Goal: Information Seeking & Learning: Check status

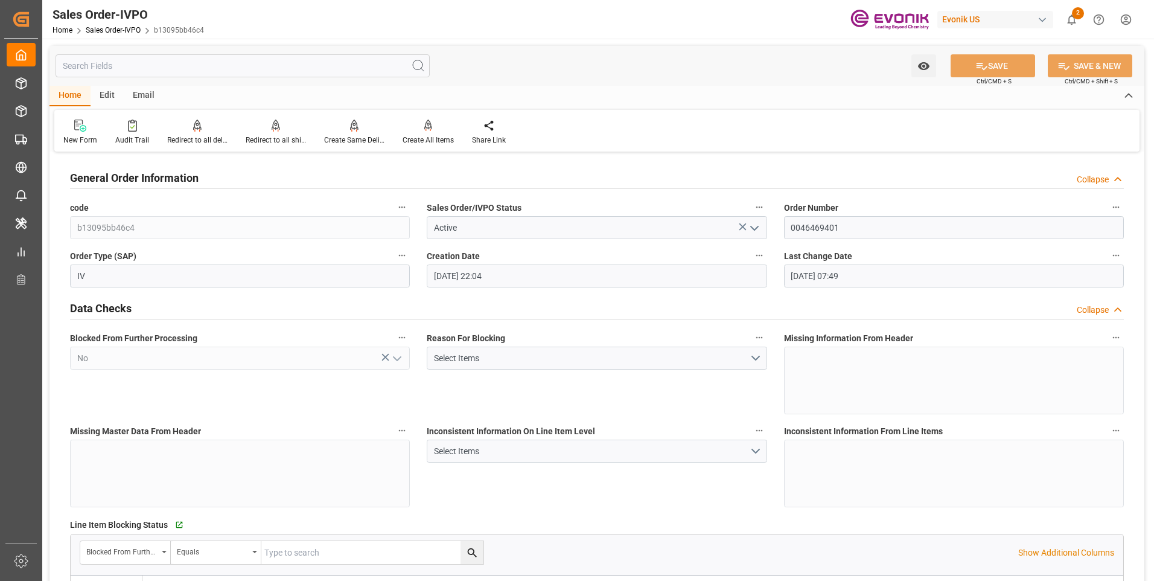
type input "livia.leone@evonik.comTelephone No: 55 19 3475-3130"
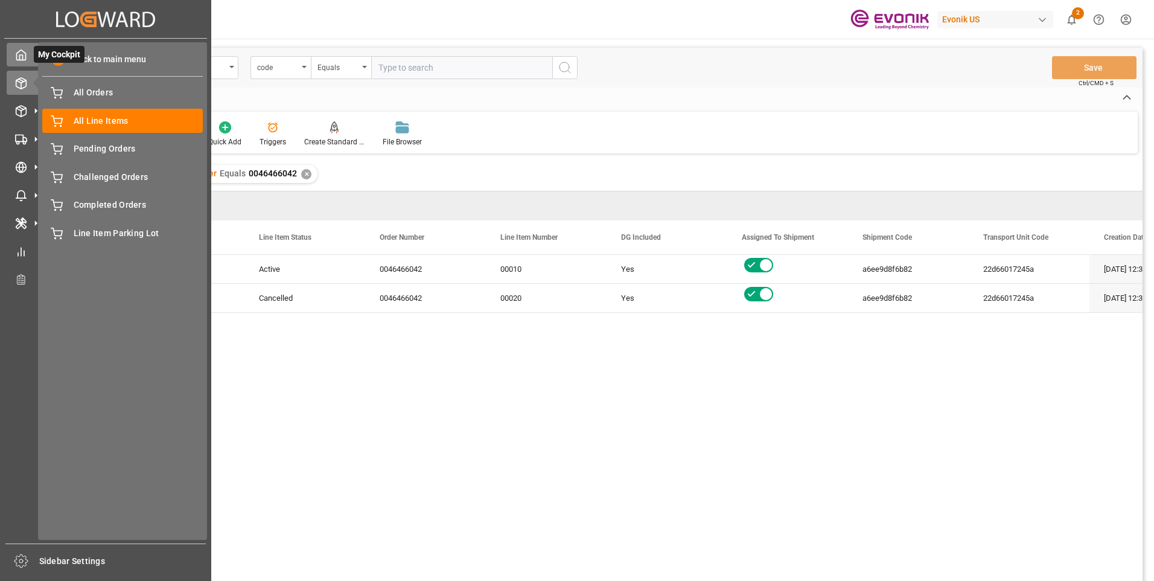
click at [21, 54] on icon at bounding box center [21, 55] width 12 height 12
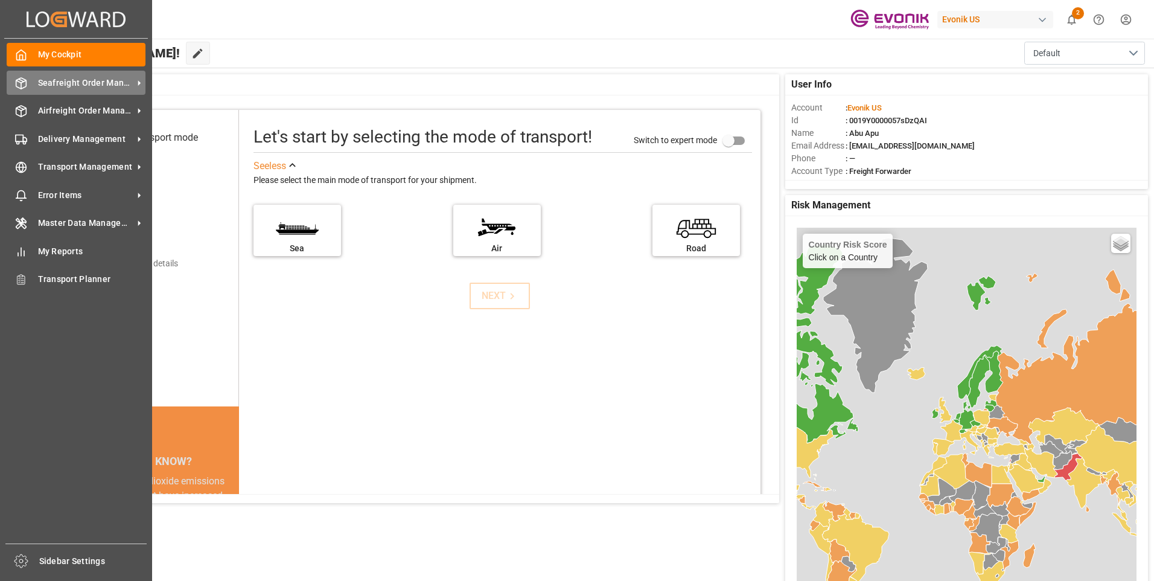
click at [48, 75] on div "Seafreight Order Management Seafreight Order Management" at bounding box center [76, 83] width 139 height 24
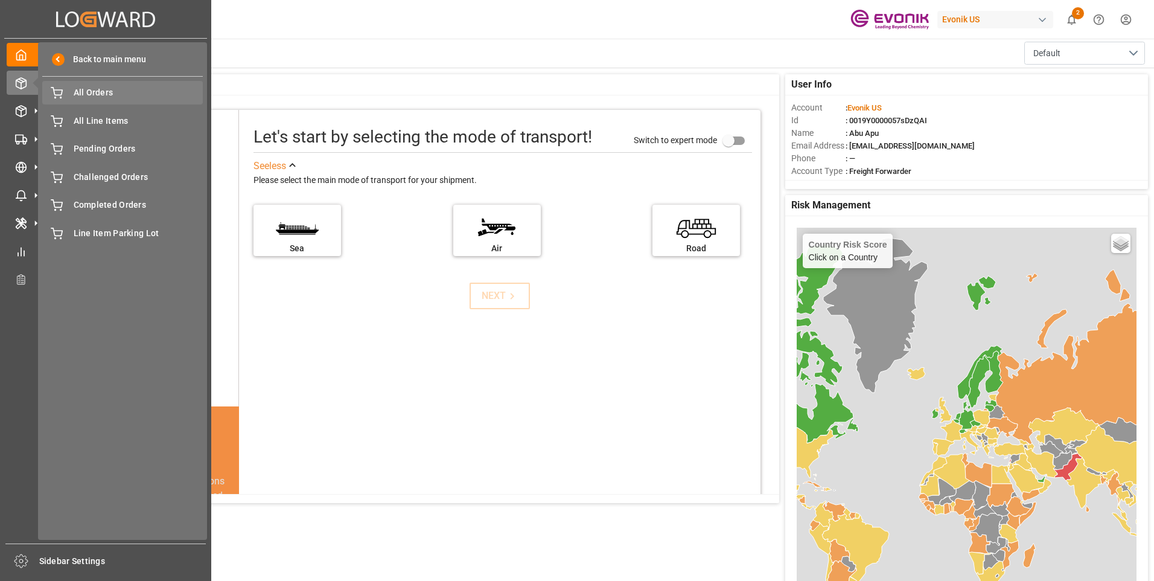
click at [76, 93] on span "All Orders" at bounding box center [139, 92] width 130 height 13
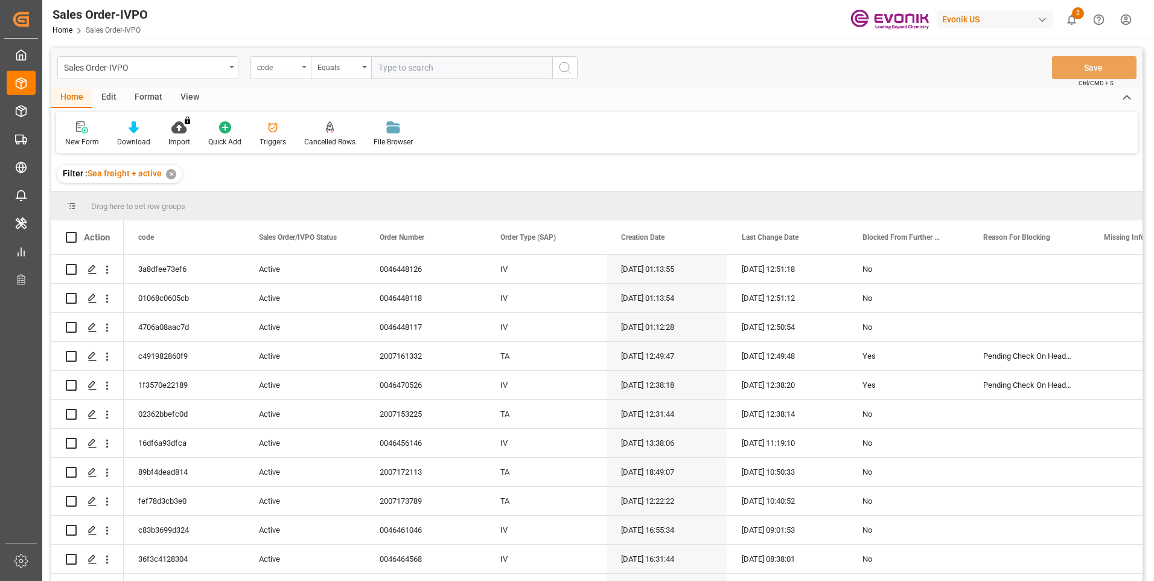
click at [301, 69] on div "code" at bounding box center [281, 67] width 60 height 23
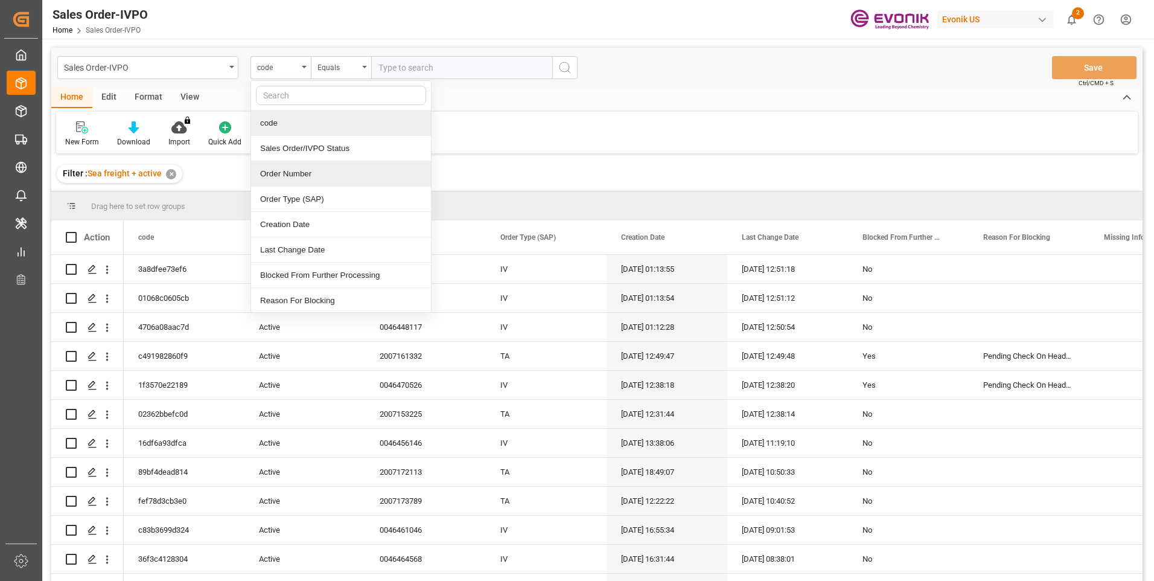
click at [276, 171] on div "Order Number" at bounding box center [341, 173] width 180 height 25
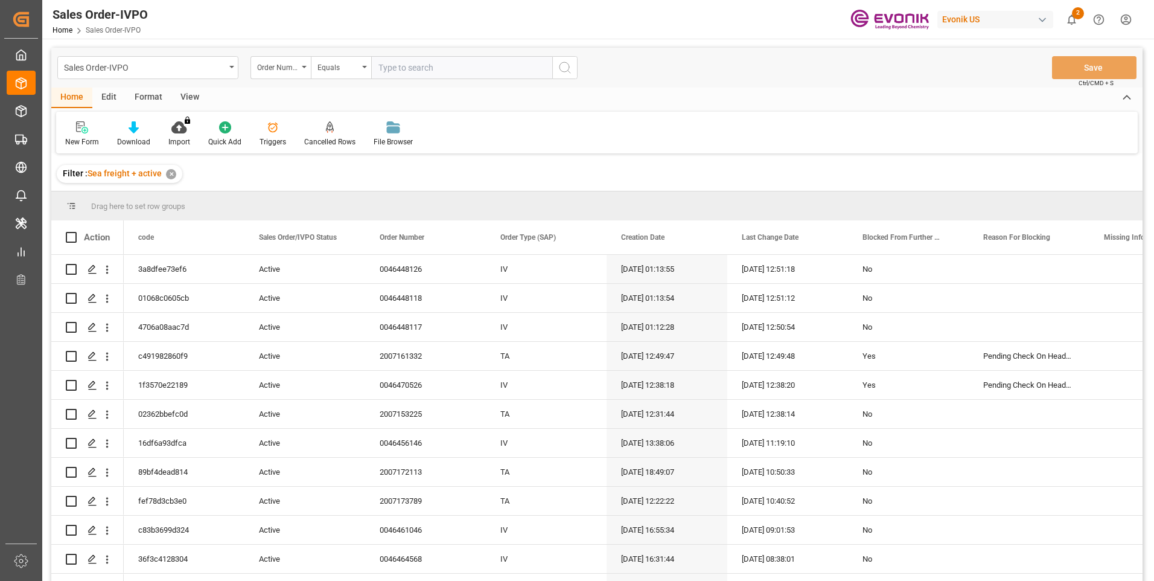
click at [415, 68] on input "text" at bounding box center [461, 67] width 181 height 23
paste input "2007084264"
type input "2007084264"
click at [560, 68] on circle "search button" at bounding box center [565, 67] width 10 height 10
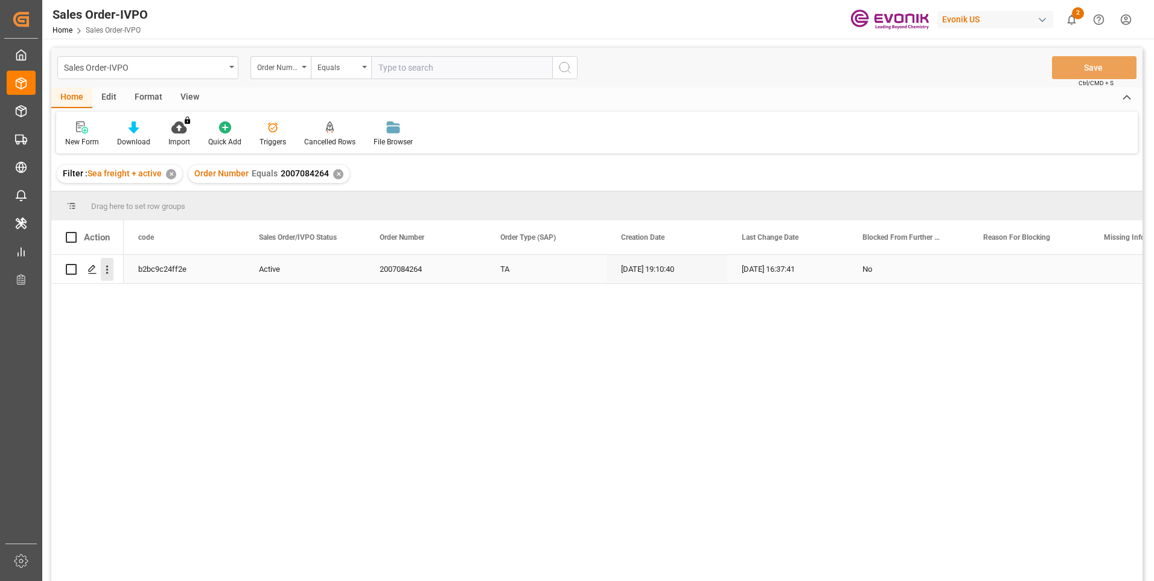
click at [110, 271] on icon "open menu" at bounding box center [107, 269] width 13 height 13
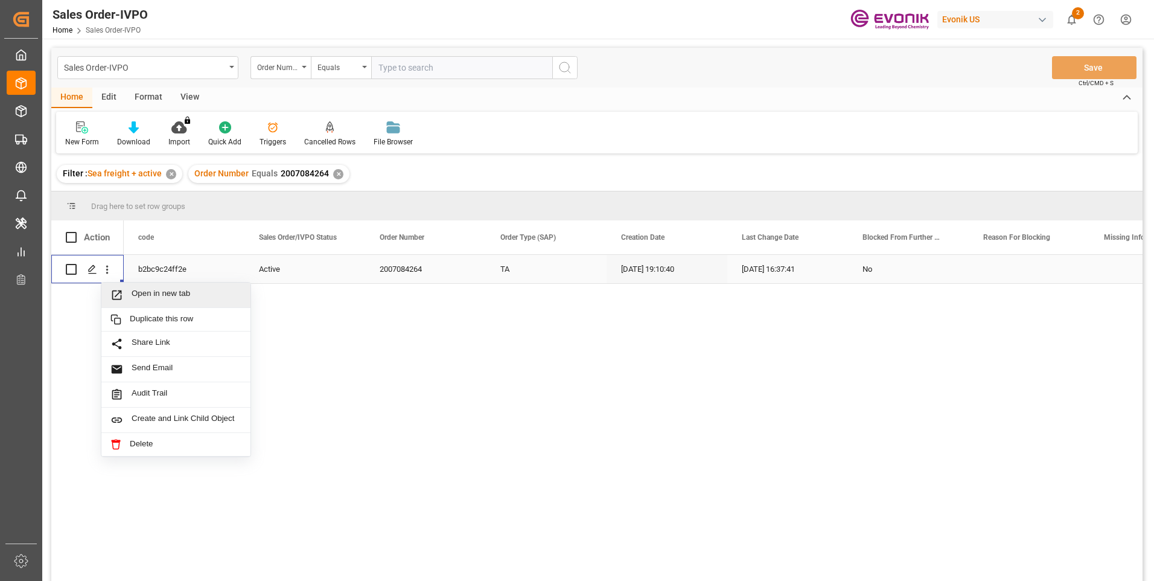
click at [146, 295] on span "Open in new tab" at bounding box center [187, 295] width 110 height 13
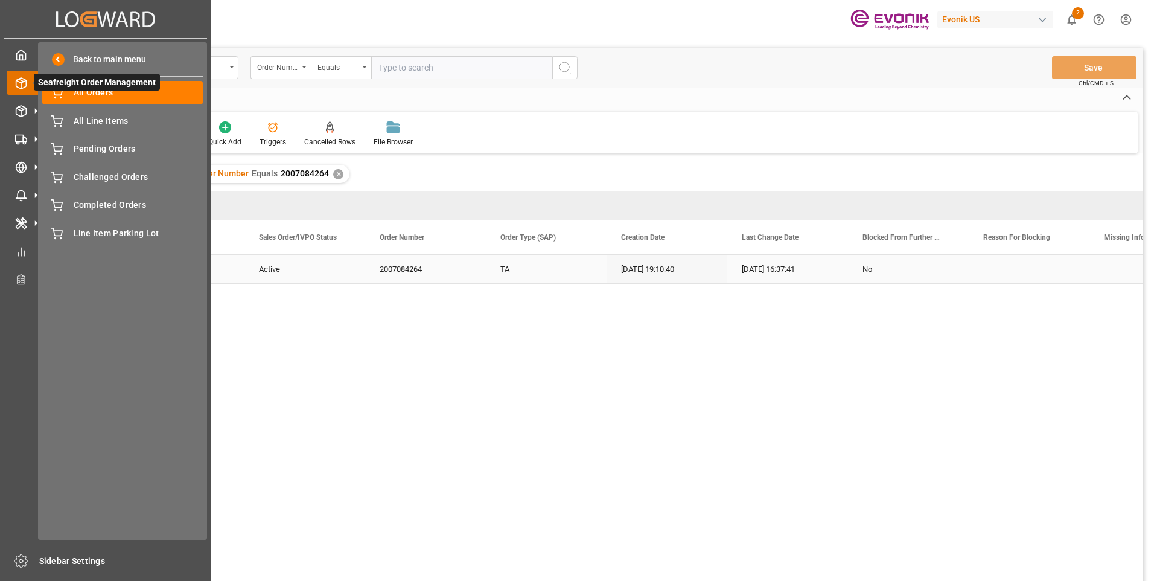
click at [19, 77] on div at bounding box center [17, 83] width 21 height 13
click at [19, 54] on icon at bounding box center [21, 55] width 12 height 12
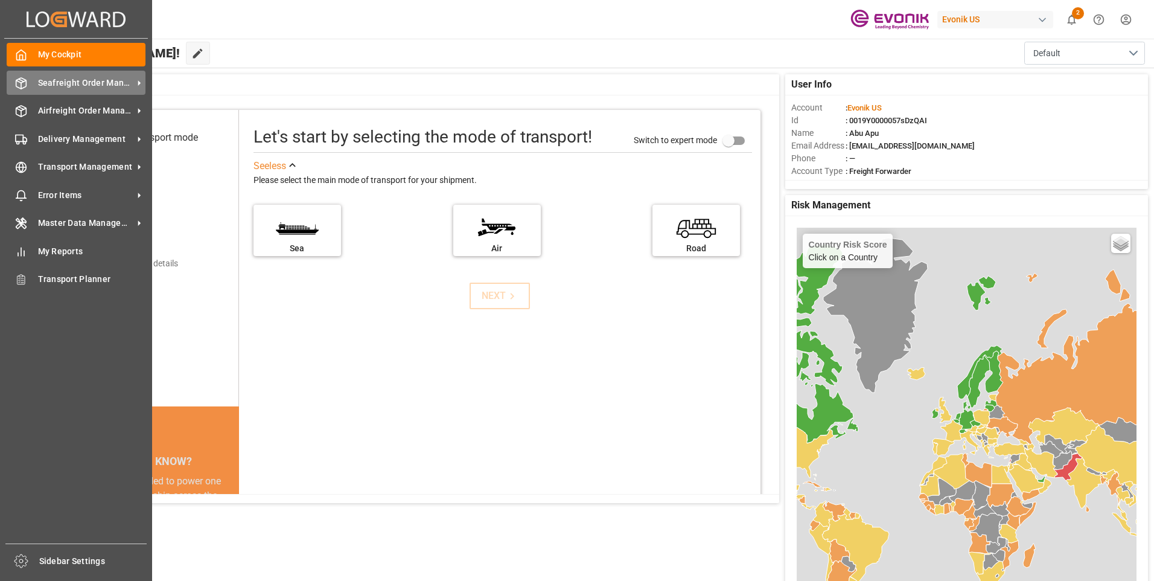
click at [36, 83] on div "Seafreight Order Management Seafreight Order Management" at bounding box center [76, 83] width 139 height 24
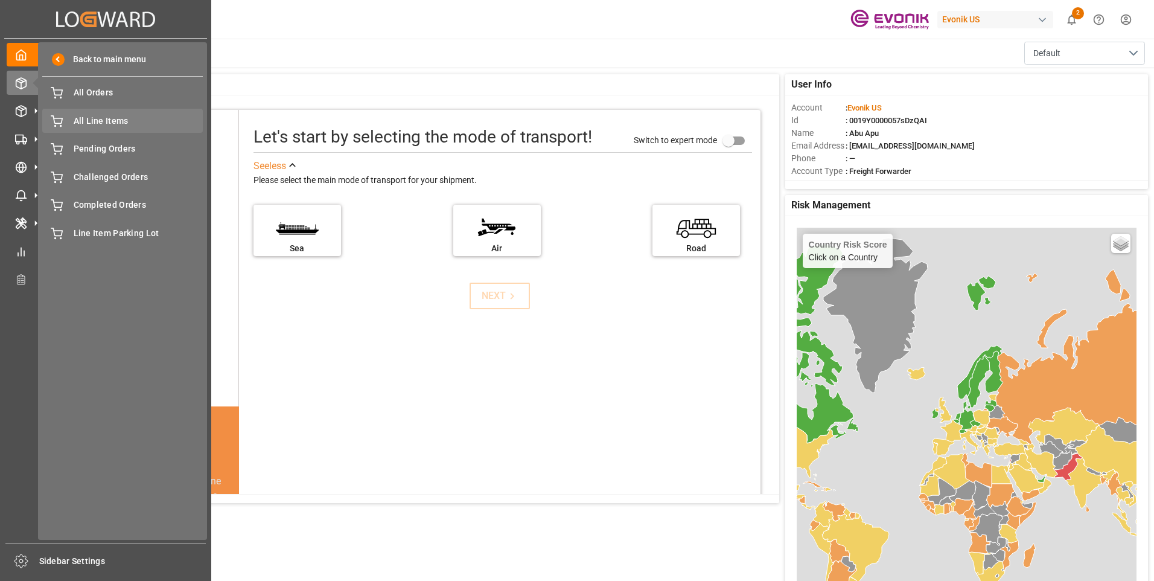
click at [83, 120] on span "All Line Items" at bounding box center [139, 121] width 130 height 13
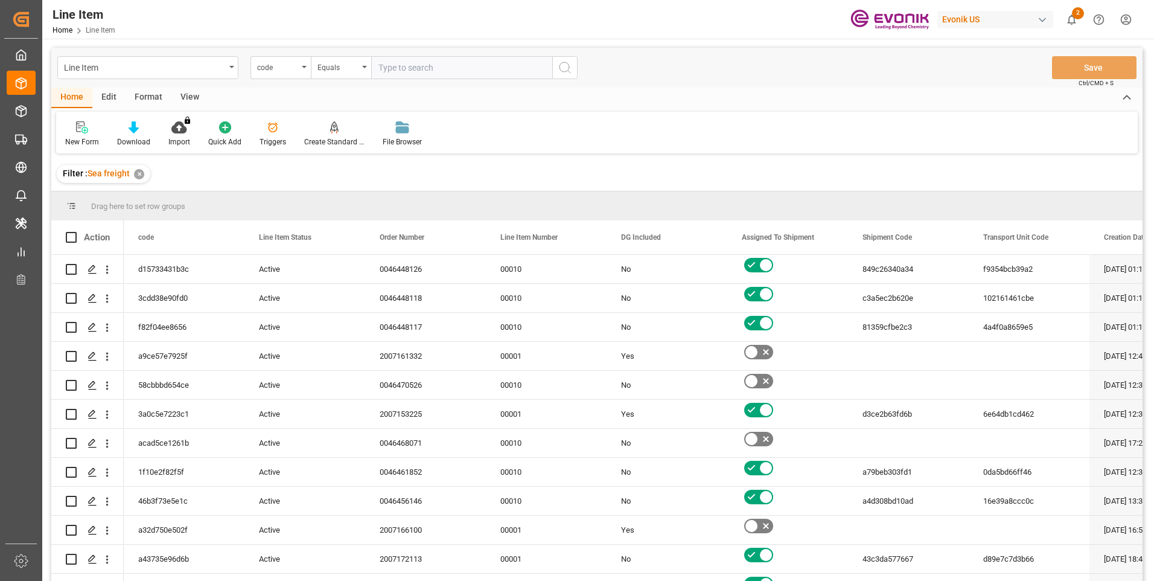
click at [302, 69] on div "code" at bounding box center [281, 67] width 60 height 23
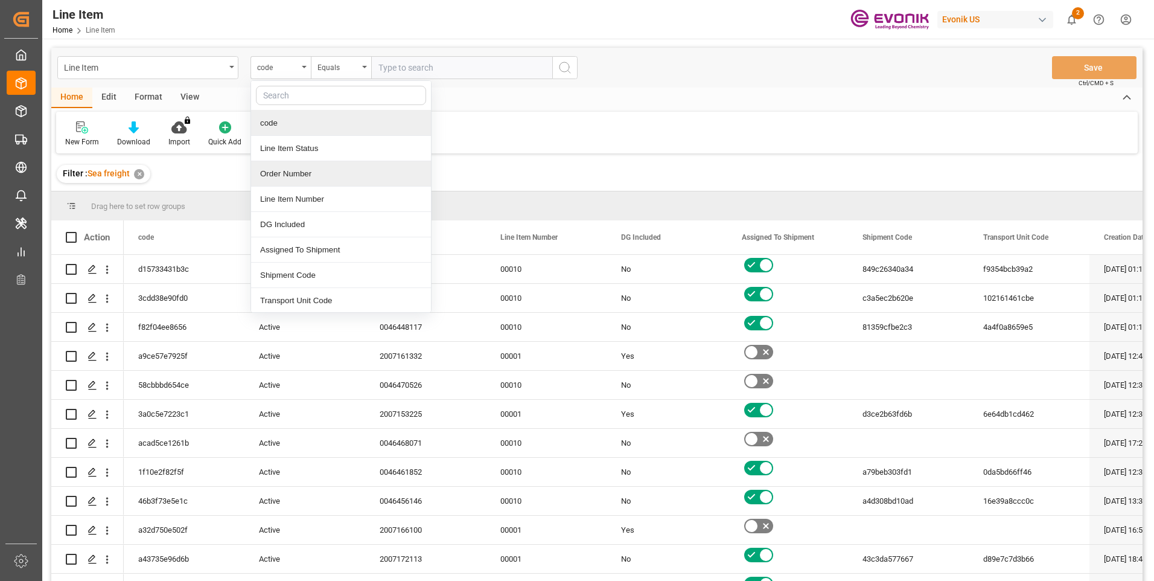
click at [286, 176] on div "Order Number" at bounding box center [341, 173] width 180 height 25
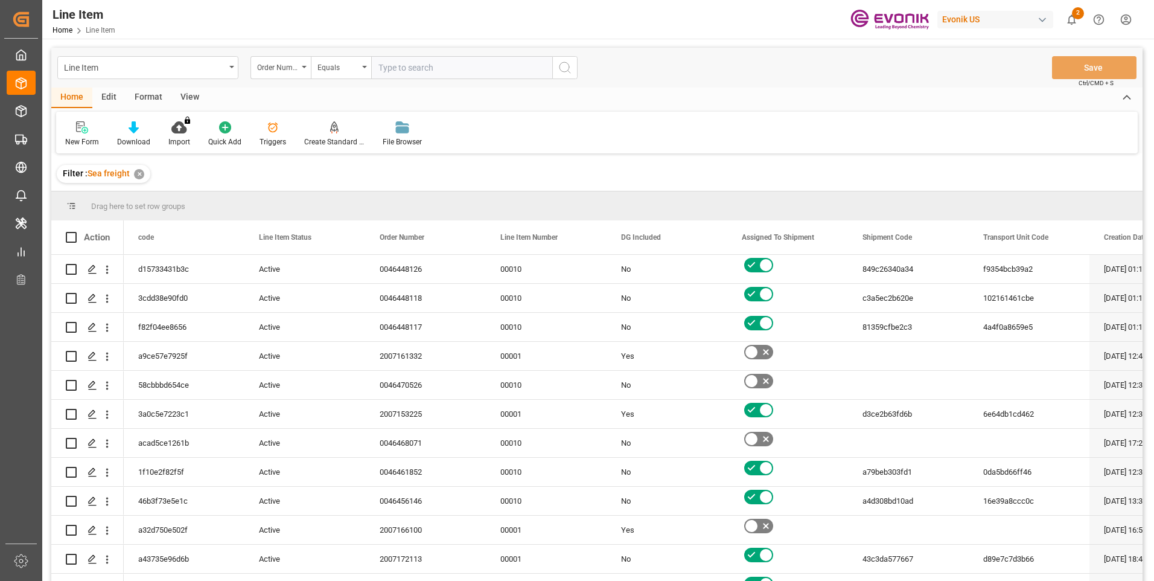
click at [390, 65] on input "text" at bounding box center [461, 67] width 181 height 23
paste input "2007084264"
type input "2007084264"
click at [565, 68] on icon "search button" at bounding box center [565, 67] width 14 height 14
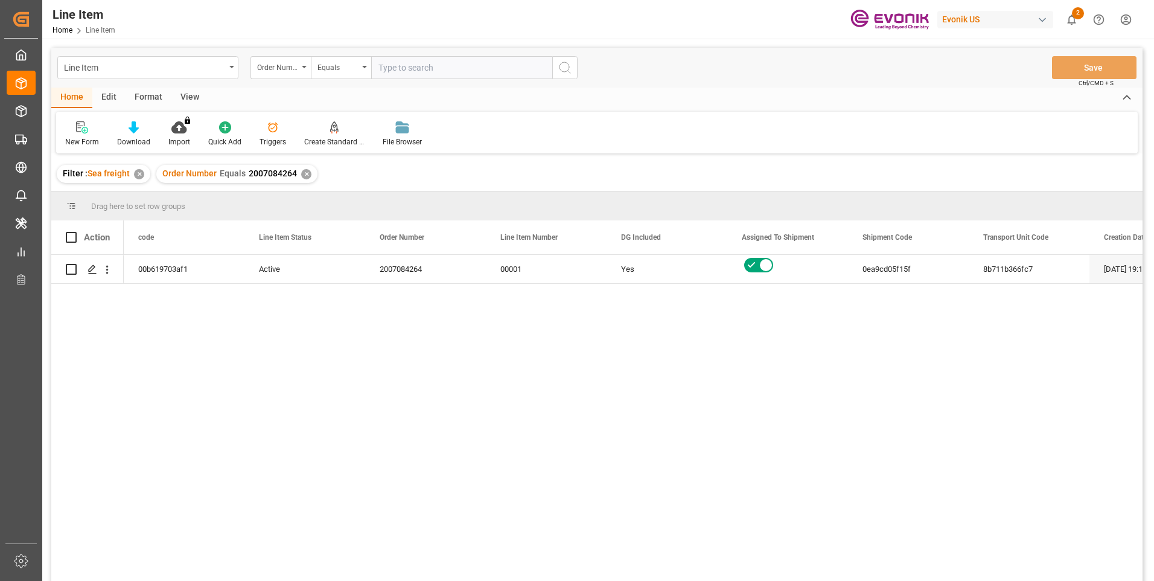
click at [188, 97] on div "View" at bounding box center [189, 98] width 37 height 21
click at [142, 134] on div "Standard Templates" at bounding box center [137, 134] width 78 height 27
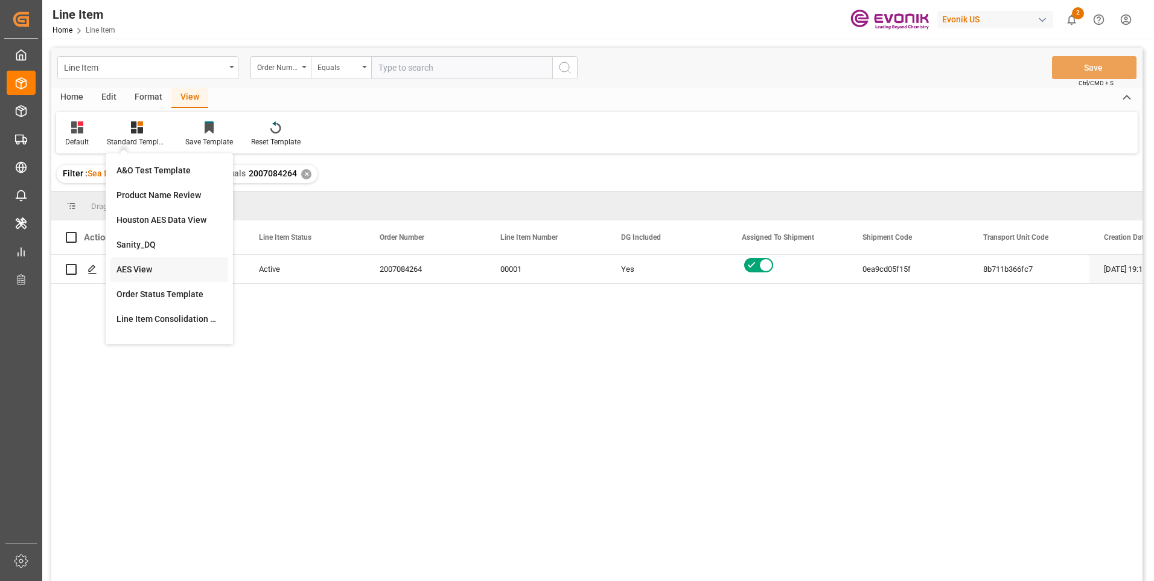
click at [151, 266] on div "AES View" at bounding box center [170, 269] width 106 height 13
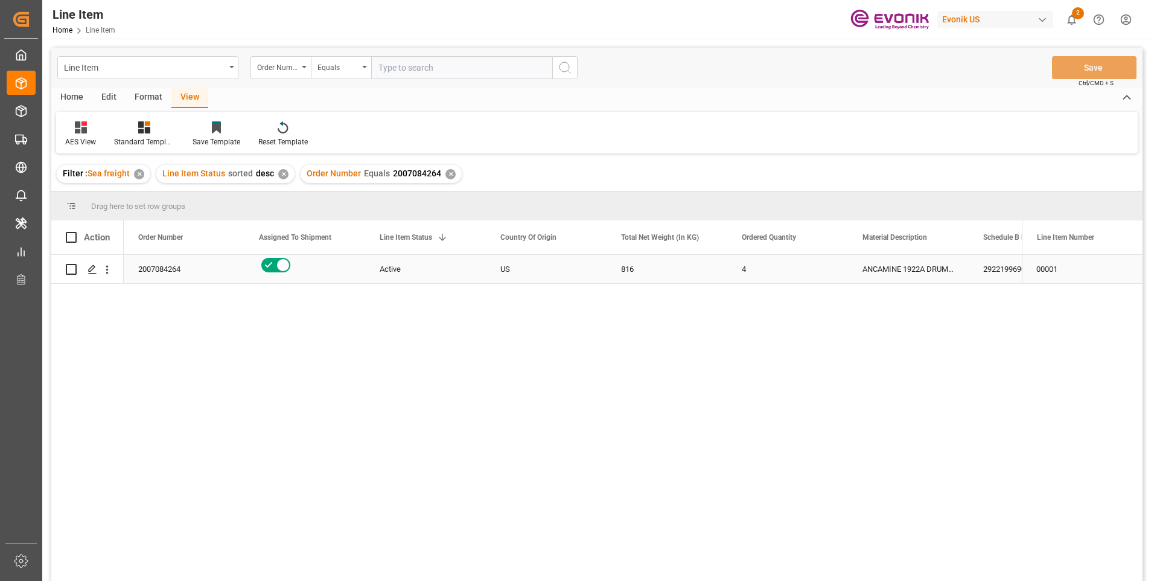
click at [898, 263] on div "ANCAMINE 1922A DRUM 204KG" at bounding box center [908, 269] width 121 height 28
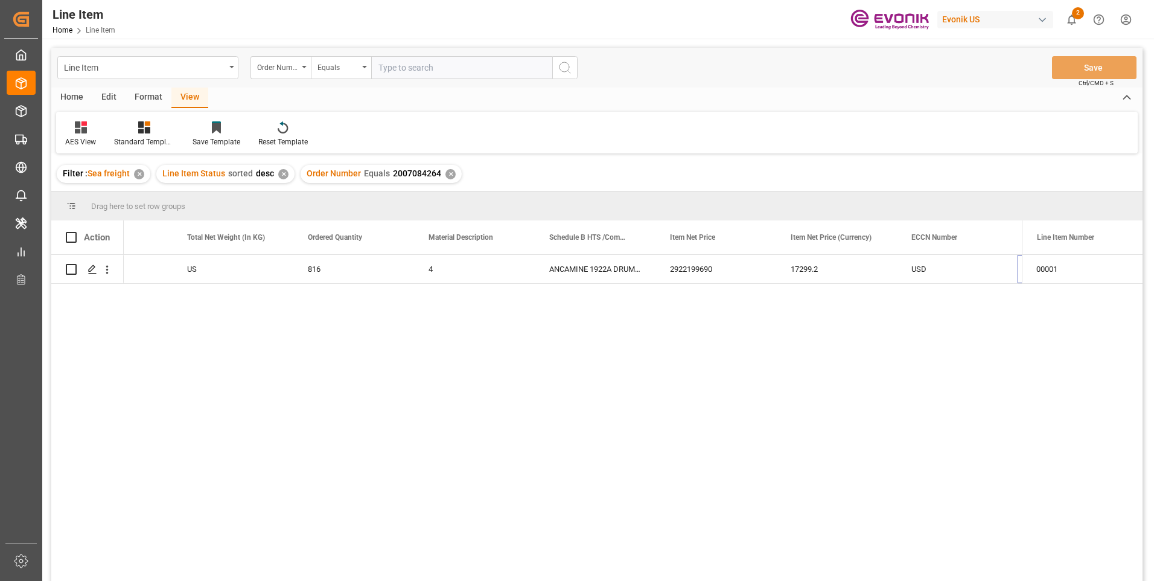
scroll to position [0, 434]
click at [403, 71] on input "text" at bounding box center [461, 67] width 181 height 23
paste input "46469401"
type input "46469401"
click at [562, 65] on icon "search button" at bounding box center [565, 67] width 14 height 14
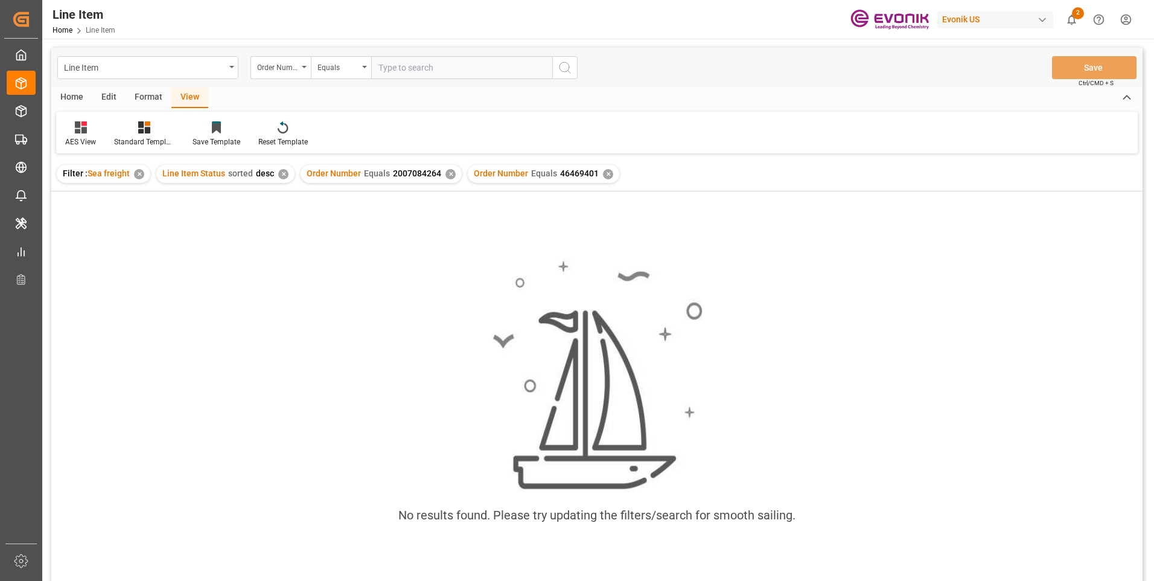
click at [449, 170] on div "✕" at bounding box center [451, 174] width 10 height 10
click at [421, 68] on input "text" at bounding box center [461, 67] width 181 height 23
paste input "46469401"
type input "46469401"
click at [572, 63] on icon "search button" at bounding box center [565, 67] width 14 height 14
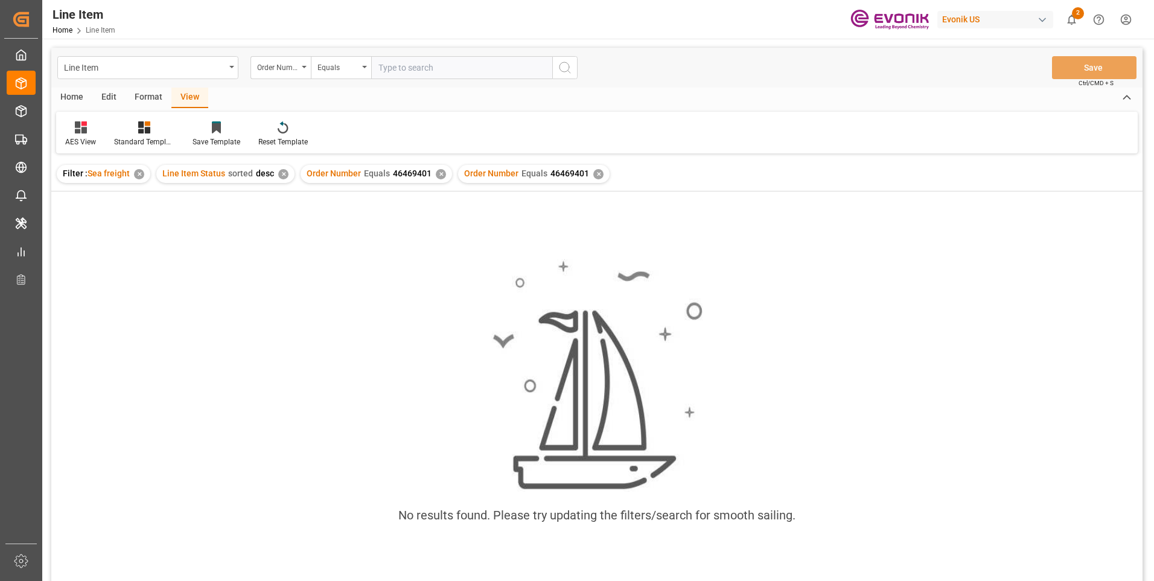
click at [594, 172] on div "✕" at bounding box center [599, 174] width 10 height 10
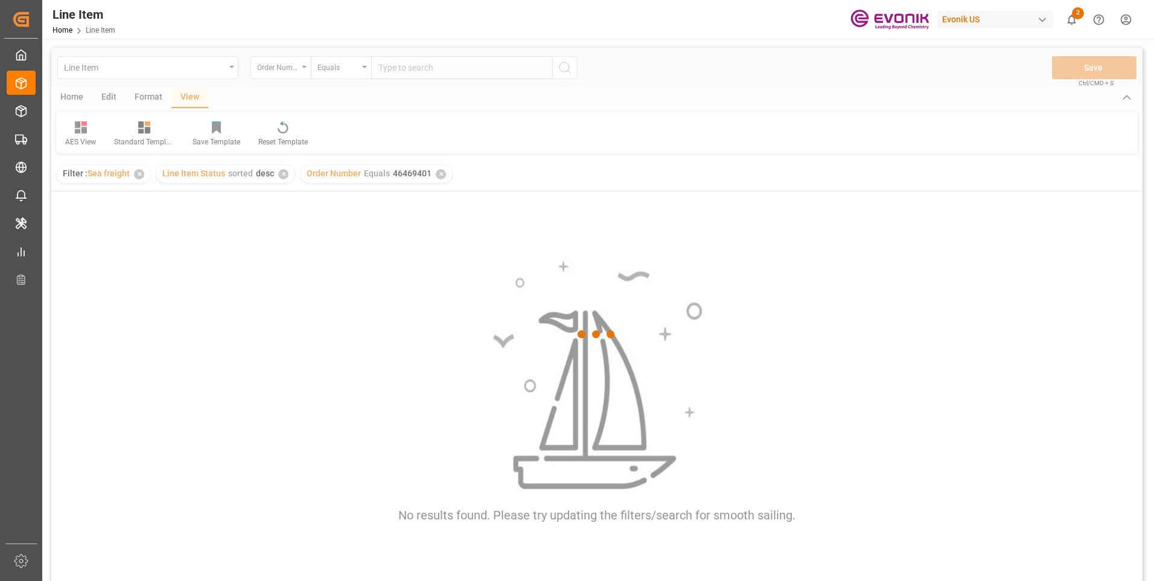
click at [422, 71] on div at bounding box center [597, 335] width 1092 height 574
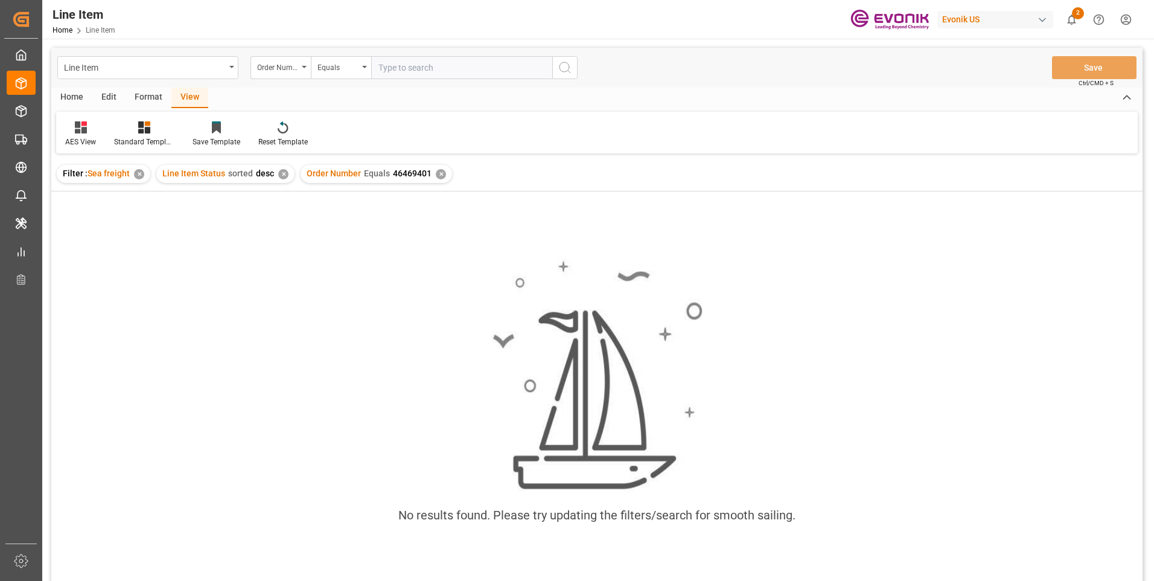
click at [421, 68] on input "text" at bounding box center [461, 67] width 181 height 23
paste input "46469401"
type input "0046469401"
click at [566, 66] on icon "search button" at bounding box center [565, 67] width 14 height 14
click at [436, 174] on div "✕" at bounding box center [441, 174] width 10 height 10
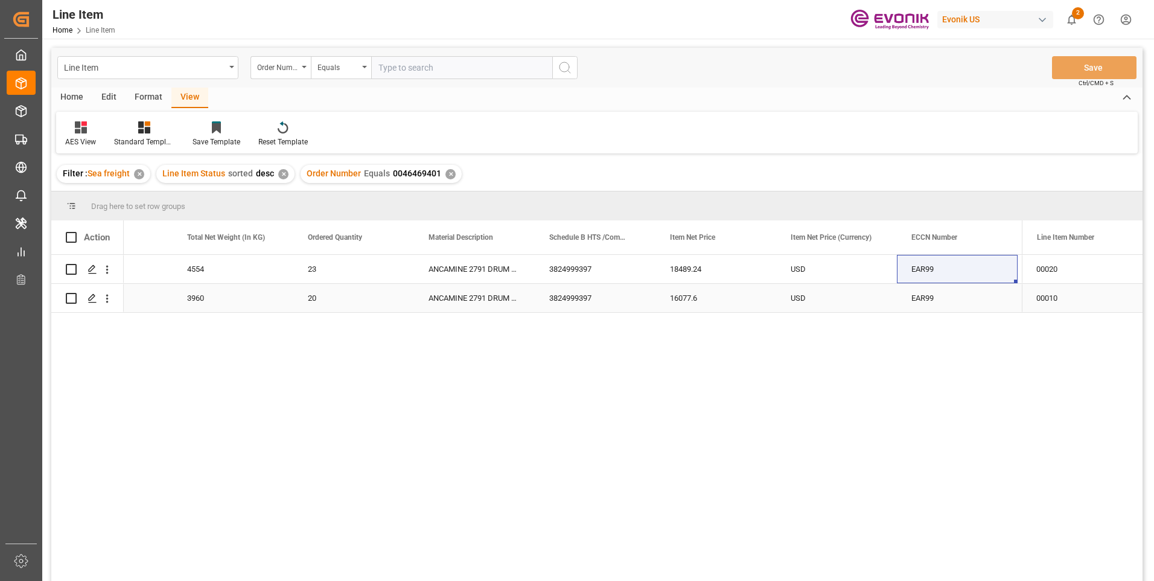
click at [317, 301] on div "20" at bounding box center [353, 298] width 121 height 28
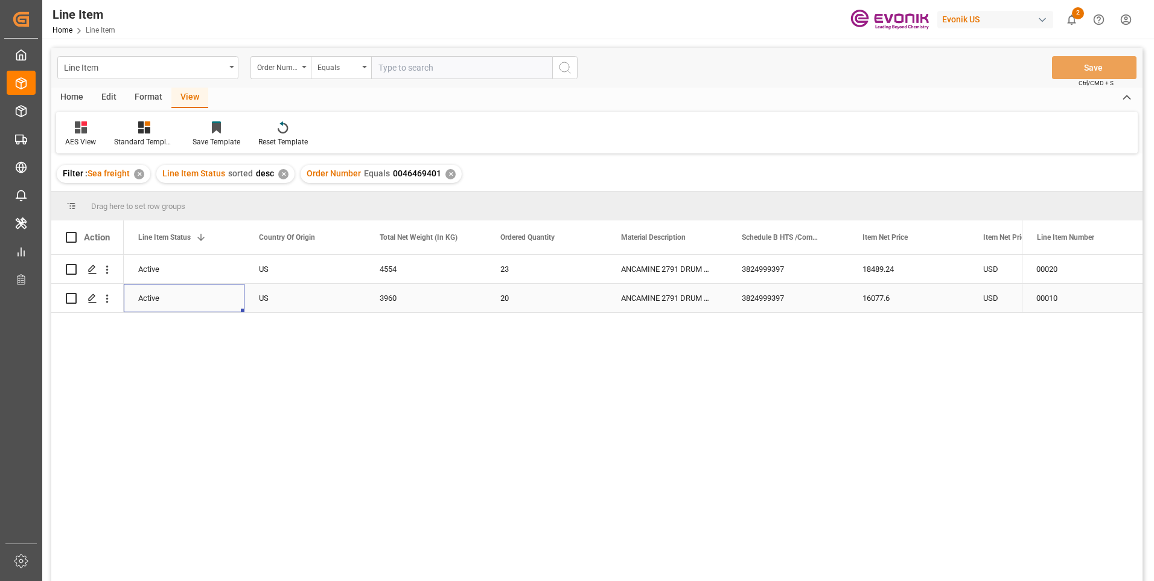
scroll to position [0, 121]
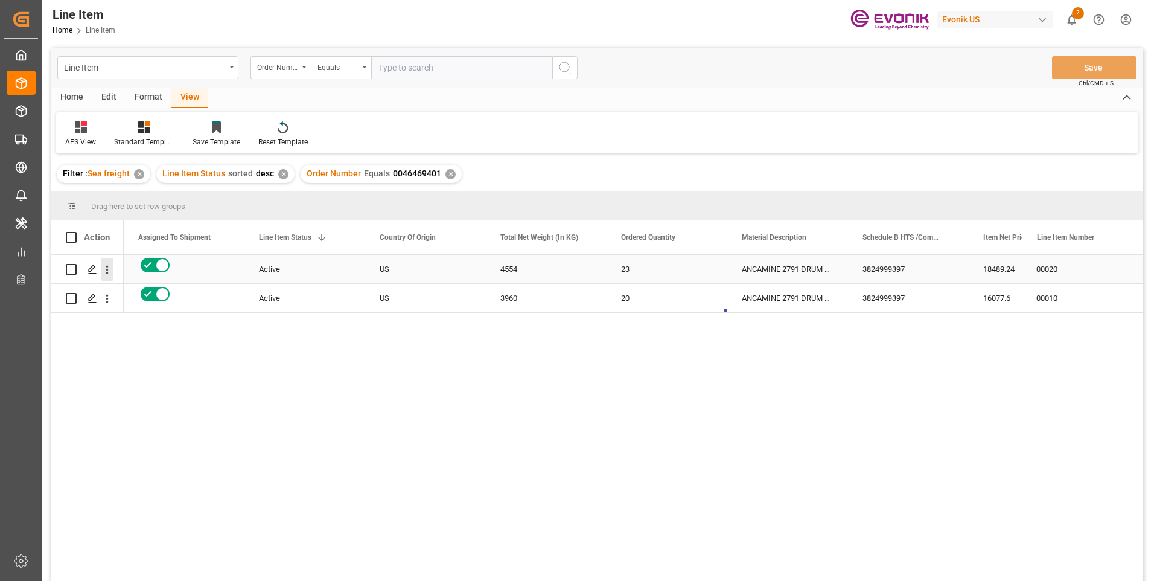
click at [108, 276] on icon "open menu" at bounding box center [107, 269] width 13 height 13
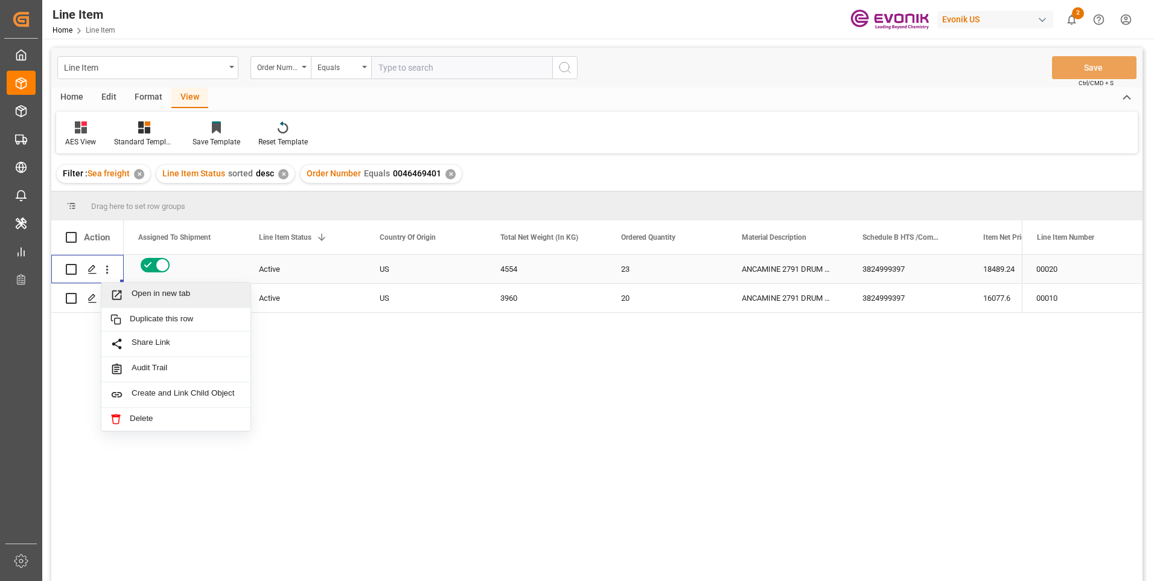
click at [124, 293] on span "Press SPACE to select this row." at bounding box center [120, 295] width 21 height 13
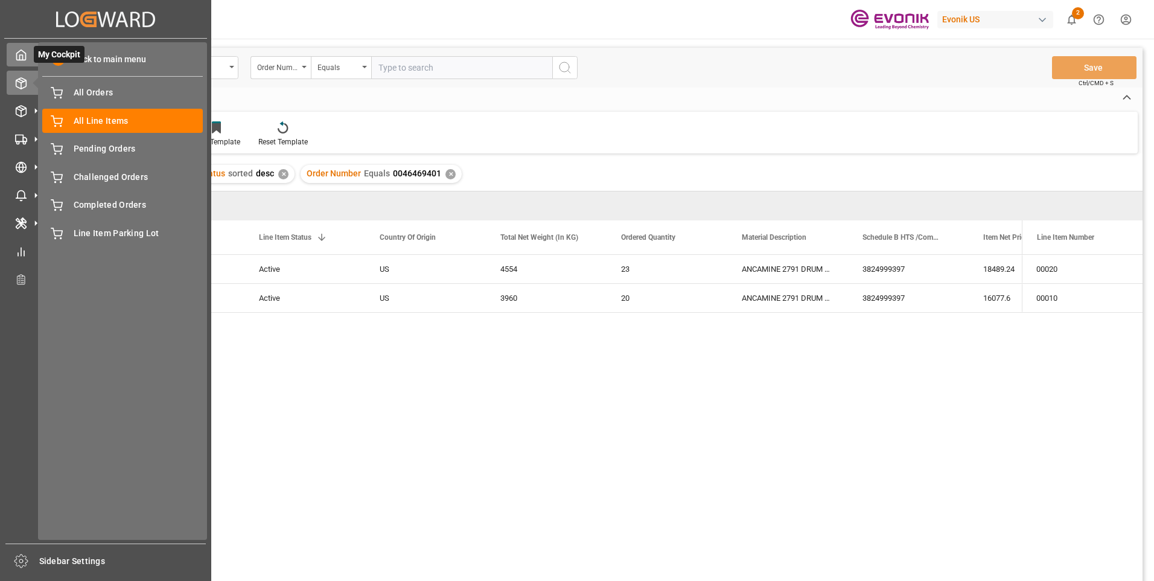
click at [24, 55] on icon at bounding box center [21, 55] width 12 height 12
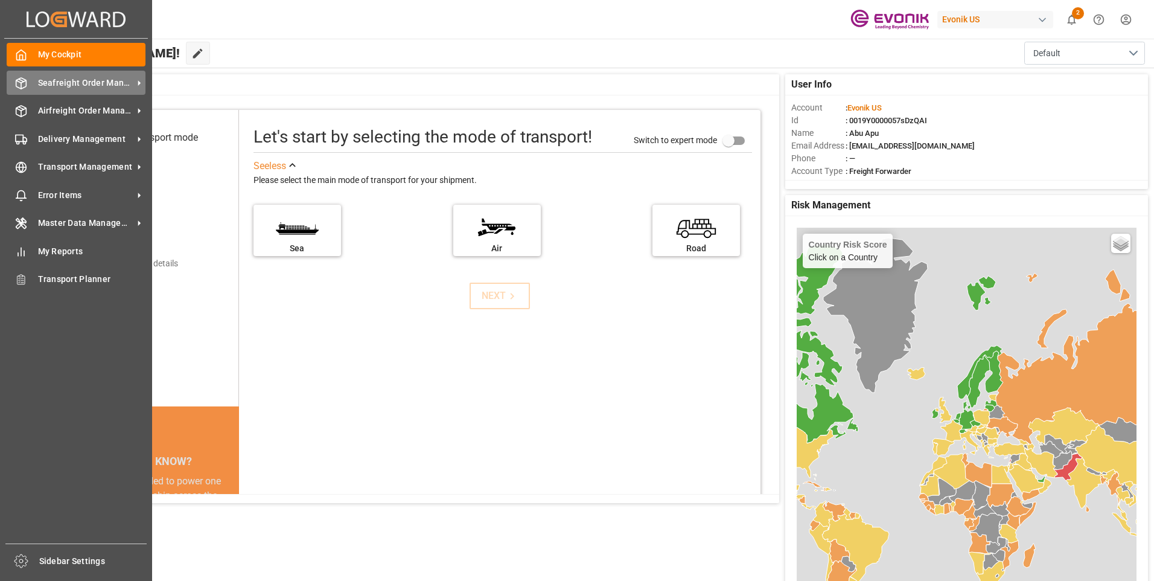
click at [43, 83] on span "Seafreight Order Management" at bounding box center [85, 83] width 95 height 13
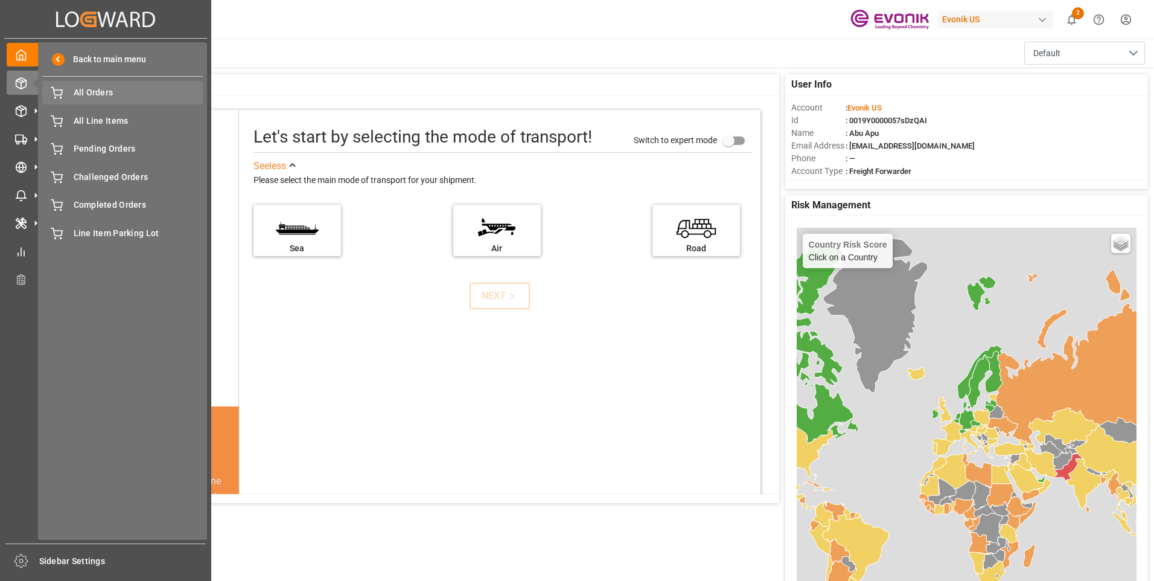
click at [92, 98] on span "All Orders" at bounding box center [139, 92] width 130 height 13
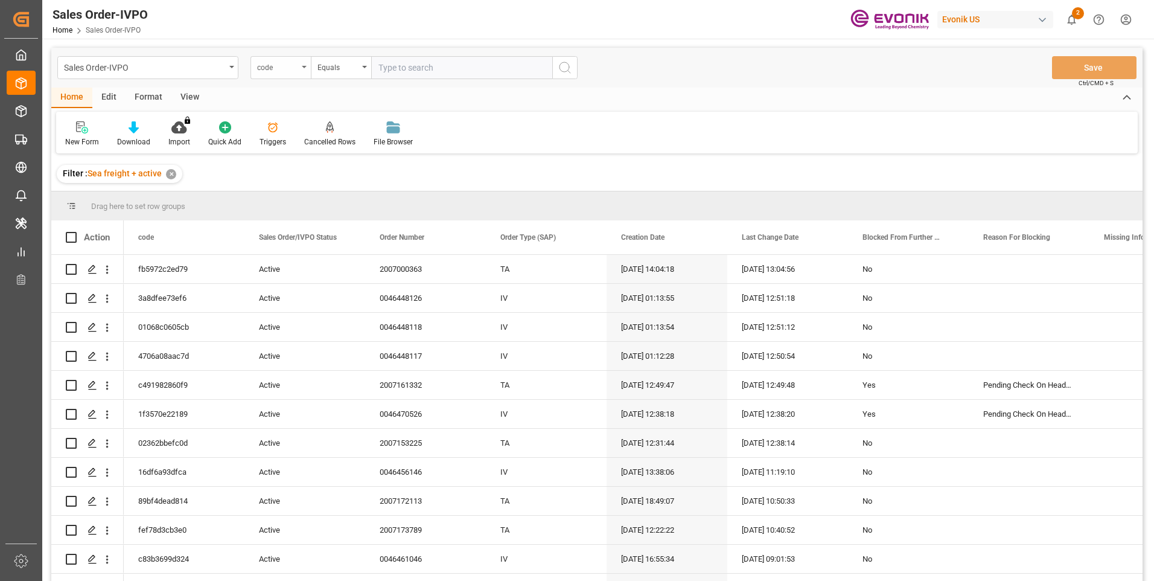
click at [304, 69] on div "code" at bounding box center [281, 67] width 60 height 23
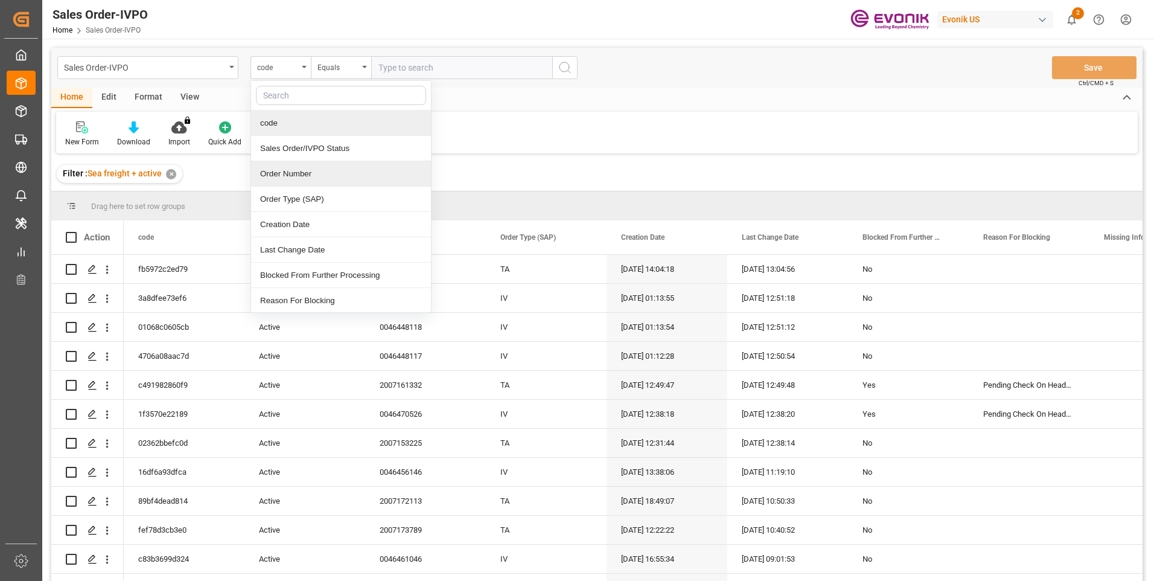
click at [286, 175] on div "Order Number" at bounding box center [341, 173] width 180 height 25
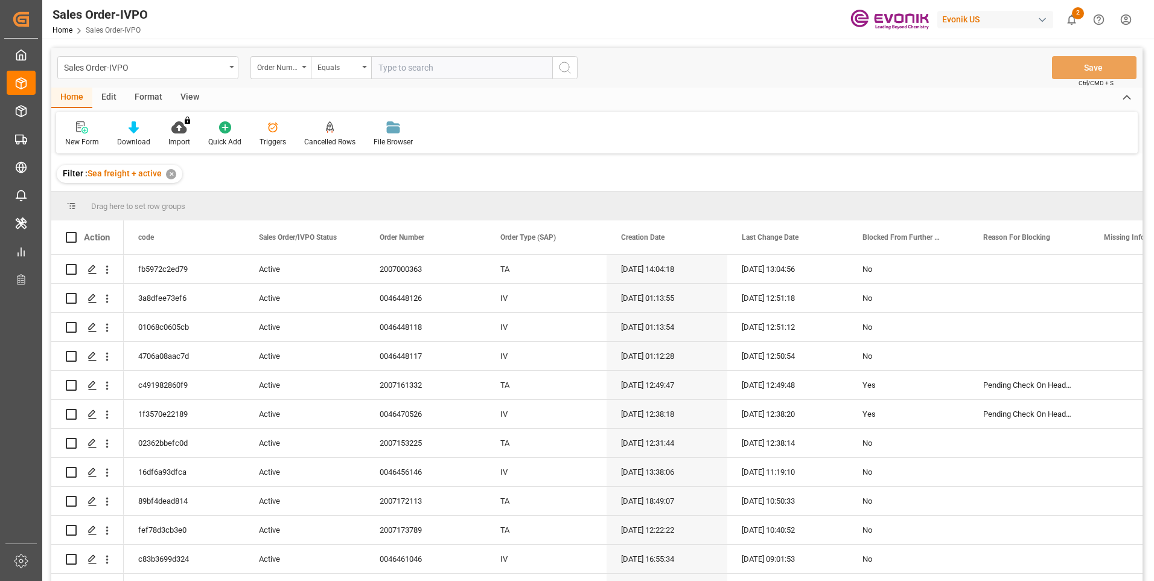
click at [410, 59] on input "text" at bounding box center [461, 67] width 181 height 23
paste input "46469401"
type input "0046469401"
click at [571, 63] on icon "search button" at bounding box center [565, 67] width 14 height 14
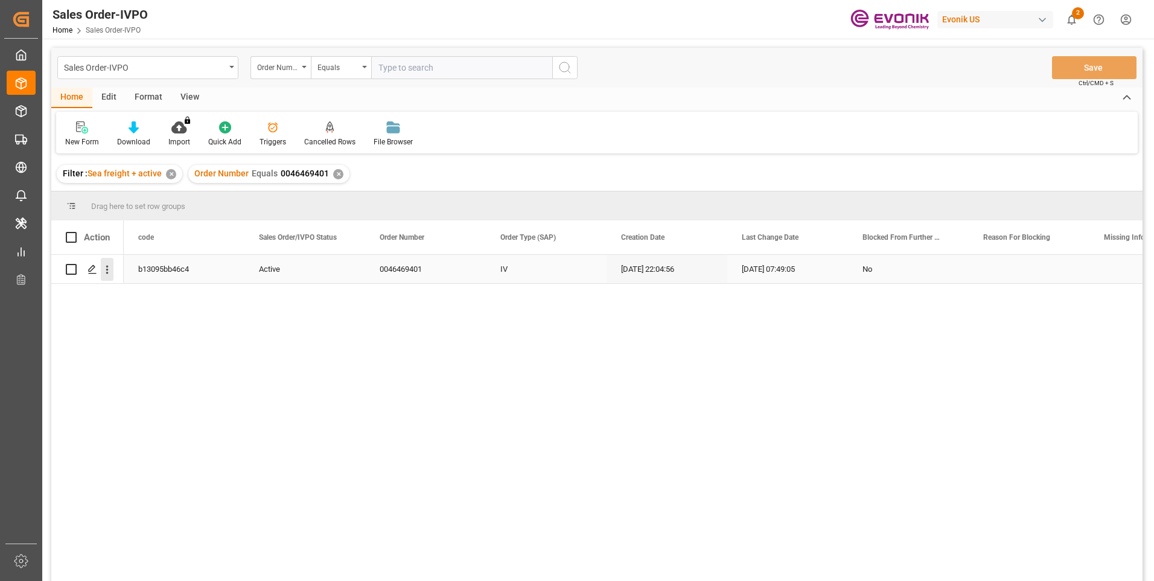
click at [109, 271] on icon "open menu" at bounding box center [107, 269] width 13 height 13
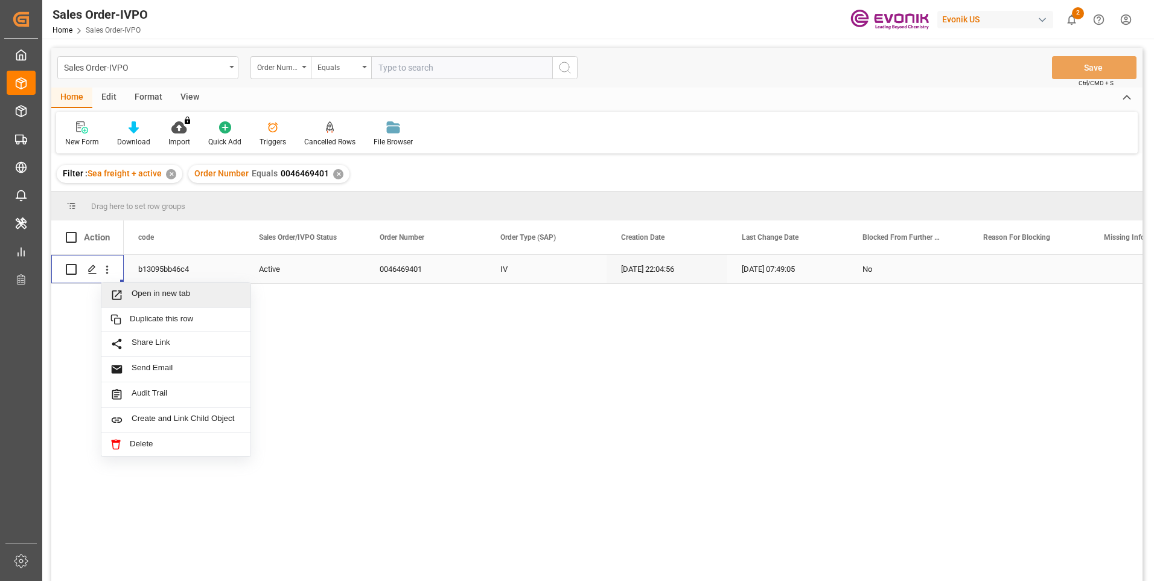
click at [149, 293] on span "Open in new tab" at bounding box center [187, 295] width 110 height 13
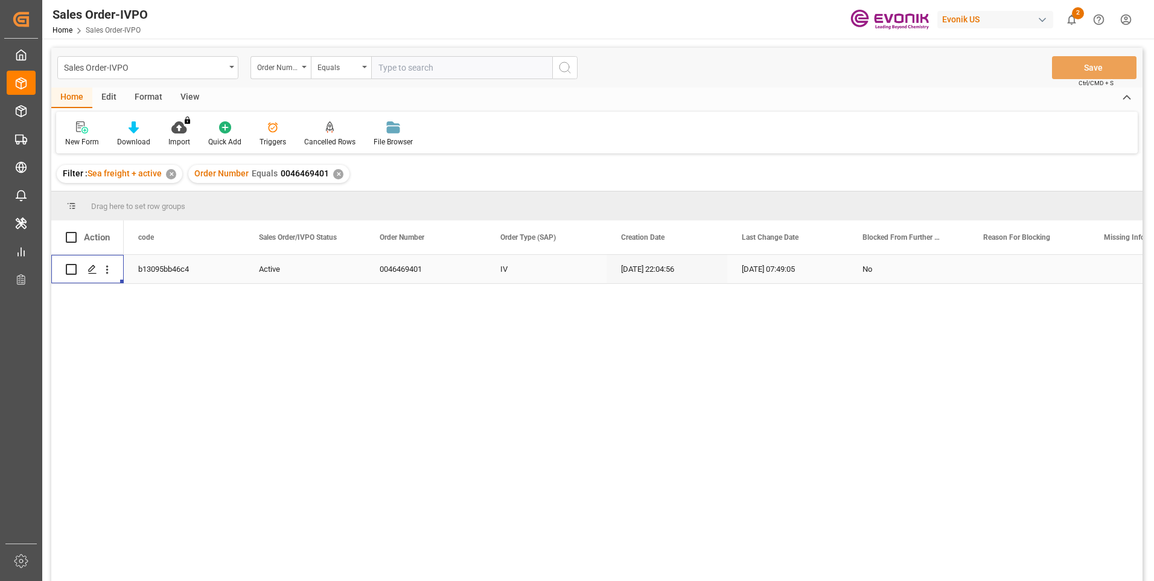
click at [392, 71] on input "text" at bounding box center [461, 67] width 181 height 23
paste input "46455638"
type input "0046455638"
click at [572, 66] on icon "search button" at bounding box center [565, 67] width 14 height 14
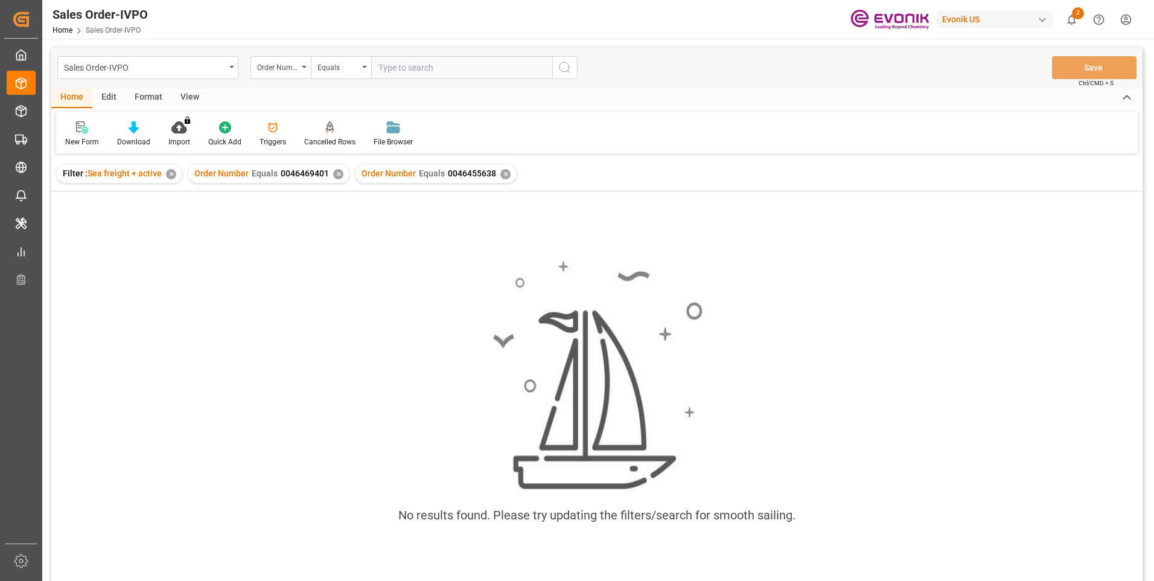
click at [334, 171] on div "✕" at bounding box center [338, 174] width 10 height 10
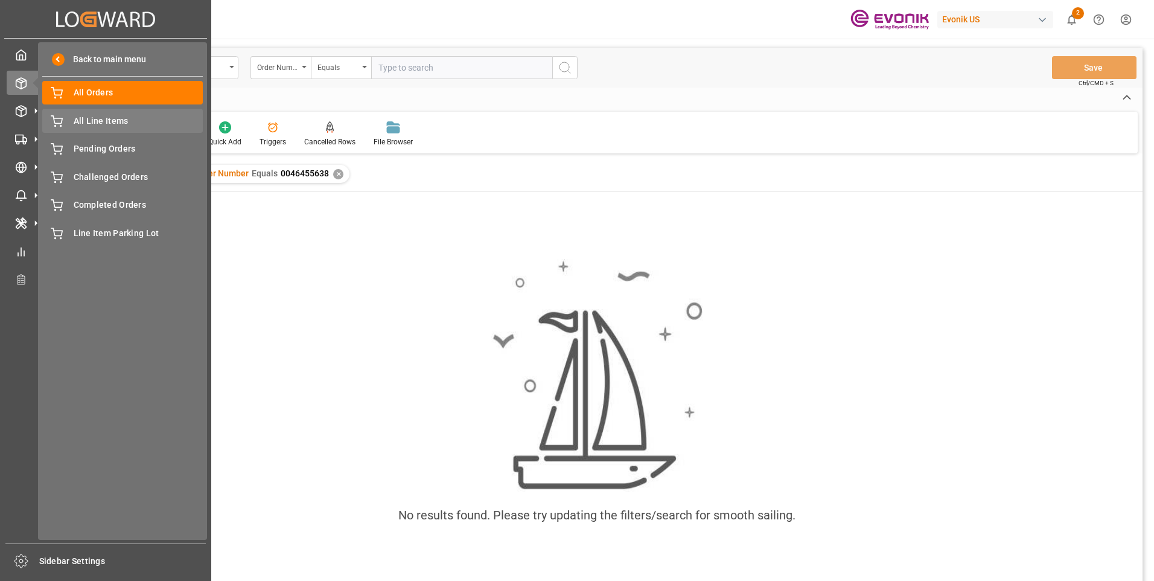
click at [91, 120] on span "All Line Items" at bounding box center [139, 121] width 130 height 13
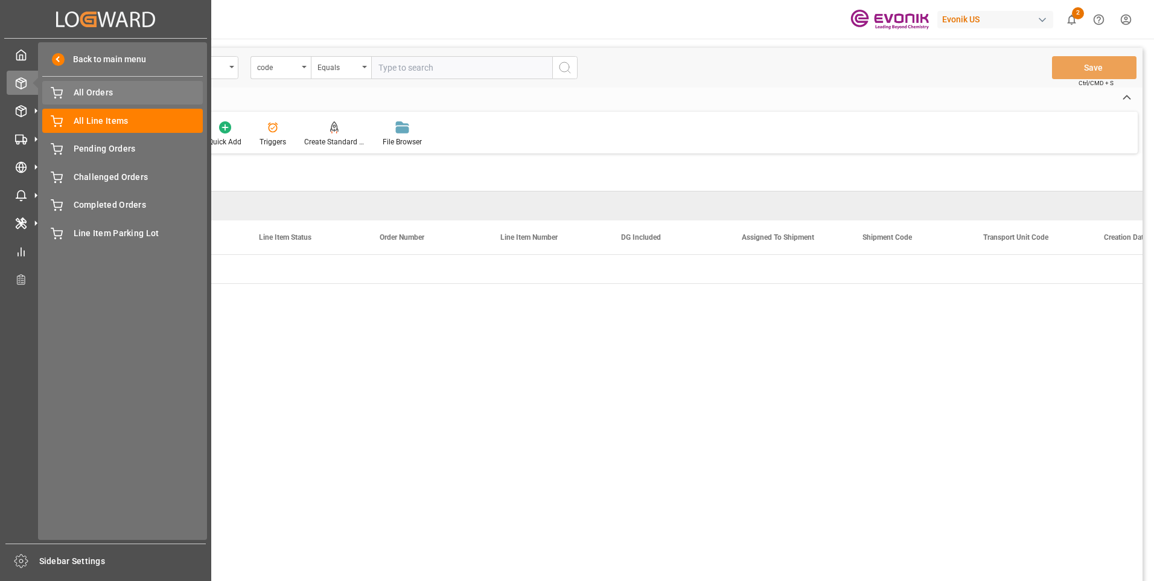
click at [88, 96] on span "All Orders" at bounding box center [139, 92] width 130 height 13
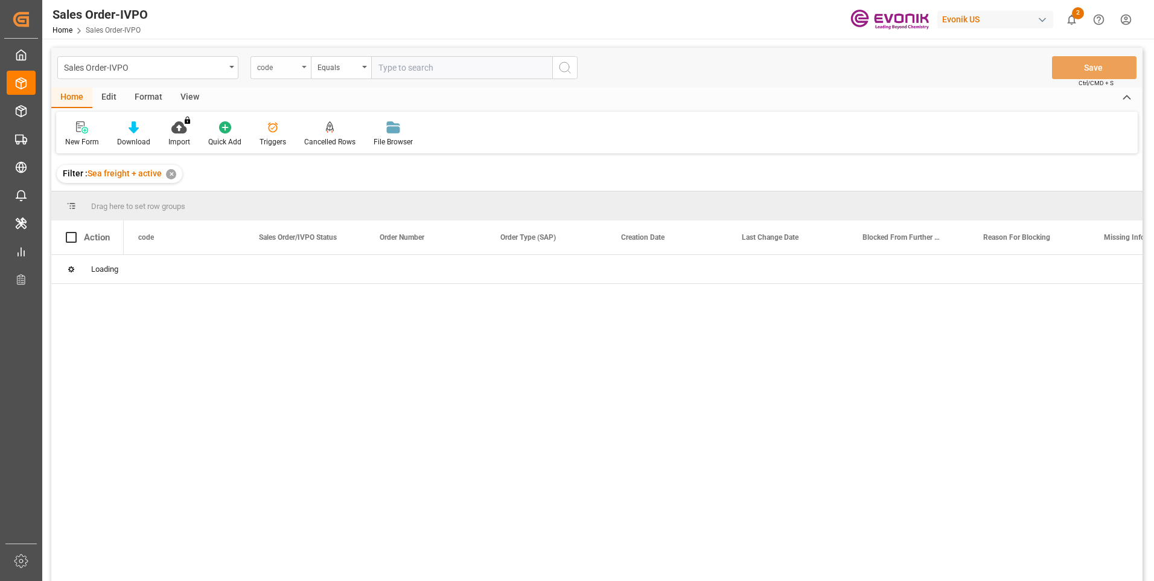
click at [302, 68] on div "code" at bounding box center [281, 67] width 60 height 23
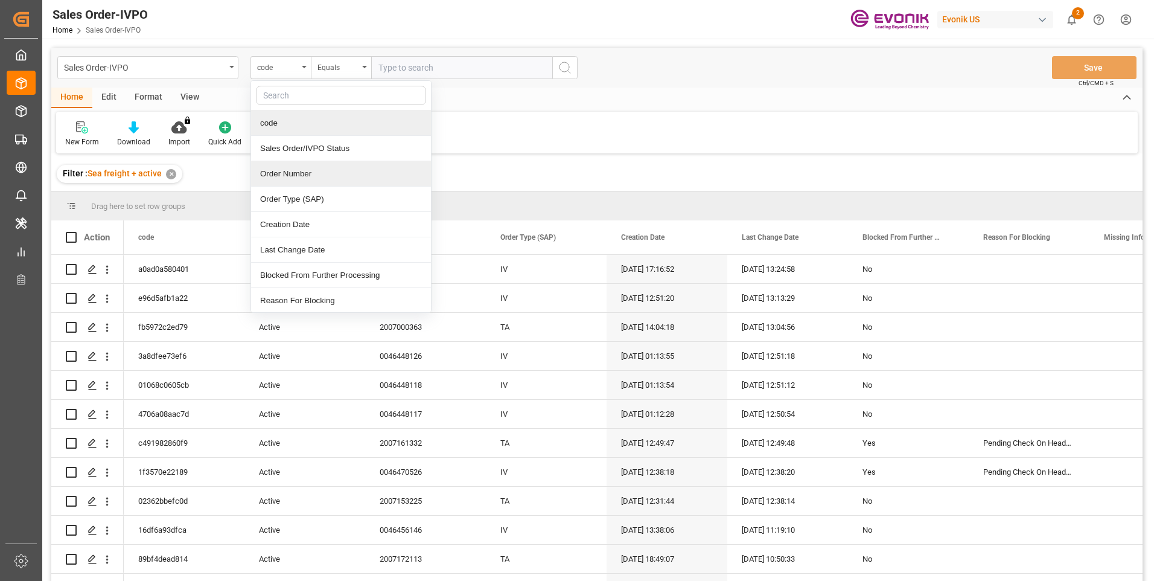
drag, startPoint x: 281, startPoint y: 172, endPoint x: 339, endPoint y: 144, distance: 64.5
click at [281, 171] on div "Order Number" at bounding box center [341, 173] width 180 height 25
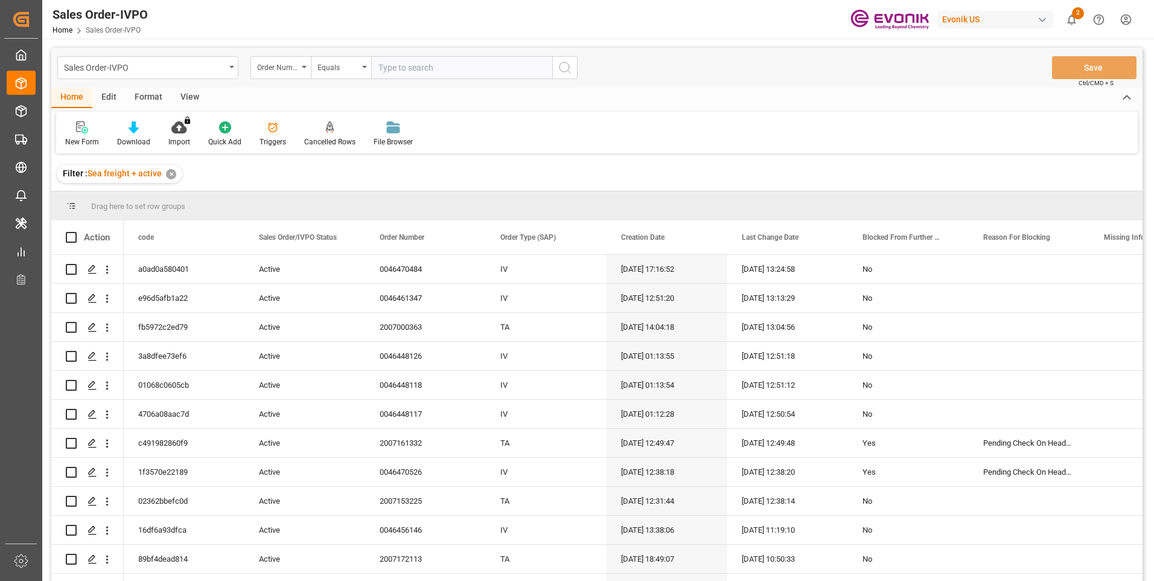
click at [391, 66] on input "text" at bounding box center [461, 67] width 181 height 23
paste input "46455638"
type input "0046455638"
click at [568, 71] on icon "search button" at bounding box center [565, 67] width 14 height 14
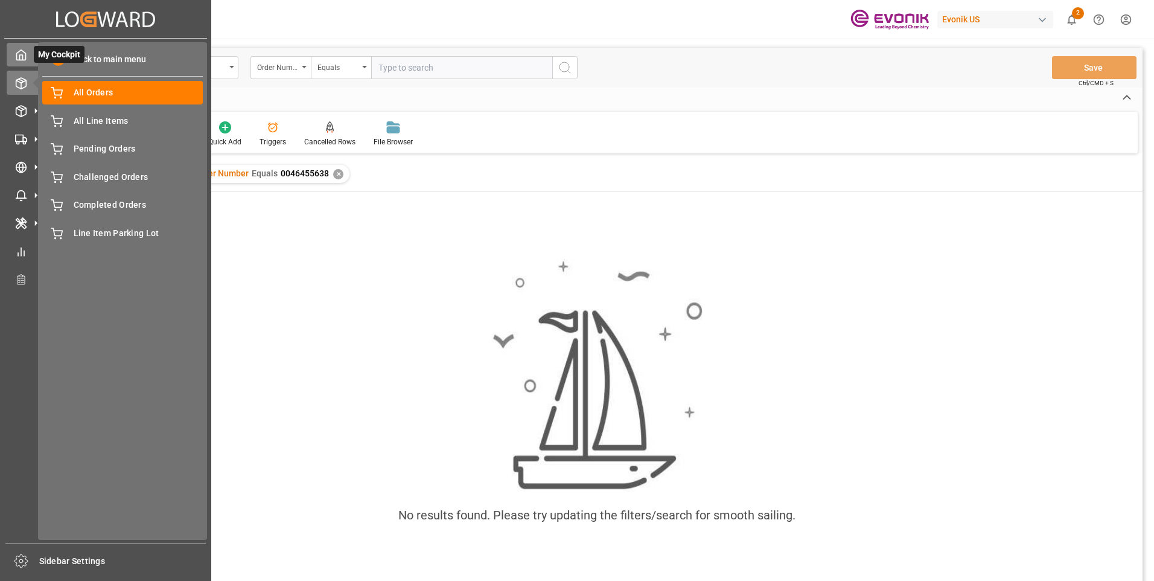
click at [23, 54] on icon at bounding box center [21, 55] width 12 height 12
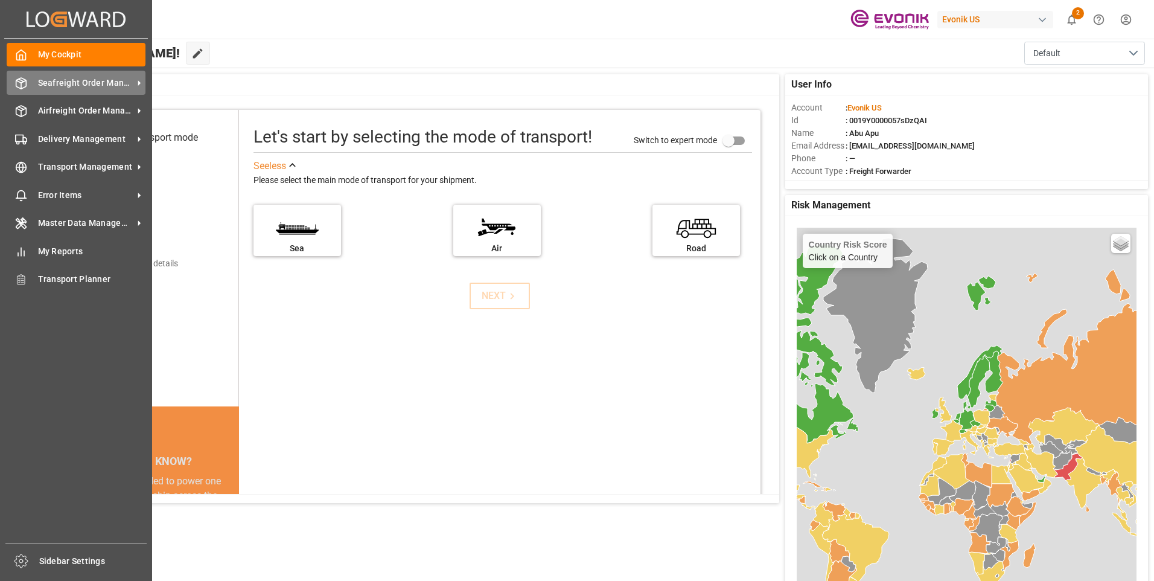
click at [51, 89] on div "Seafreight Order Management Seafreight Order Management" at bounding box center [76, 83] width 139 height 24
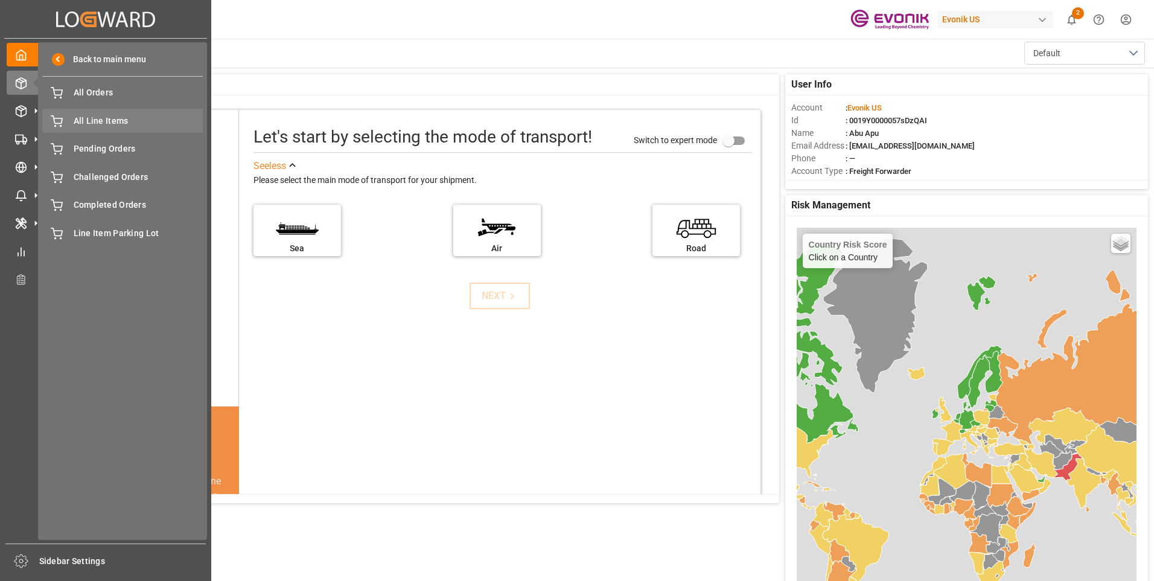
click at [104, 121] on span "All Line Items" at bounding box center [139, 121] width 130 height 13
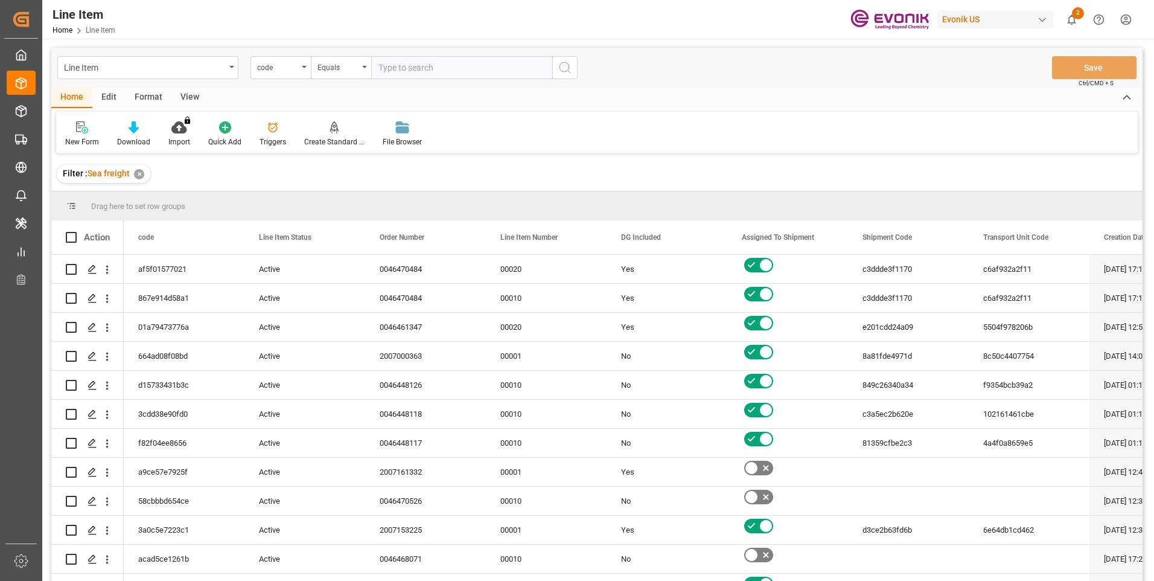
click at [303, 72] on div "code" at bounding box center [281, 67] width 60 height 23
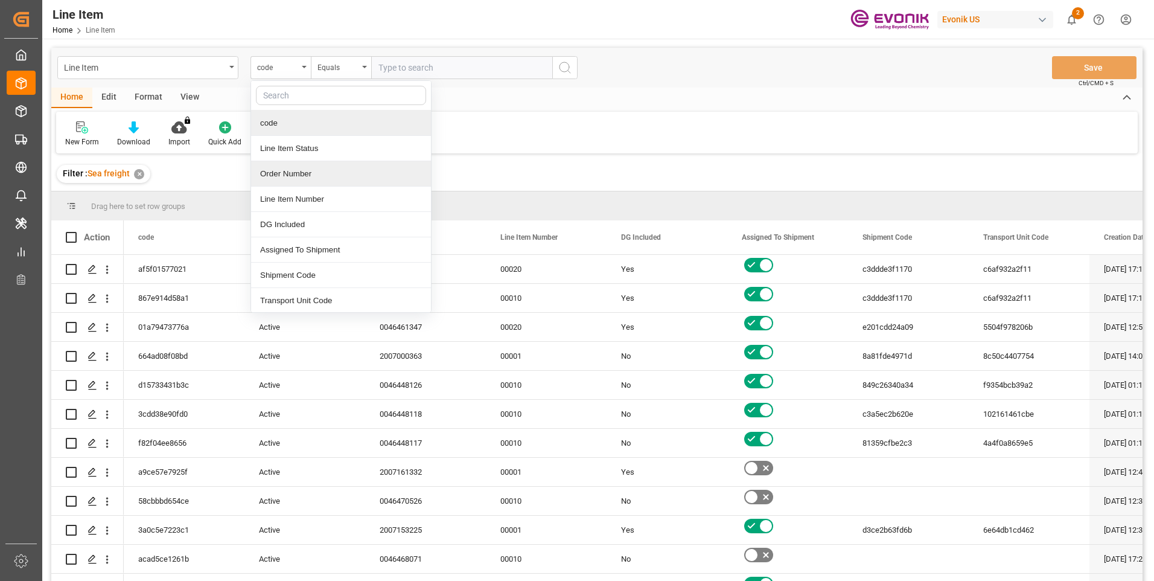
click at [284, 168] on div "Order Number" at bounding box center [341, 173] width 180 height 25
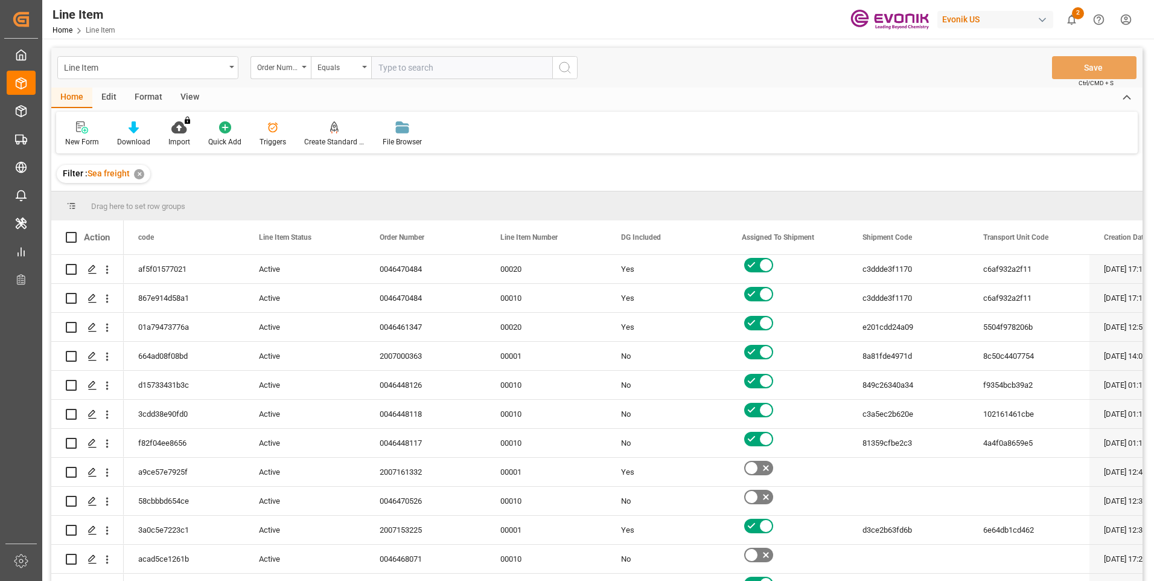
click at [396, 63] on input "text" at bounding box center [461, 67] width 181 height 23
paste input "46455638"
click at [379, 66] on input "46455638" at bounding box center [461, 67] width 181 height 23
click at [448, 70] on input "0046455638" at bounding box center [461, 67] width 181 height 23
type input "0046455638"
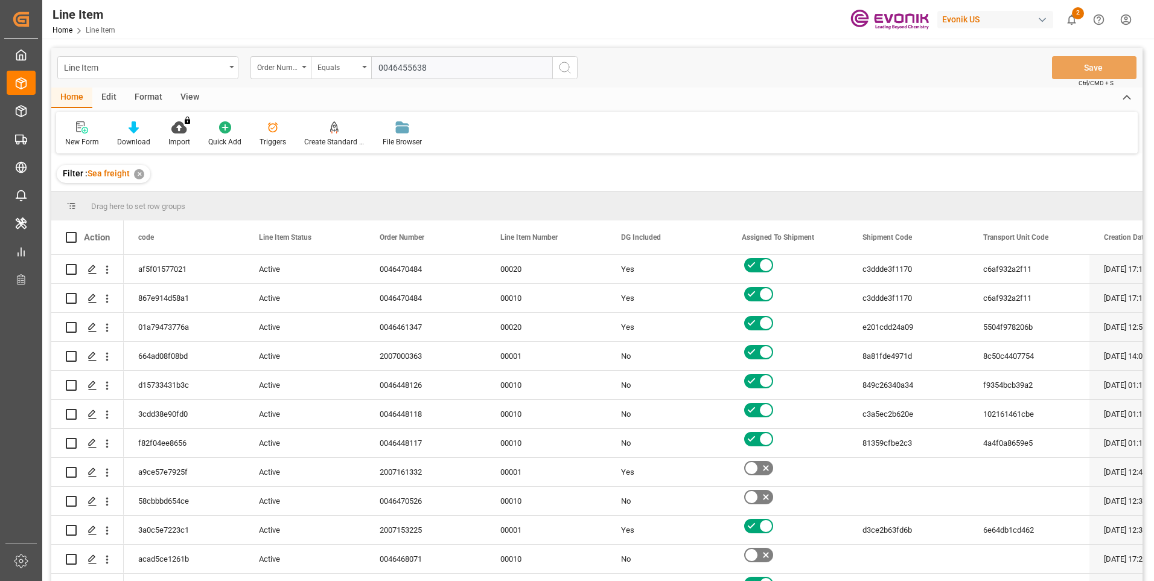
click at [564, 71] on icon "search button" at bounding box center [565, 67] width 14 height 14
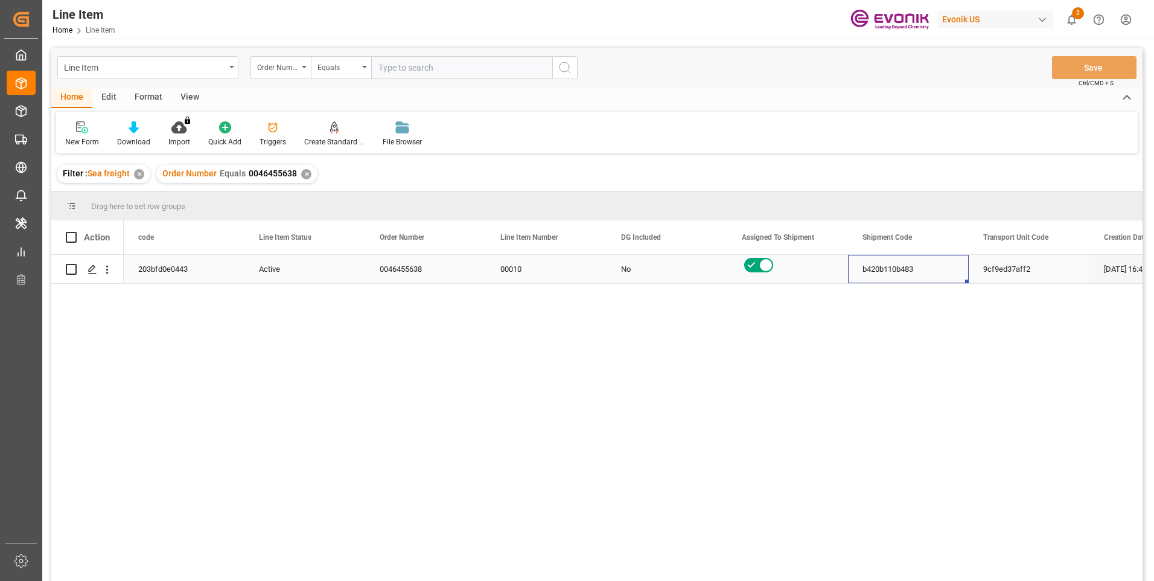
click at [915, 272] on div "b420b110b483" at bounding box center [908, 269] width 121 height 28
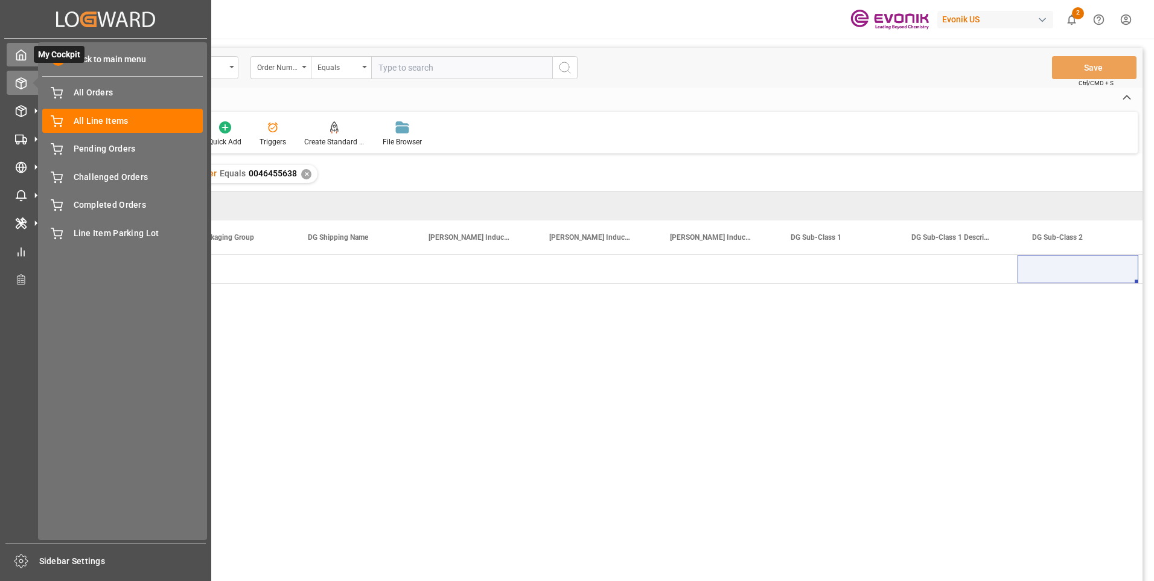
click at [13, 56] on div at bounding box center [17, 54] width 21 height 13
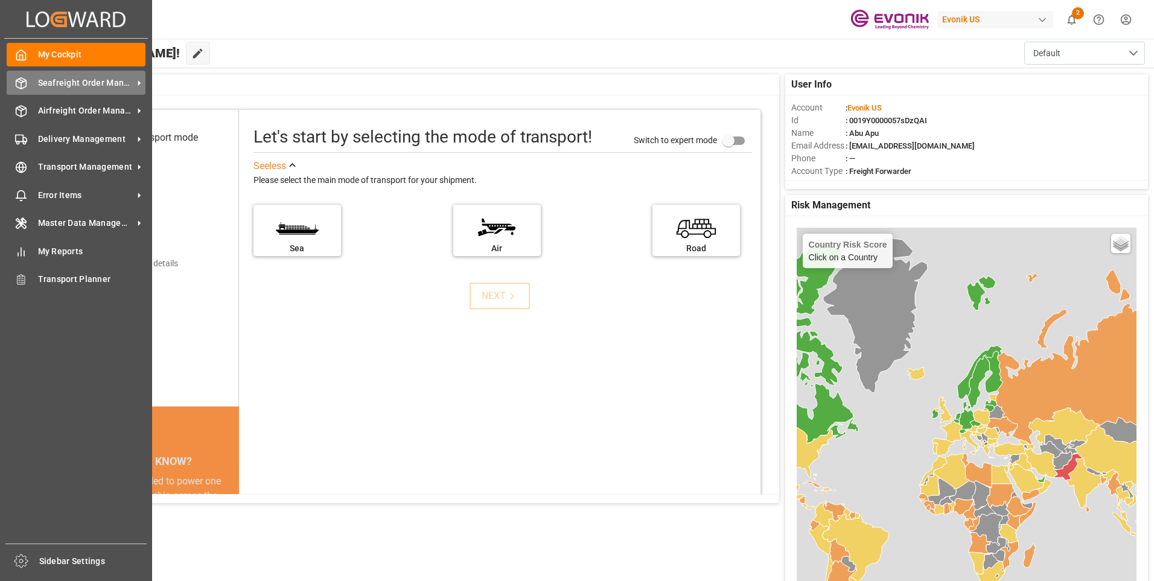
click at [91, 85] on span "Seafreight Order Management" at bounding box center [85, 83] width 95 height 13
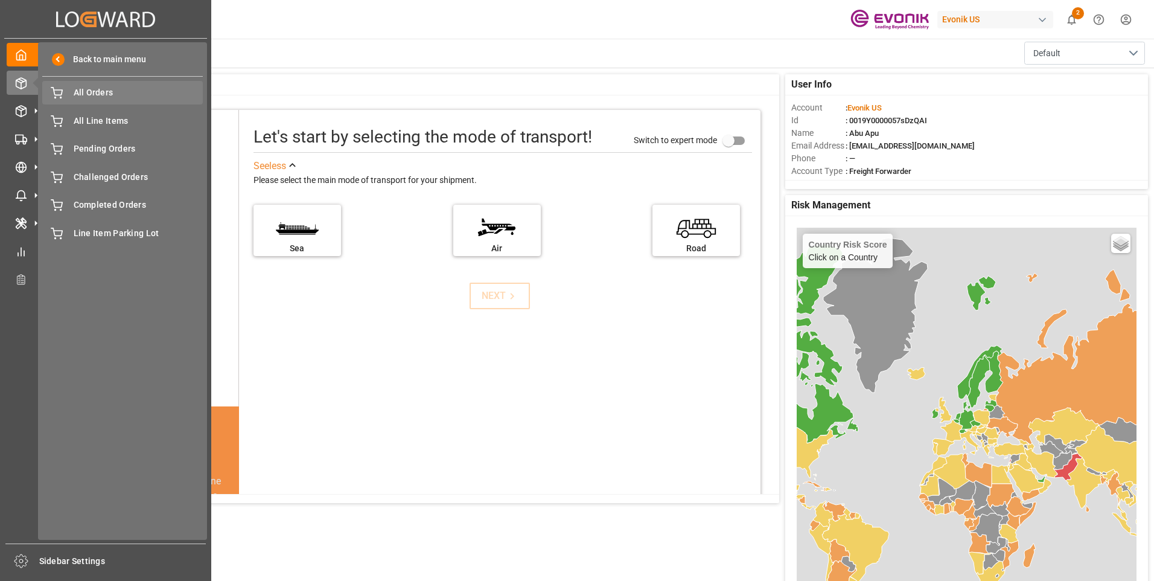
click at [117, 97] on span "All Orders" at bounding box center [139, 92] width 130 height 13
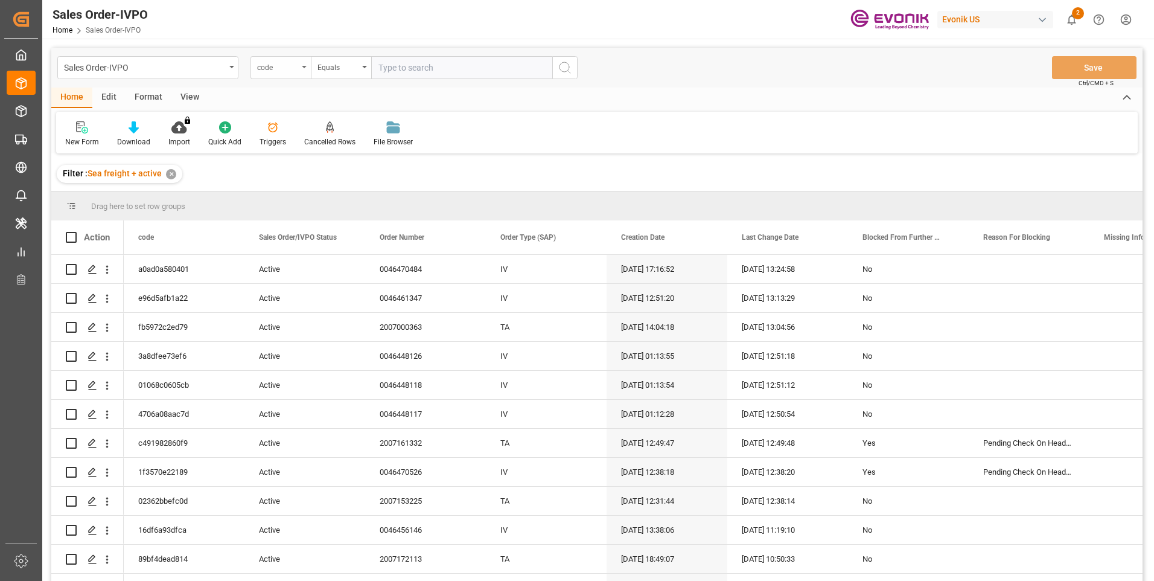
click at [302, 73] on div "code" at bounding box center [281, 67] width 60 height 23
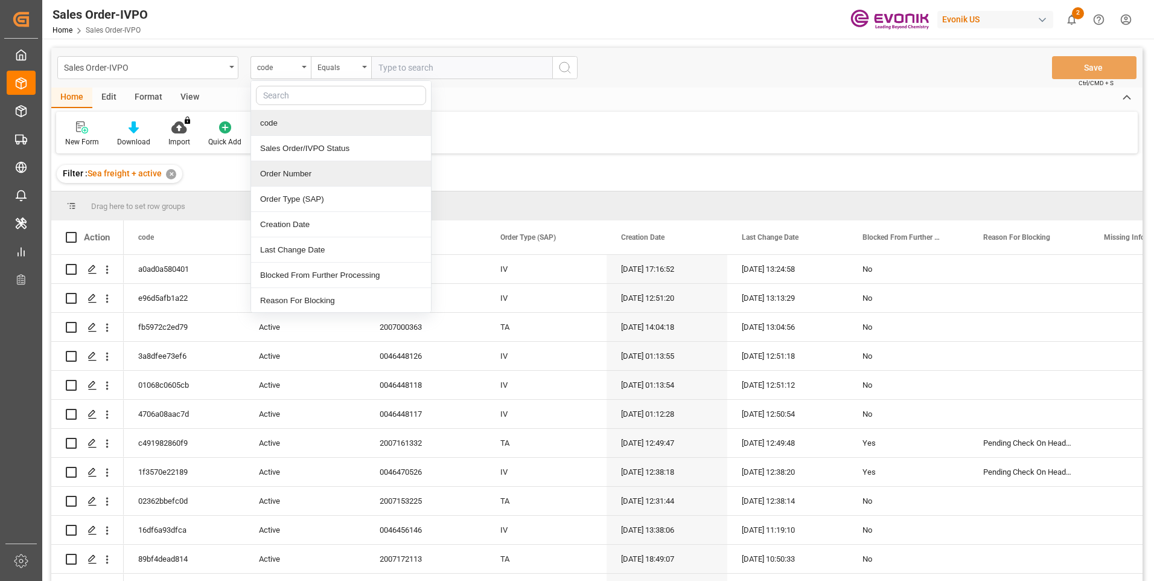
click at [286, 173] on div "Order Number" at bounding box center [341, 173] width 180 height 25
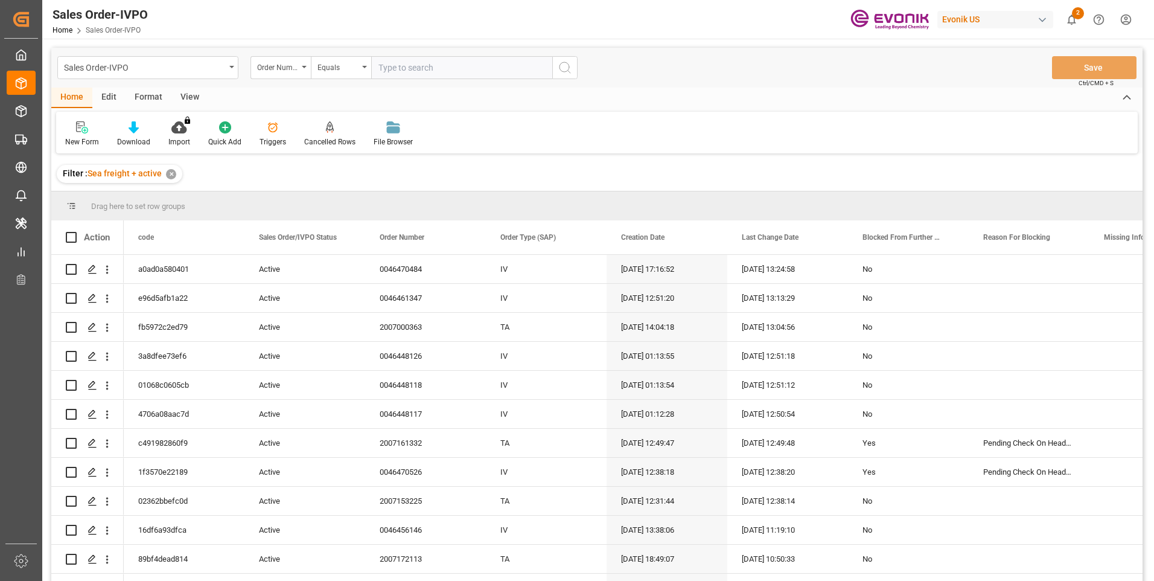
click at [388, 63] on input "text" at bounding box center [461, 67] width 181 height 23
paste input "0046455638"
type input "0046455638"
click at [565, 64] on icon "search button" at bounding box center [565, 67] width 14 height 14
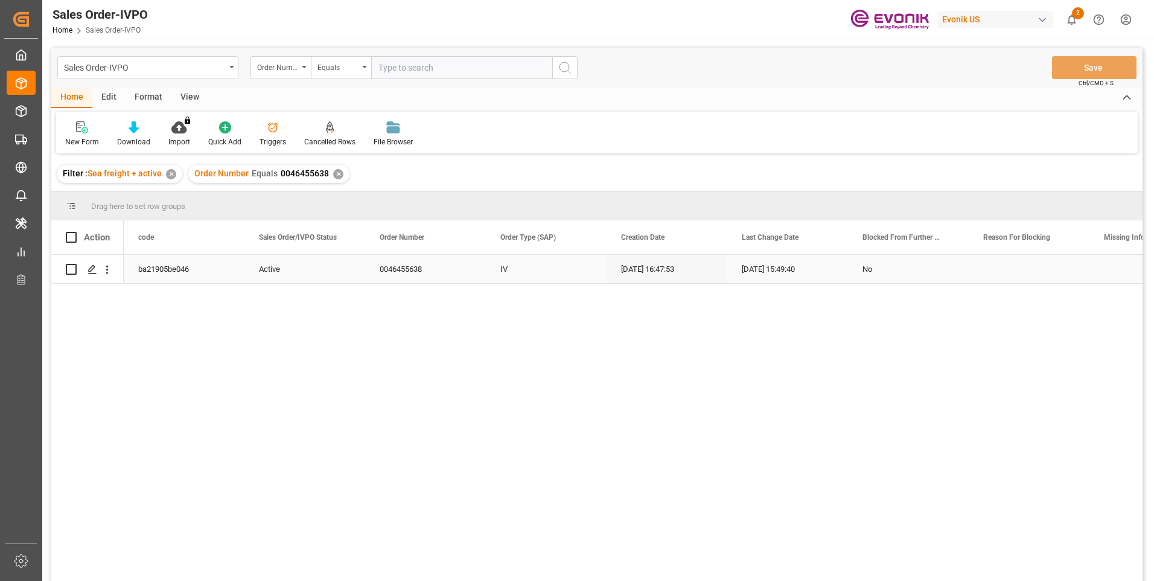
click at [869, 266] on div "No" at bounding box center [909, 269] width 92 height 28
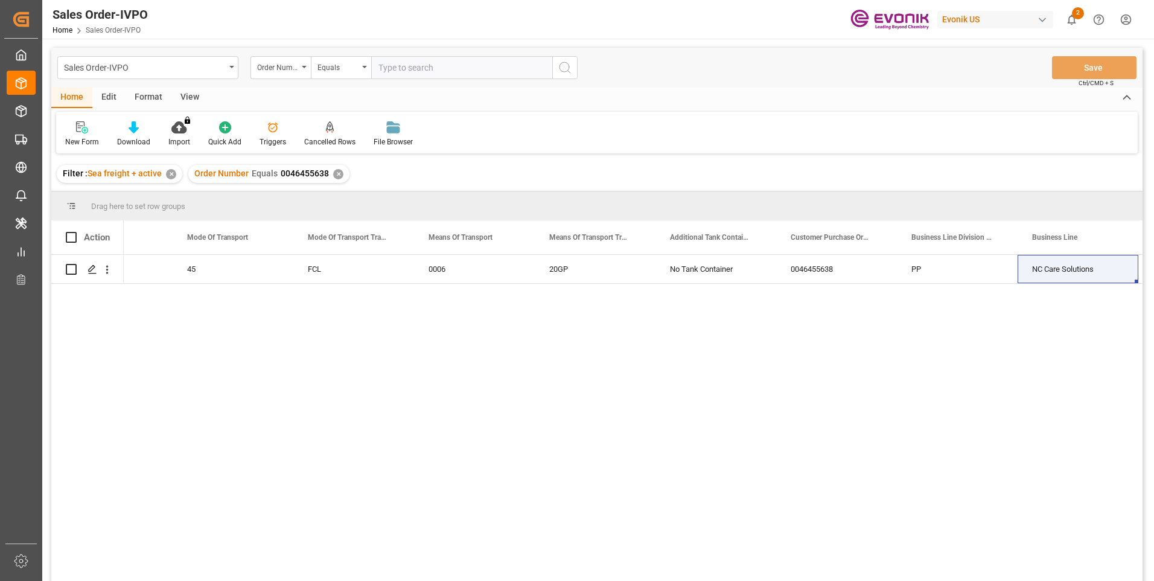
click at [388, 70] on input "text" at bounding box center [461, 67] width 181 height 23
paste input "2007098300"
type input "2007098300"
click at [568, 66] on icon "search button" at bounding box center [565, 67] width 14 height 14
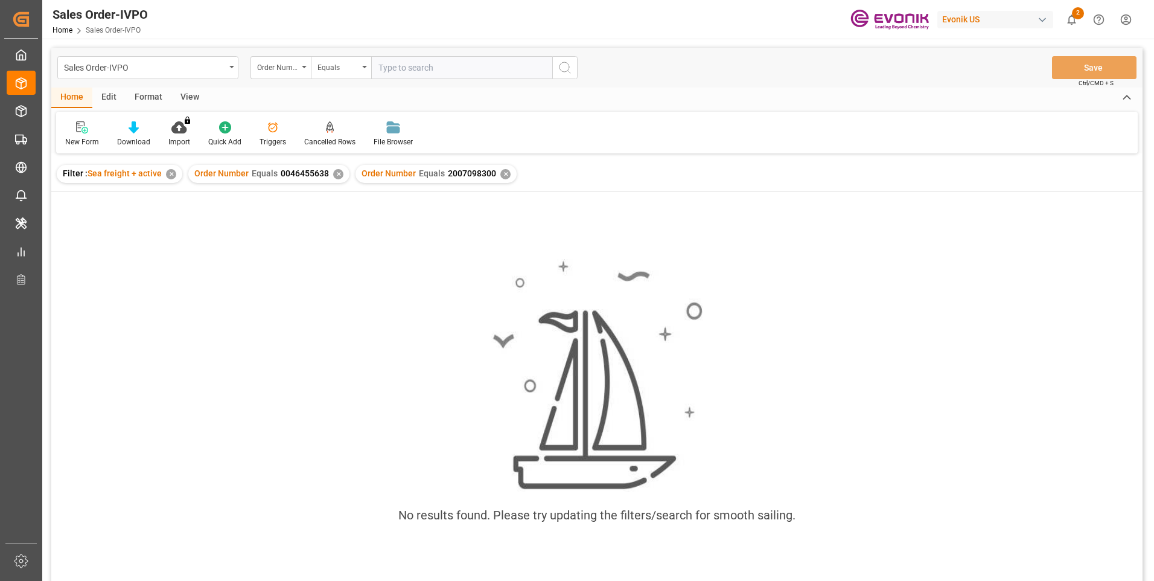
click at [338, 176] on div "✕" at bounding box center [338, 174] width 10 height 10
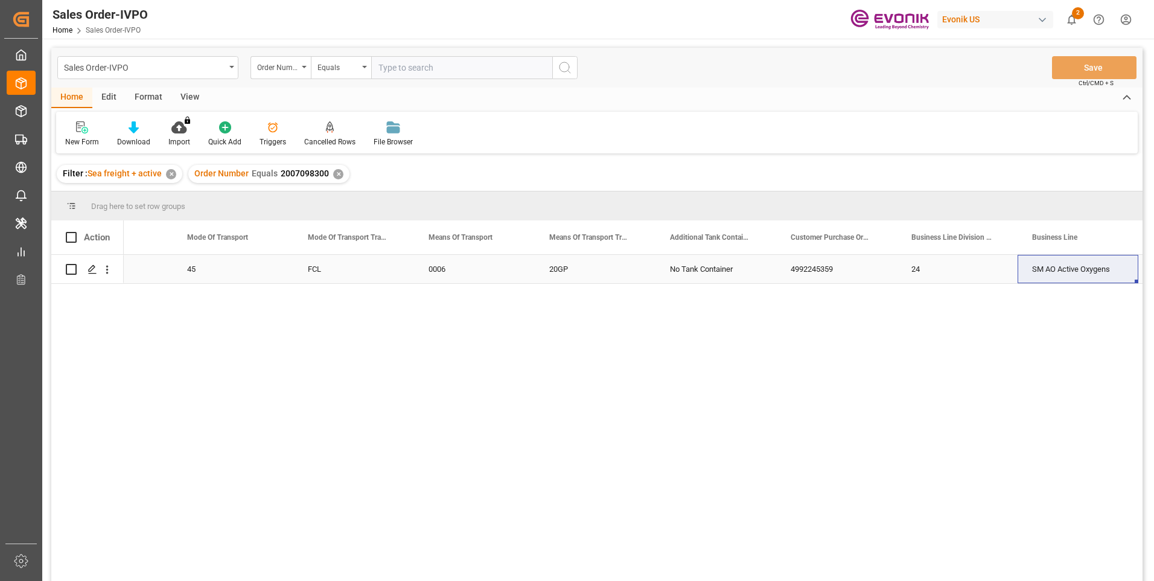
click at [193, 269] on div "45" at bounding box center [233, 269] width 121 height 28
click at [399, 68] on input "text" at bounding box center [461, 67] width 181 height 23
paste input "FETU1015023"
type input "FETU1015023"
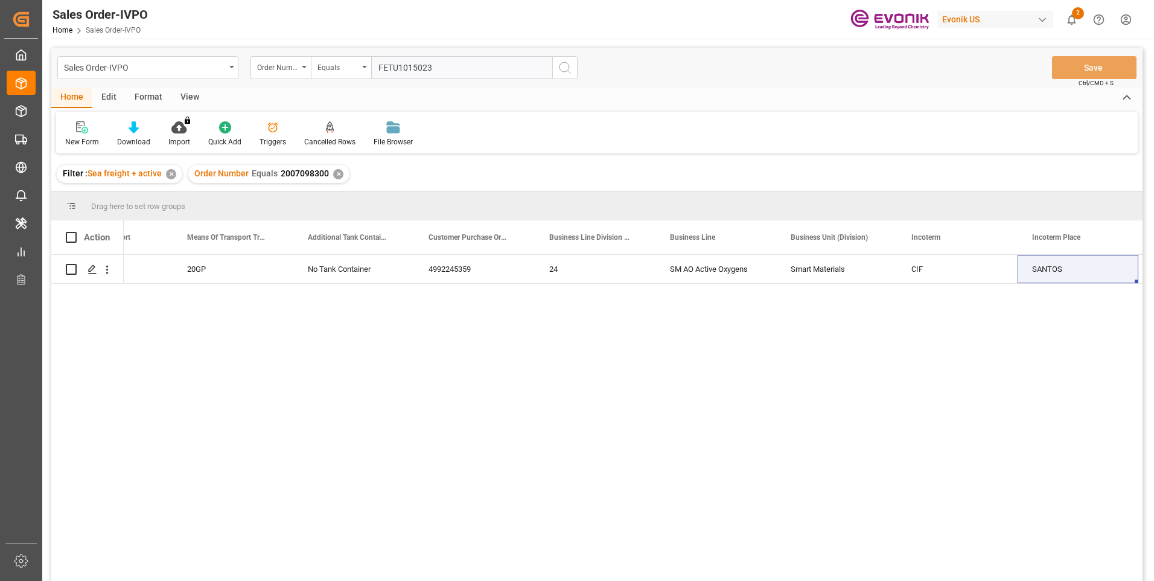
click at [568, 68] on icon "search button" at bounding box center [565, 67] width 14 height 14
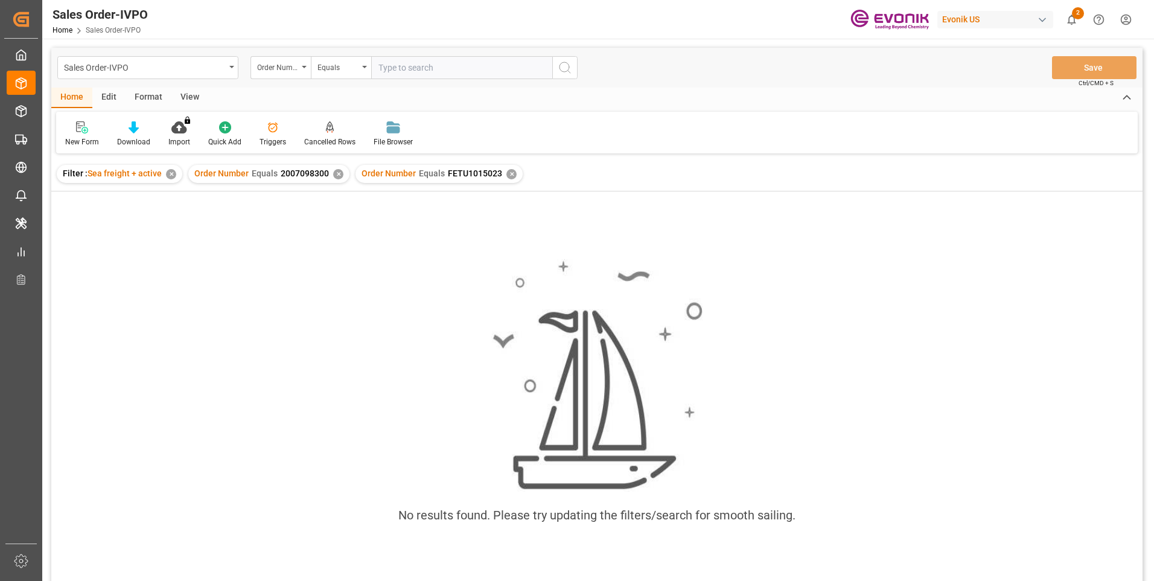
click at [337, 173] on div "✕" at bounding box center [338, 174] width 10 height 10
click at [403, 66] on input "text" at bounding box center [461, 67] width 181 height 23
paste input "FETU1015023"
type input "00FETU1015023"
click at [569, 68] on circle "search button" at bounding box center [565, 67] width 10 height 10
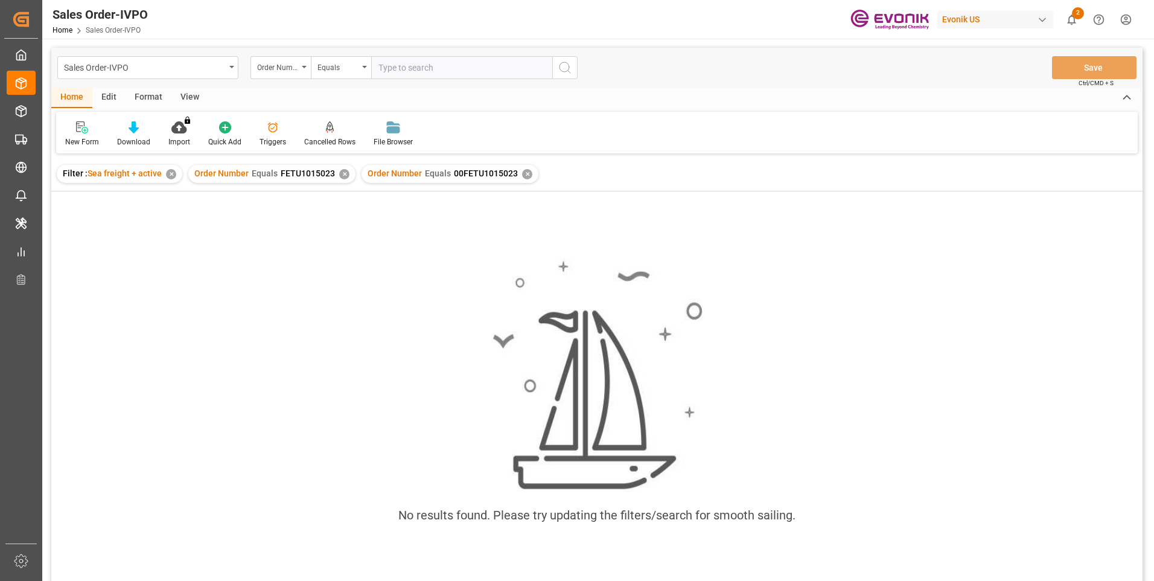
click at [339, 174] on div "✕" at bounding box center [344, 174] width 10 height 10
click at [350, 173] on div "✕" at bounding box center [354, 174] width 10 height 10
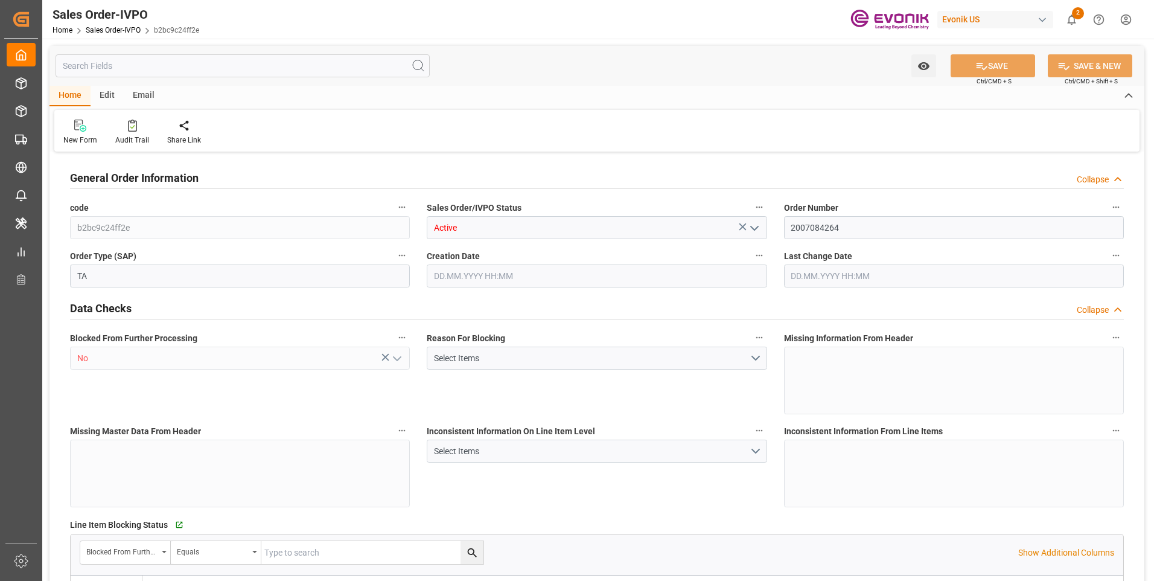
type input "NZAKL"
type input "0"
type input "1"
type input "903.2"
type input "10.07.2025 19:10"
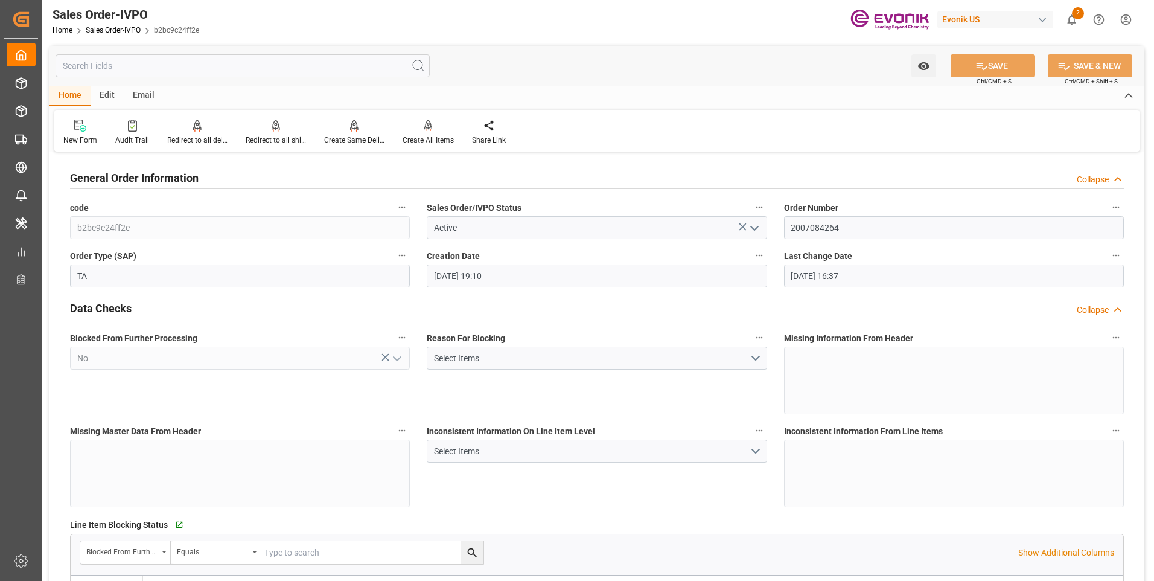
type input "22.07.2025 16:37"
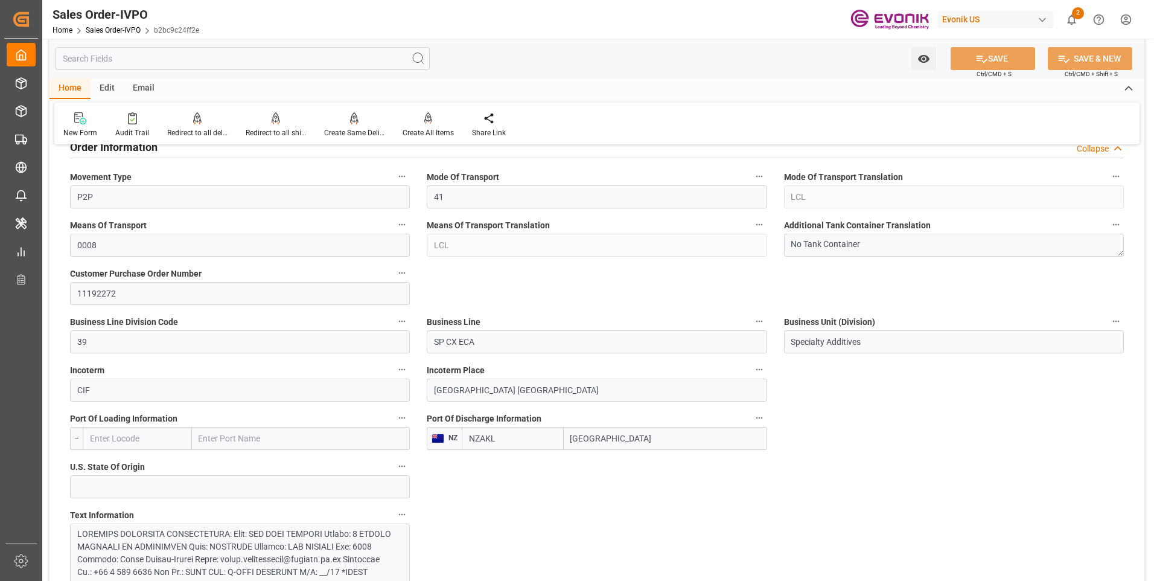
scroll to position [845, 0]
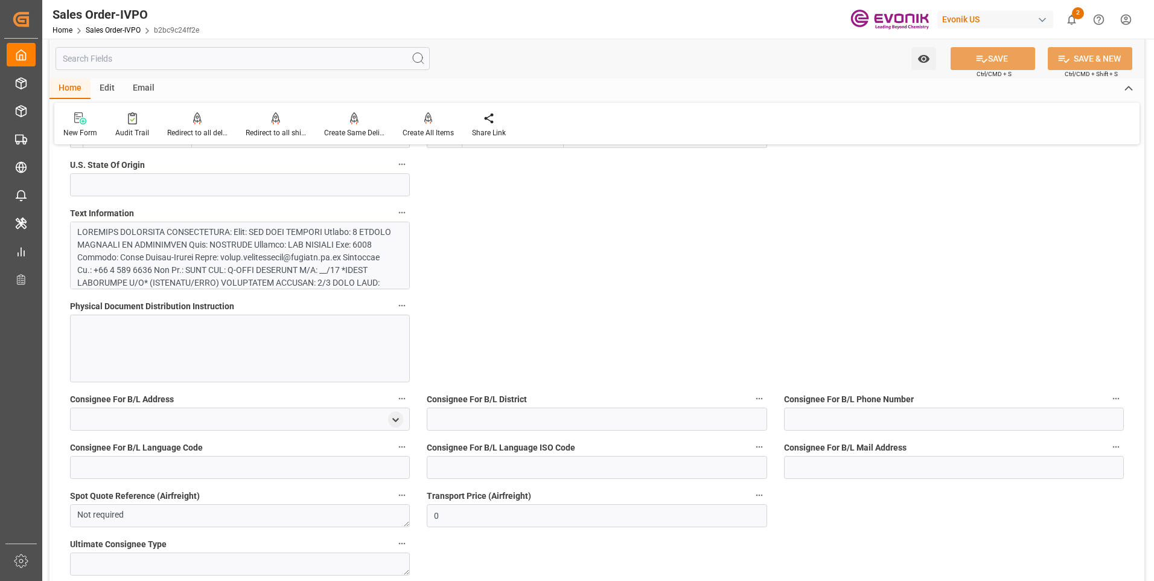
click at [232, 264] on div at bounding box center [235, 378] width 316 height 304
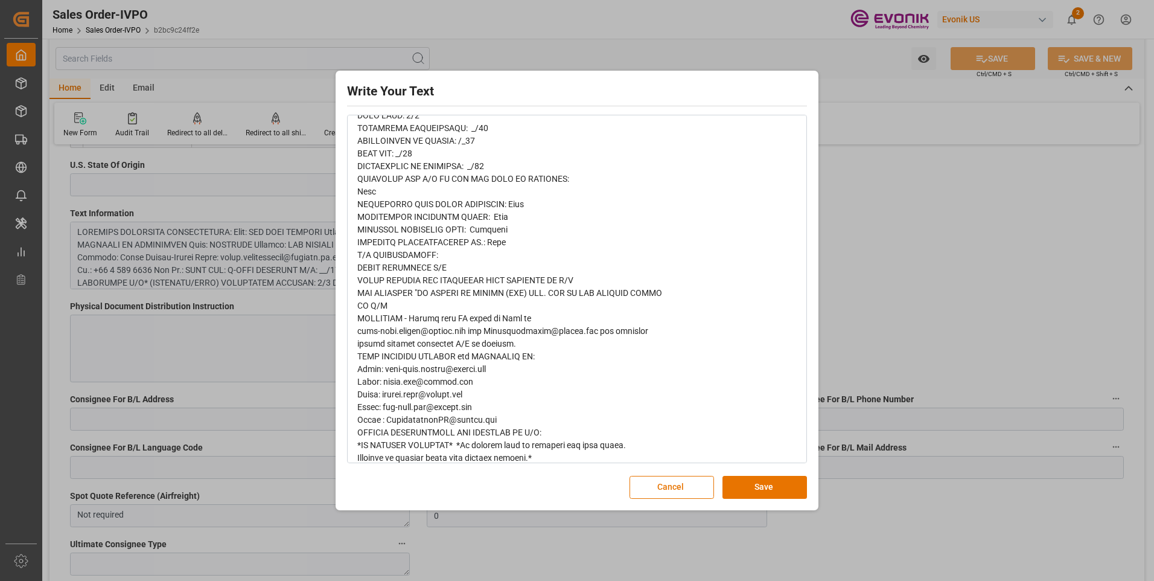
scroll to position [328, 0]
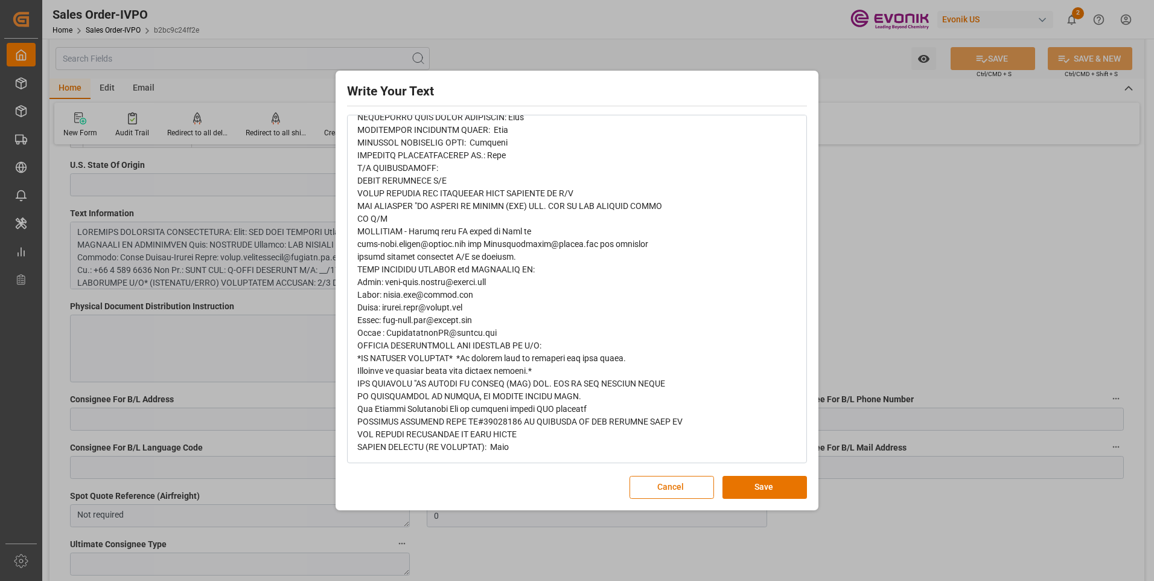
click at [914, 243] on div "Write Your Text Normal 14 Font Cancel Save" at bounding box center [577, 290] width 1154 height 581
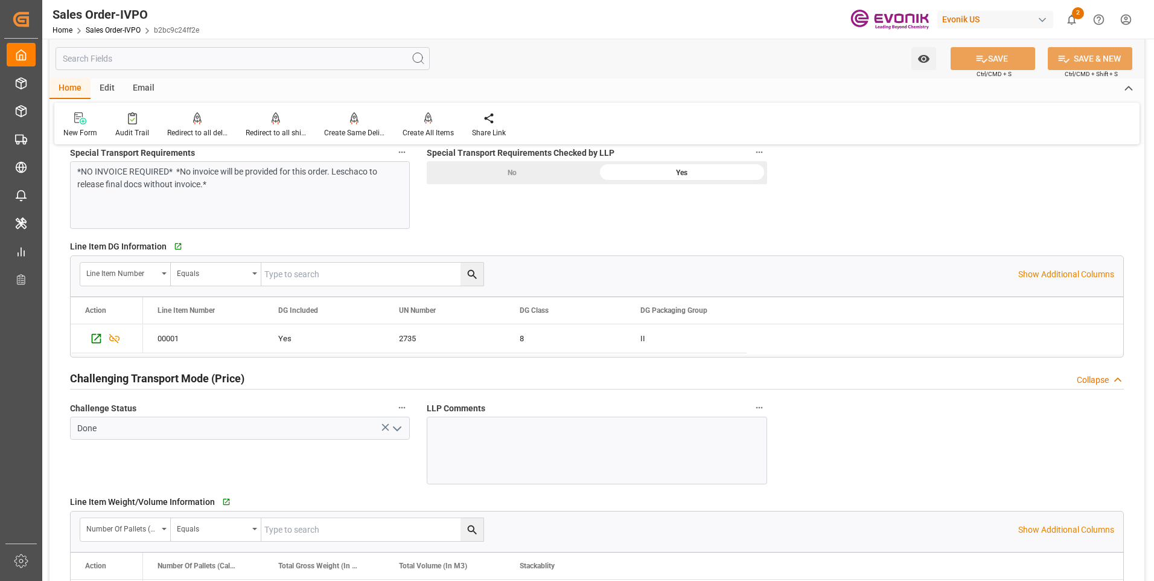
scroll to position [1751, 0]
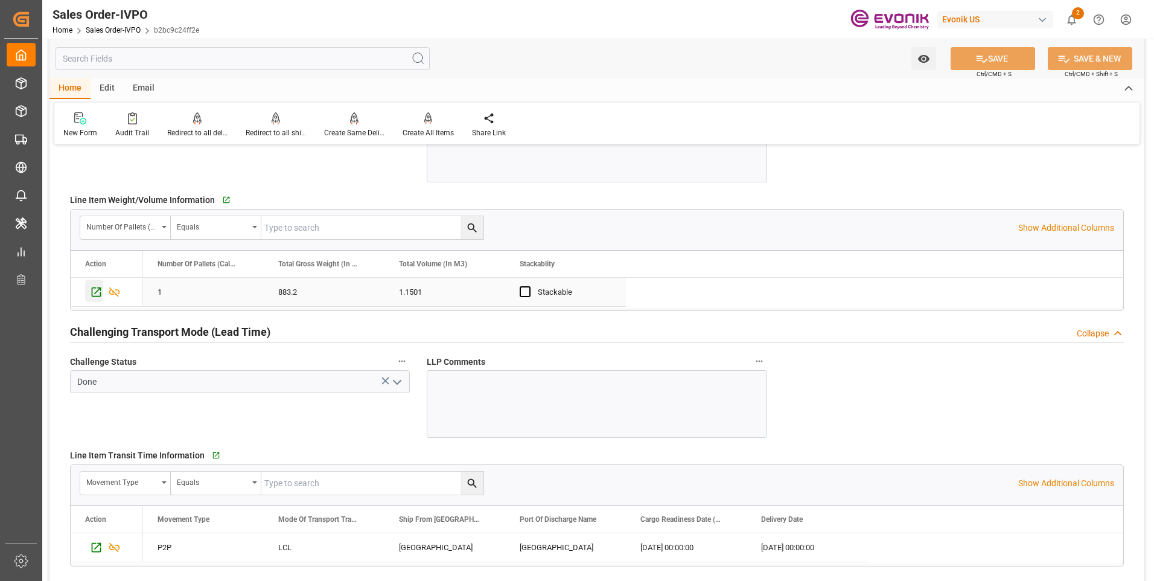
click at [91, 290] on icon "Press SPACE to select this row." at bounding box center [96, 292] width 13 height 13
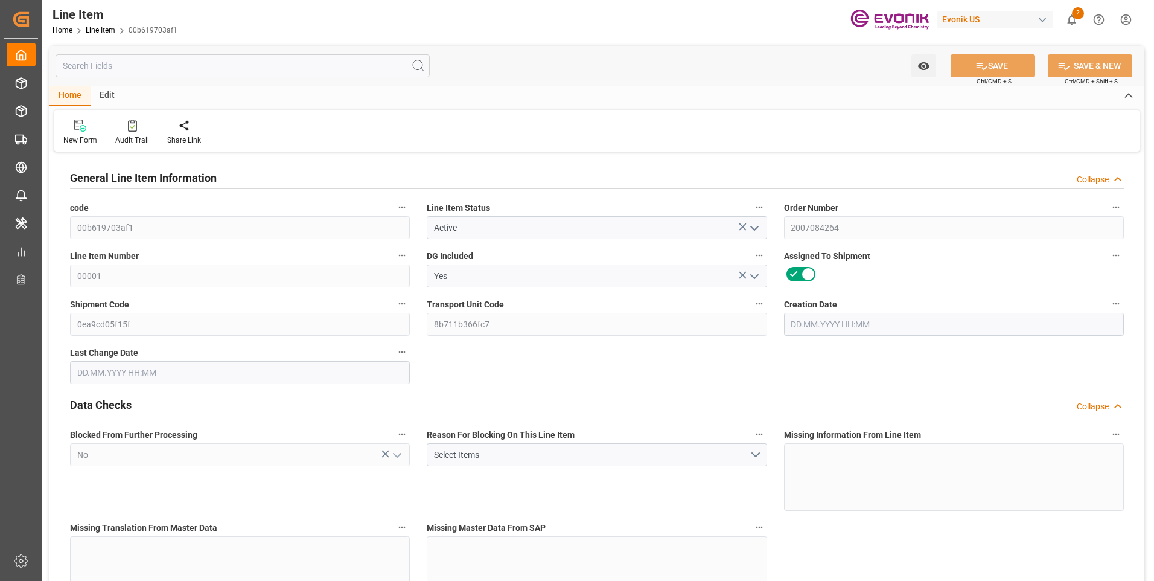
type input "1"
type input "883.2"
type input "816"
type input "1.1501"
type input "4"
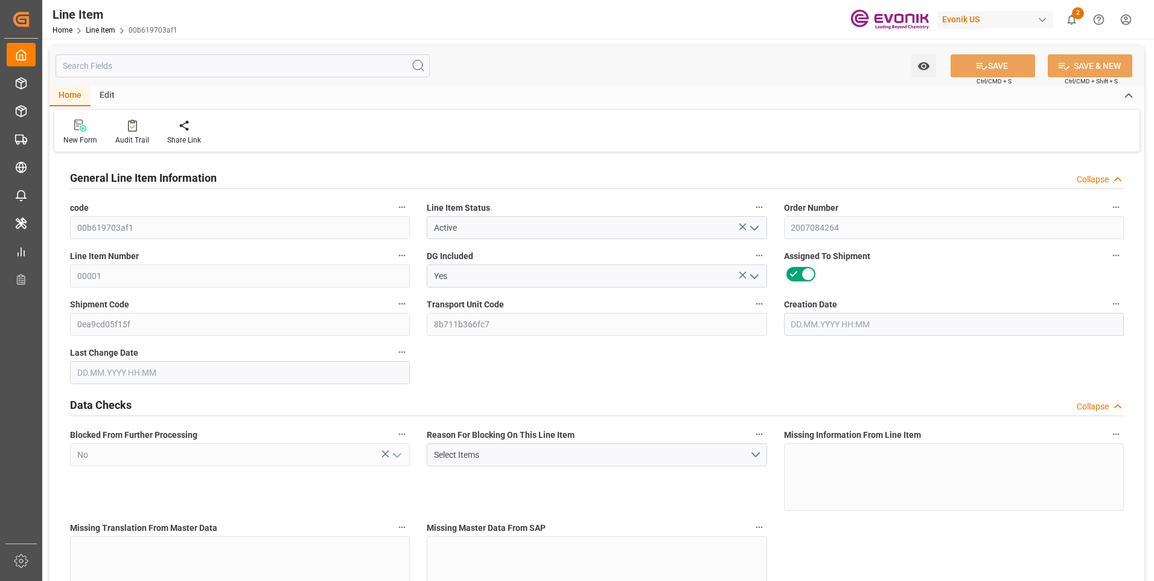
type input "17299.2"
type input "4"
type input "883.2"
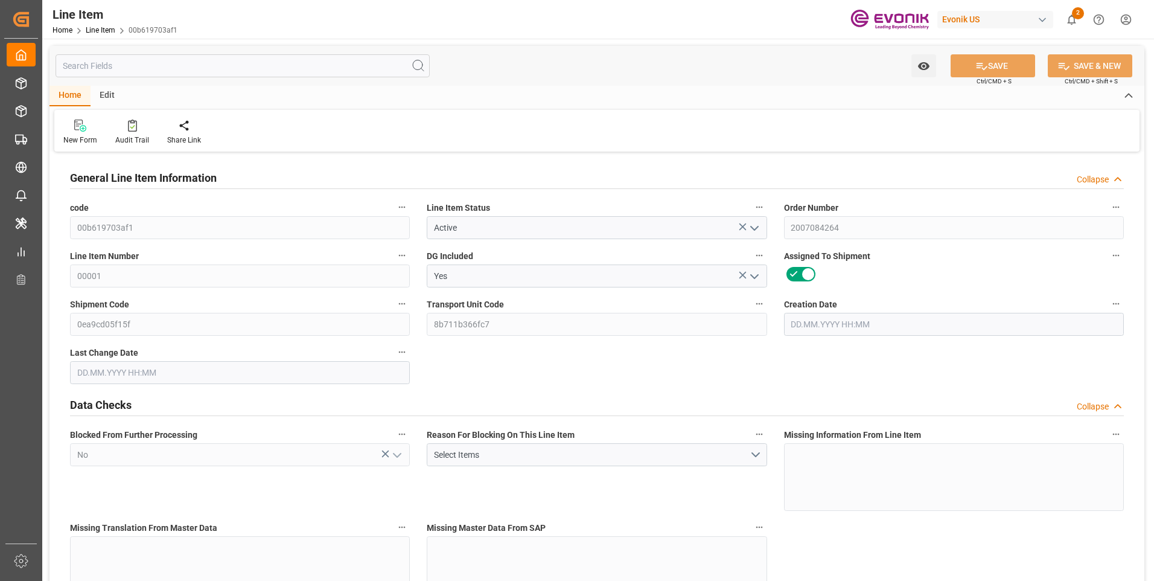
type input "903.2"
type input "816"
type input "1.1501"
type input "1150.148"
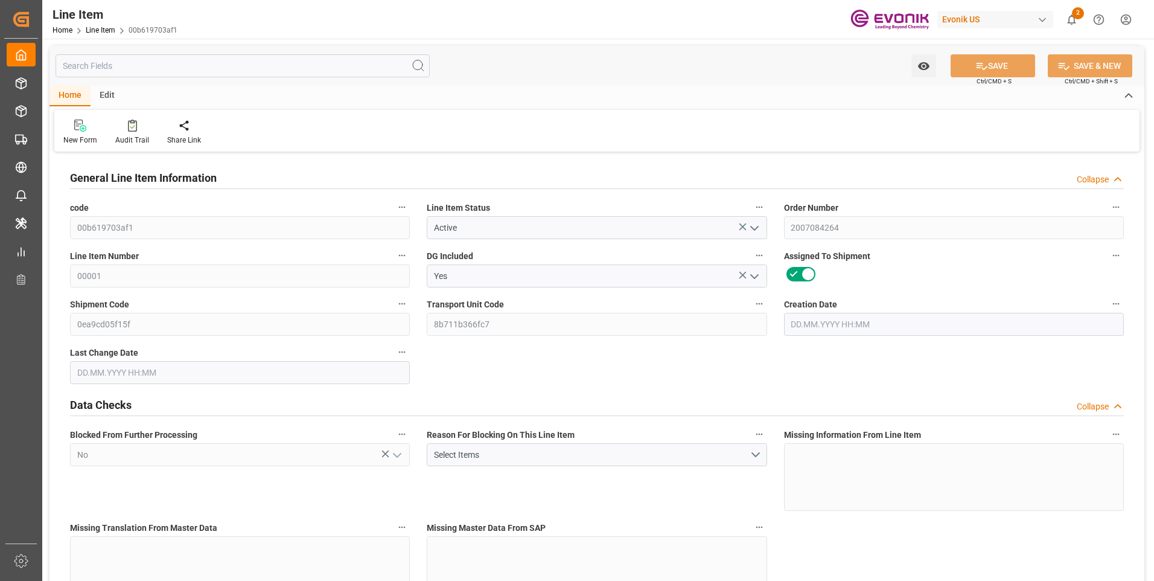
type input "4"
type input "883.2"
type input "816"
type input "1.1501"
type input "10.07.2025 19:10"
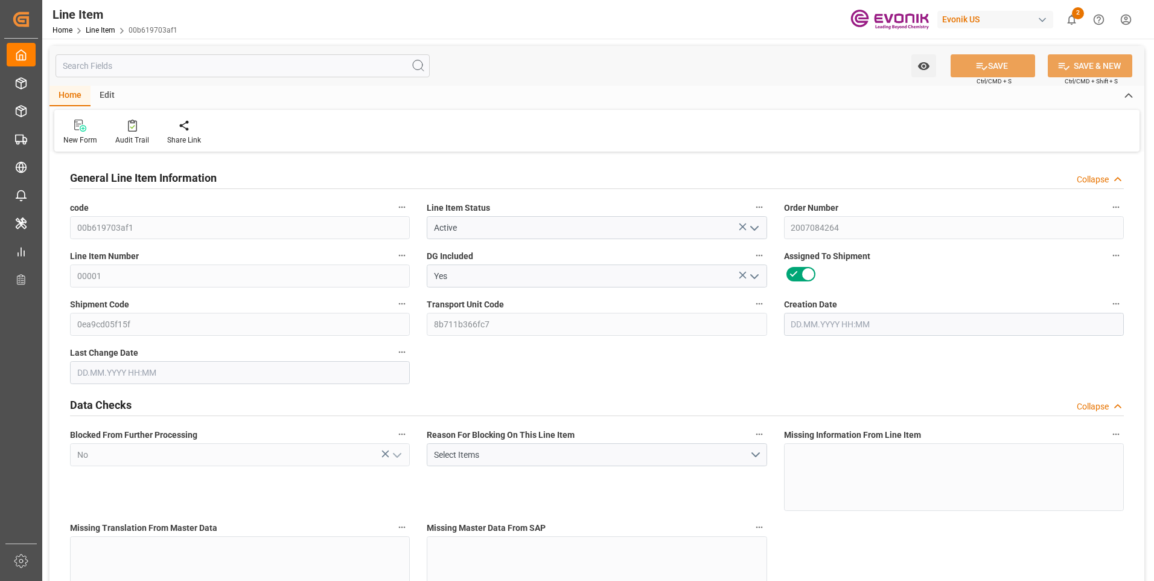
type input "23.07.2025 19:36"
type input "21.09.2025"
type input "23.07.2025"
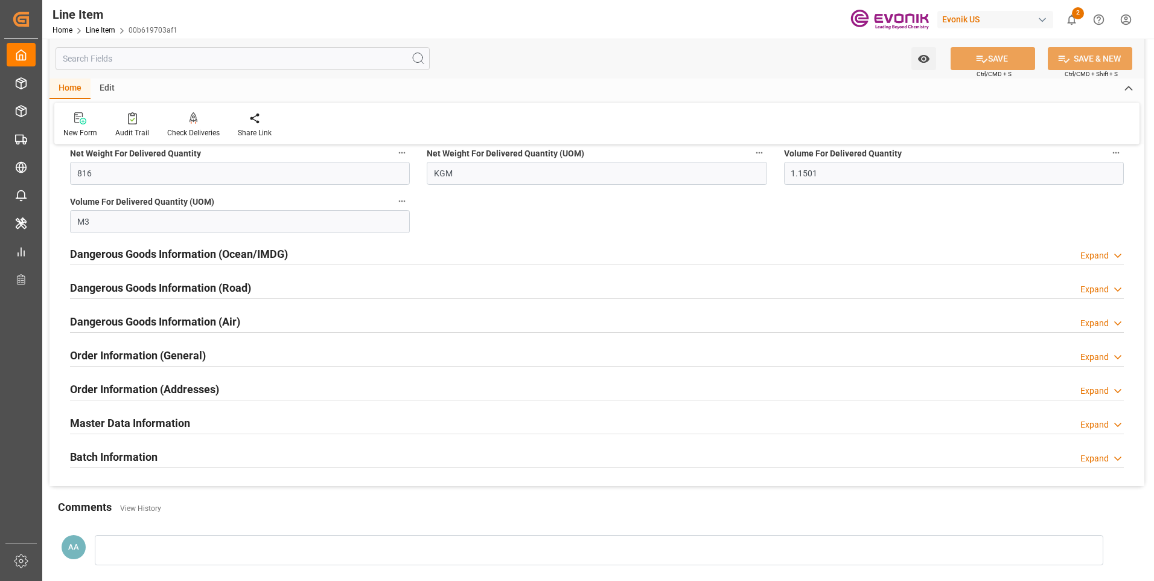
scroll to position [1208, 0]
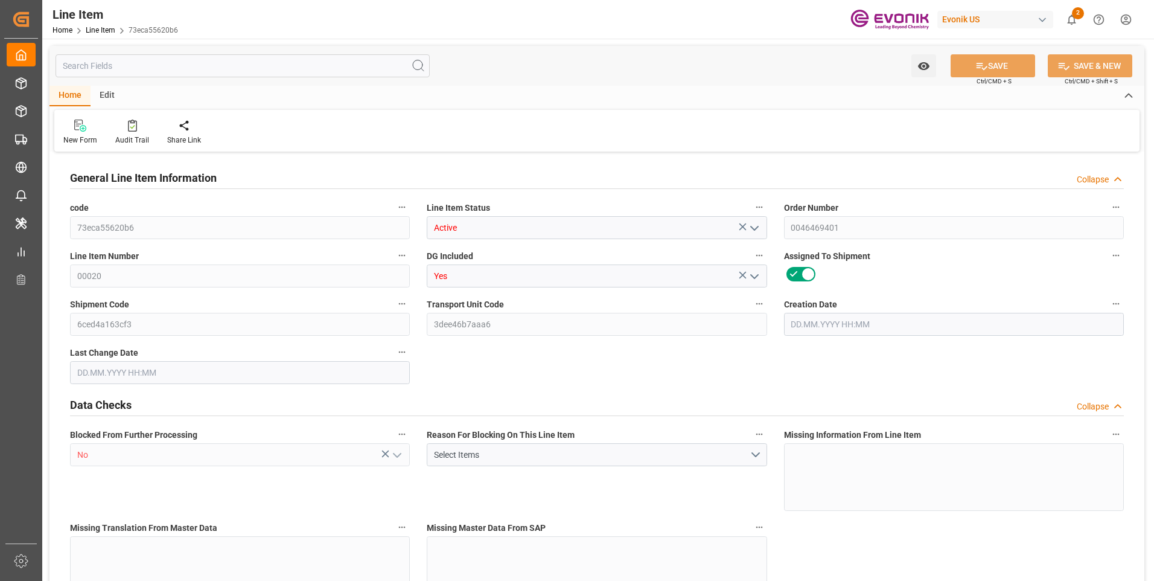
type input "6"
type input "4941.09"
type input "4554"
type input "6.5896"
type input "23"
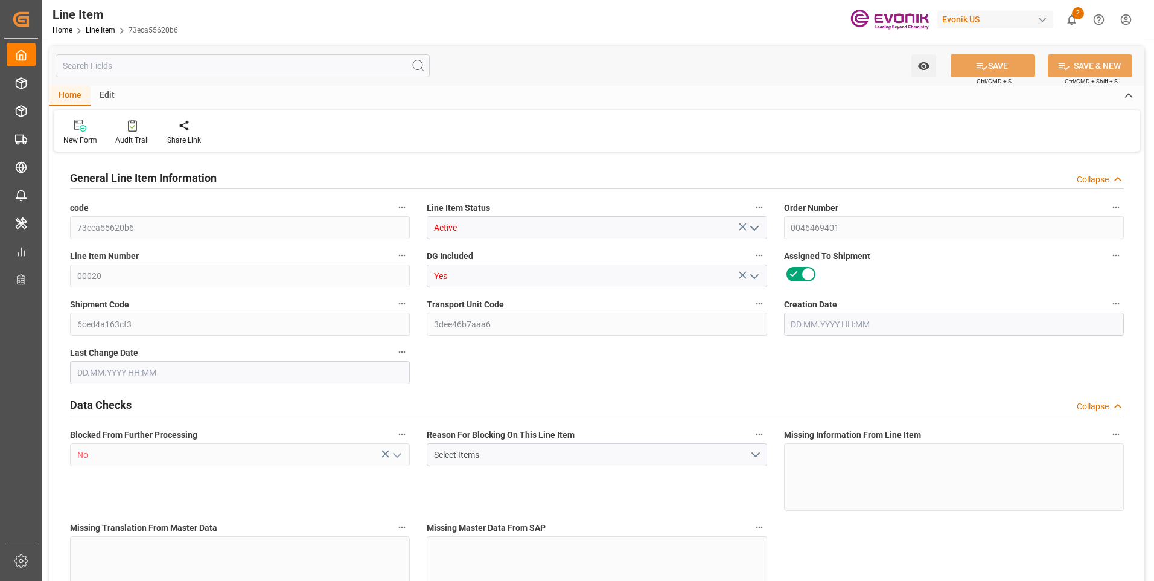
type input "18489.24"
type input "23"
type input "4554"
type input "4941.09"
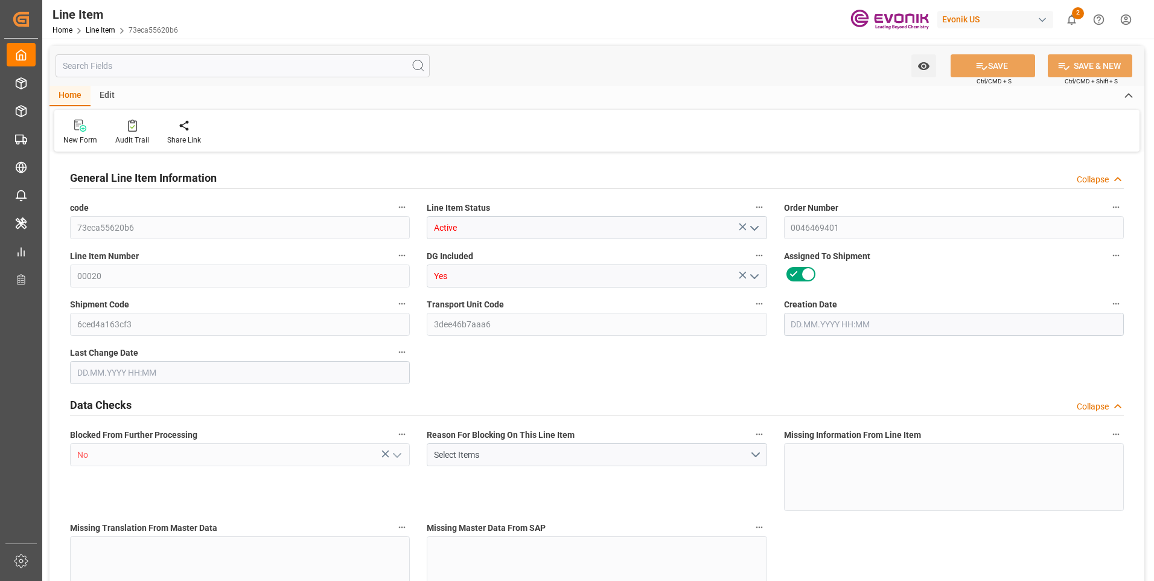
type input "5061.09"
type input "4554"
type input "6.5896"
type input "6589.638"
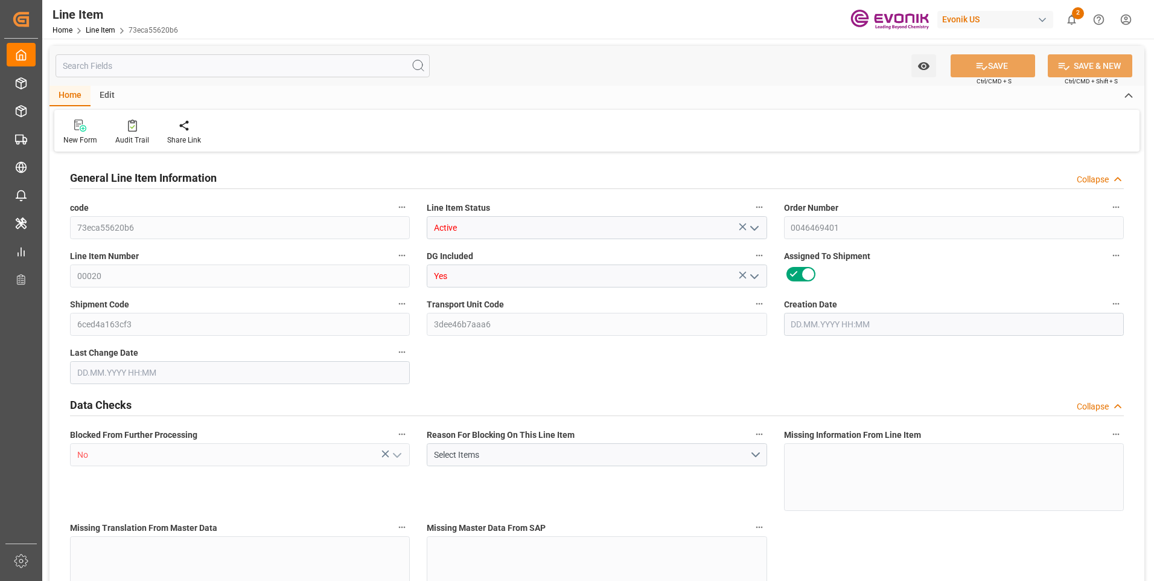
type input "23"
type input "4941.09"
type input "4554"
type input "6.5896"
type input "28.08.2025 19:33"
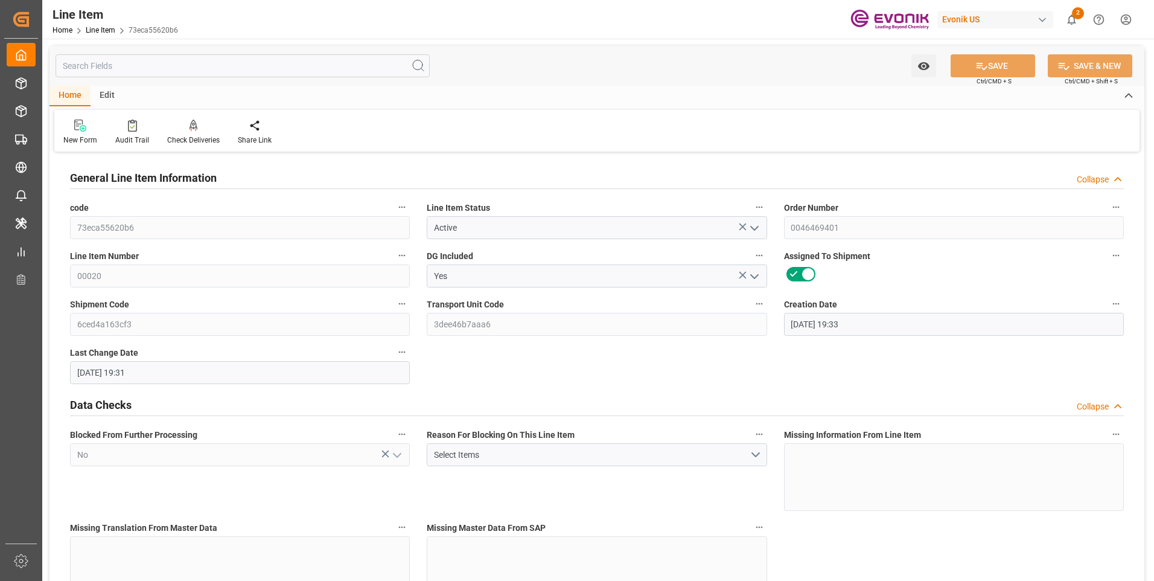
type input "02.09.2025 19:31"
type input "09.10.2025"
type input "02.09.2025"
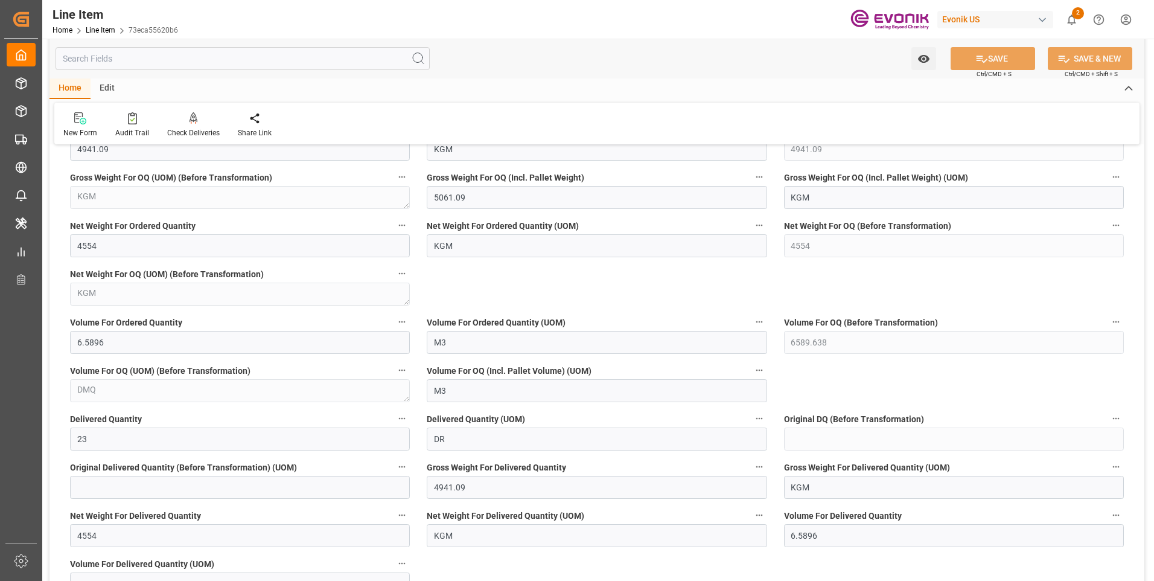
scroll to position [845, 0]
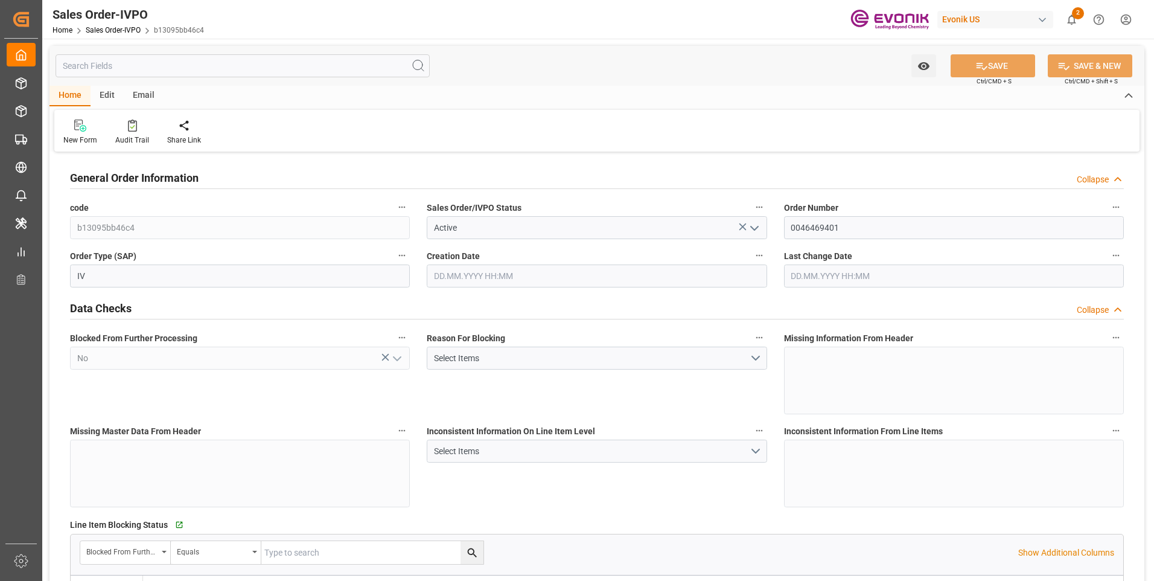
type input "BRSSZ"
type input "[EMAIL_ADDRESS] No: [PHONE_NUMBER]"
type input "0"
type input "1"
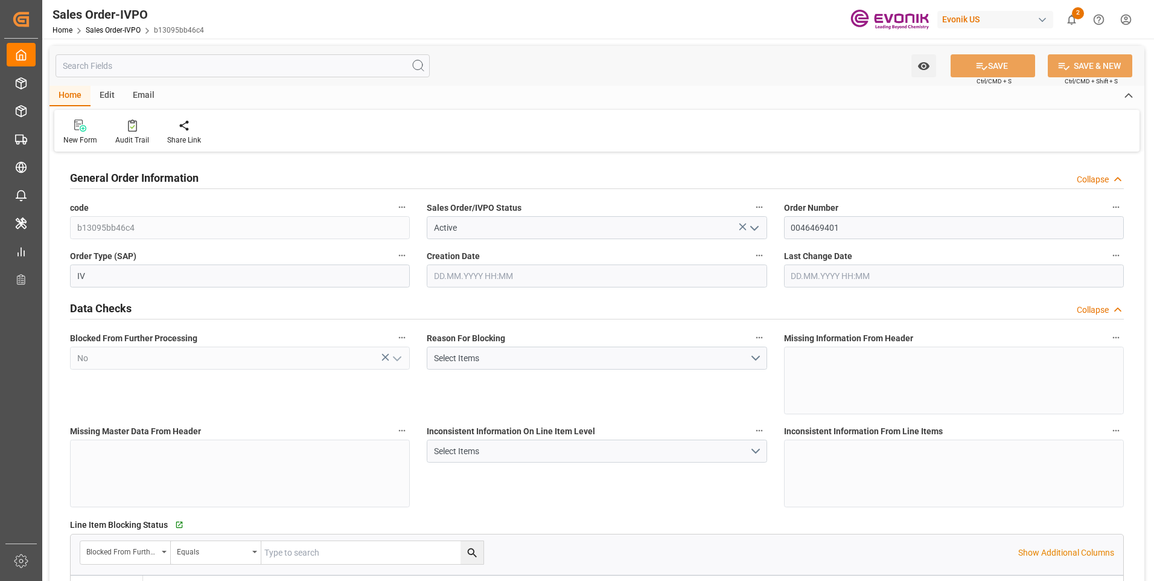
type input "1"
type input "9457.69"
type input "12.3197"
type input "17000"
type input "30"
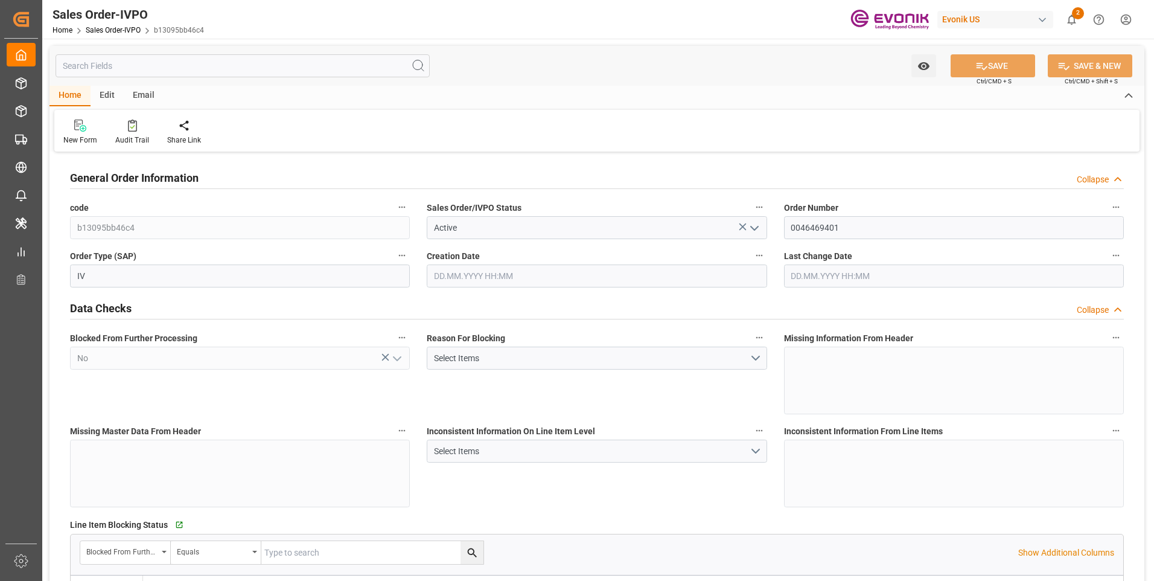
type input "20.08.2025 22:04"
type input "02.09.2025 07:49"
type input "livia.leone@evonik.comTelephone No: 55 19 3475-3130"
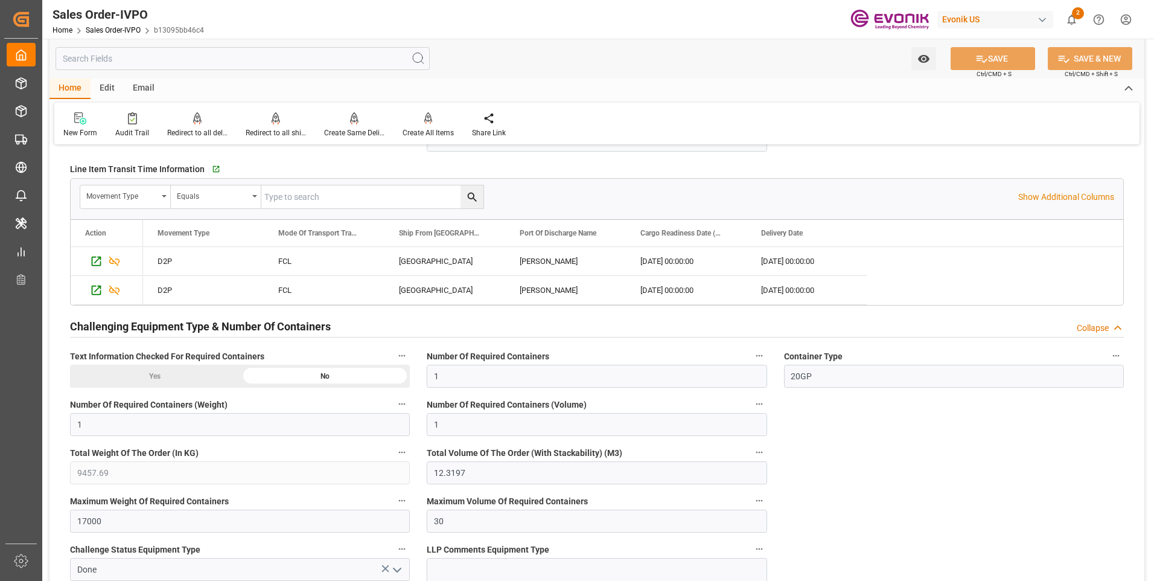
scroll to position [1872, 0]
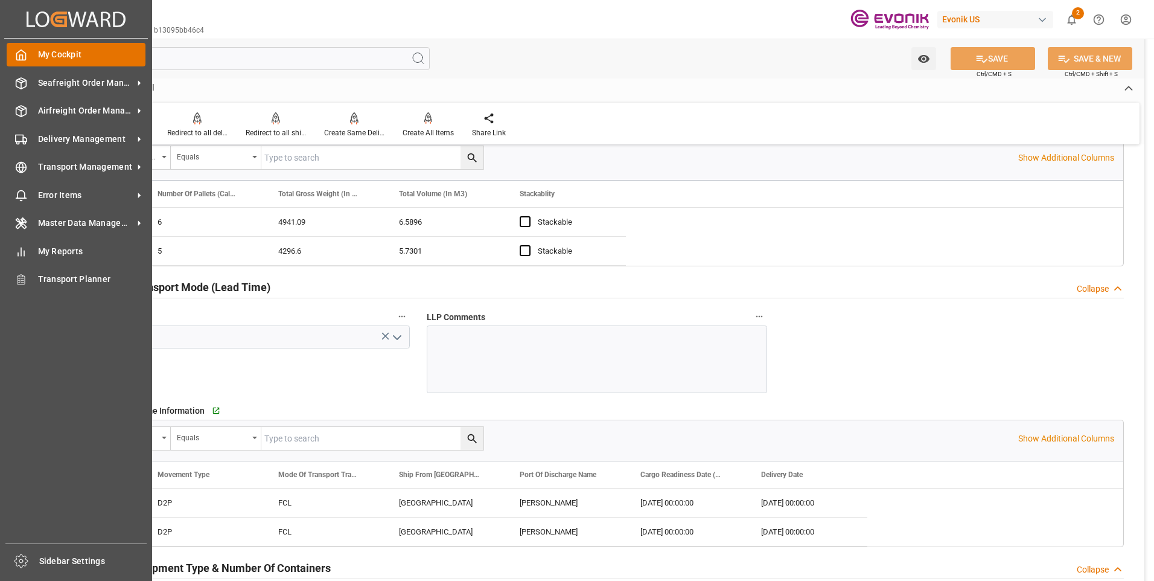
click at [31, 54] on div "My Cockpit My Cockpit" at bounding box center [76, 55] width 139 height 24
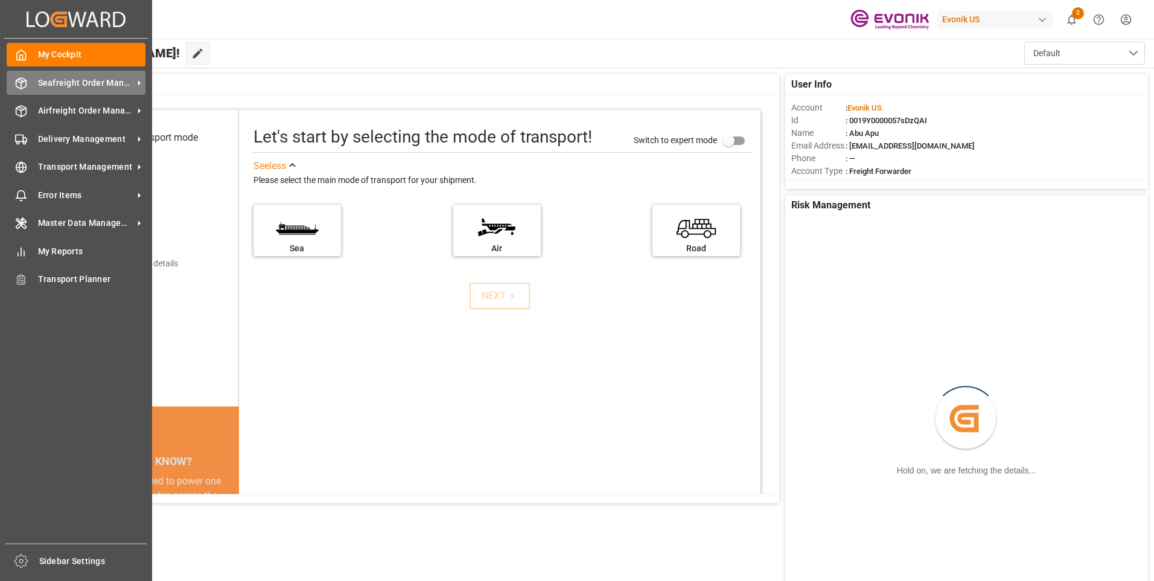
drag, startPoint x: 74, startPoint y: 80, endPoint x: 83, endPoint y: 83, distance: 9.4
click at [74, 80] on span "Seafreight Order Management" at bounding box center [85, 83] width 95 height 13
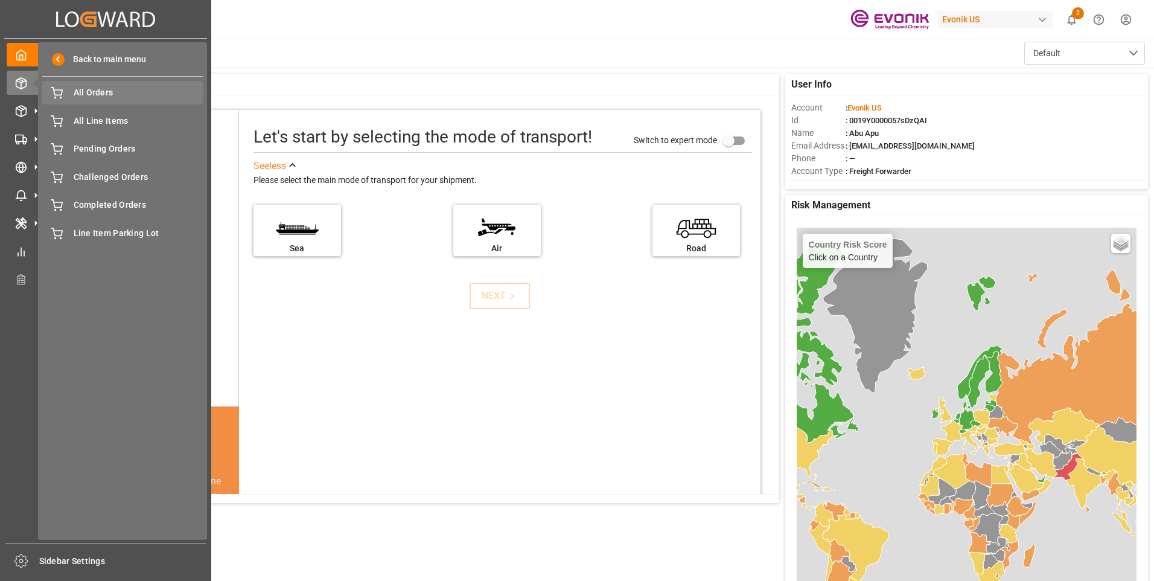
click at [97, 91] on span "All Orders" at bounding box center [139, 92] width 130 height 13
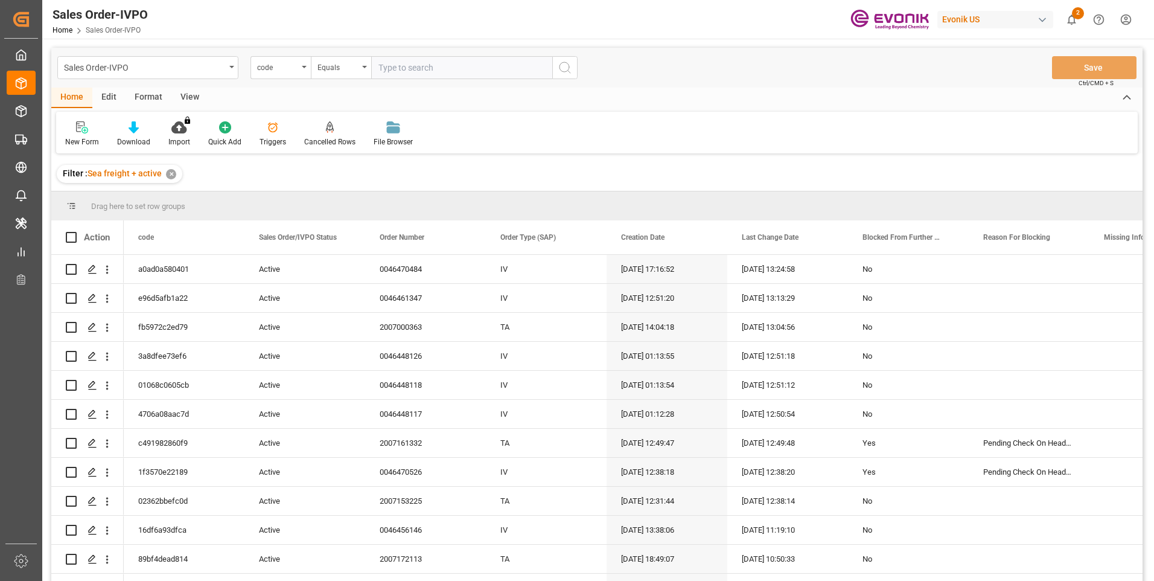
click at [301, 70] on div "code" at bounding box center [281, 67] width 60 height 23
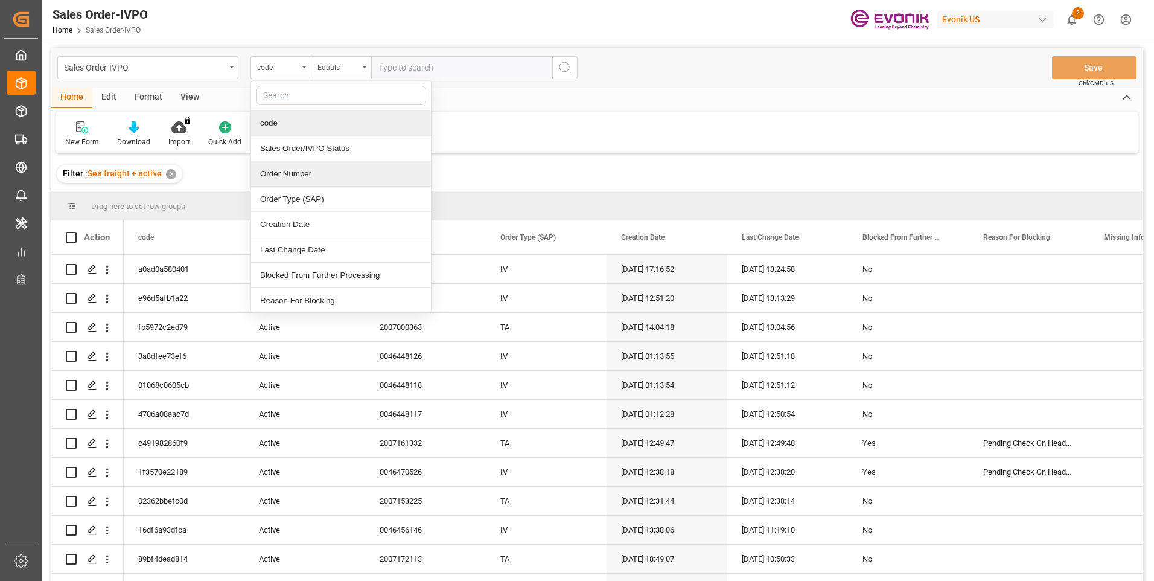
click at [286, 174] on div "Order Number" at bounding box center [341, 173] width 180 height 25
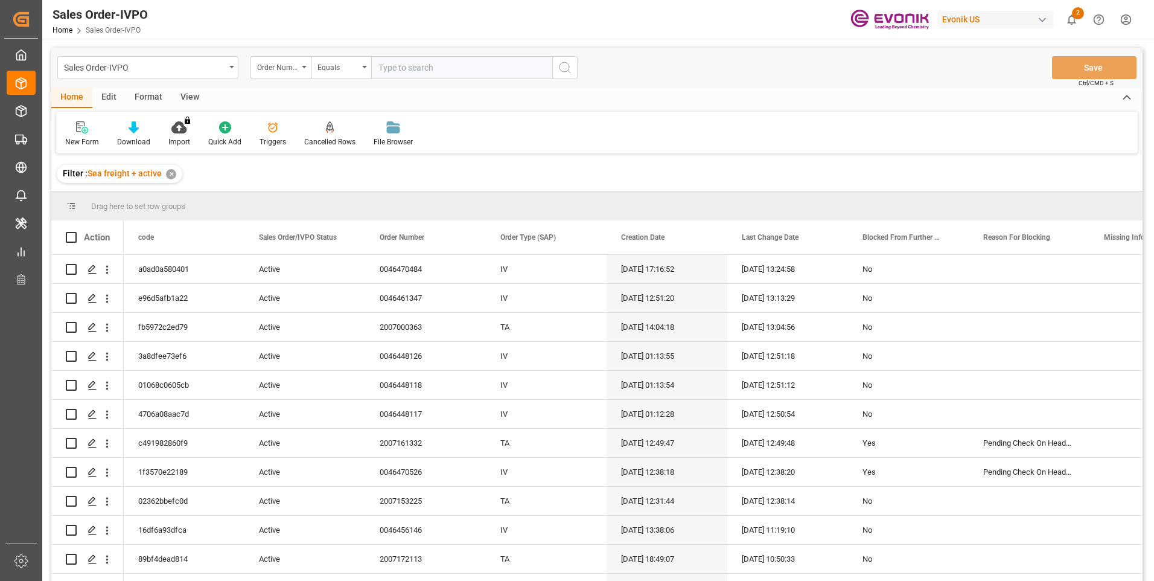
click at [412, 75] on input "text" at bounding box center [461, 67] width 181 height 23
paste input "2007110188"
type input "2007110188"
click at [566, 69] on icon "search button" at bounding box center [565, 67] width 14 height 14
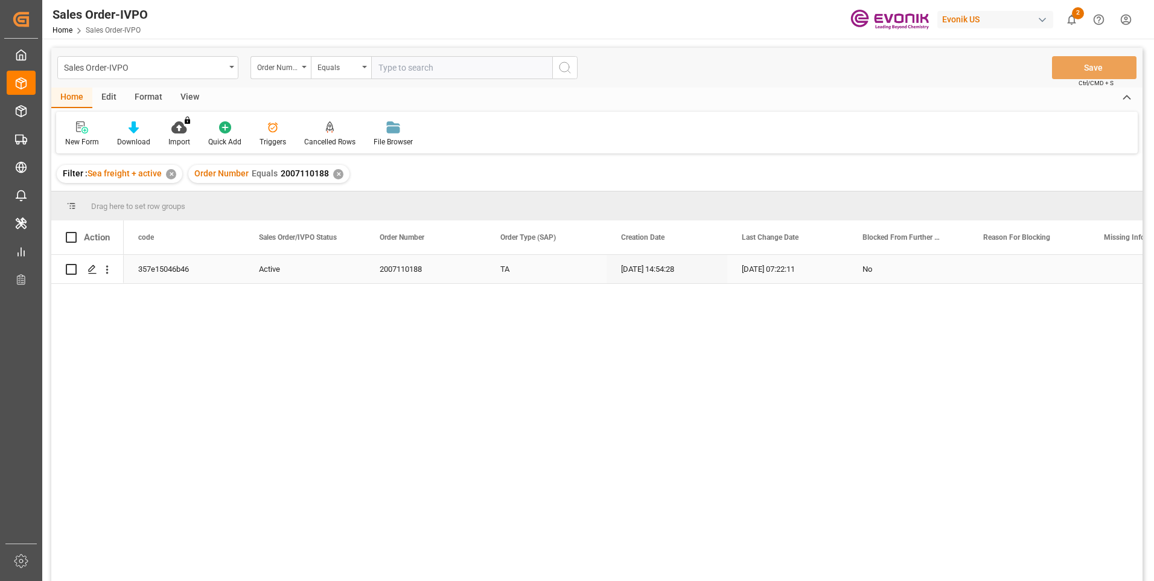
click at [278, 270] on div "Active" at bounding box center [305, 269] width 92 height 28
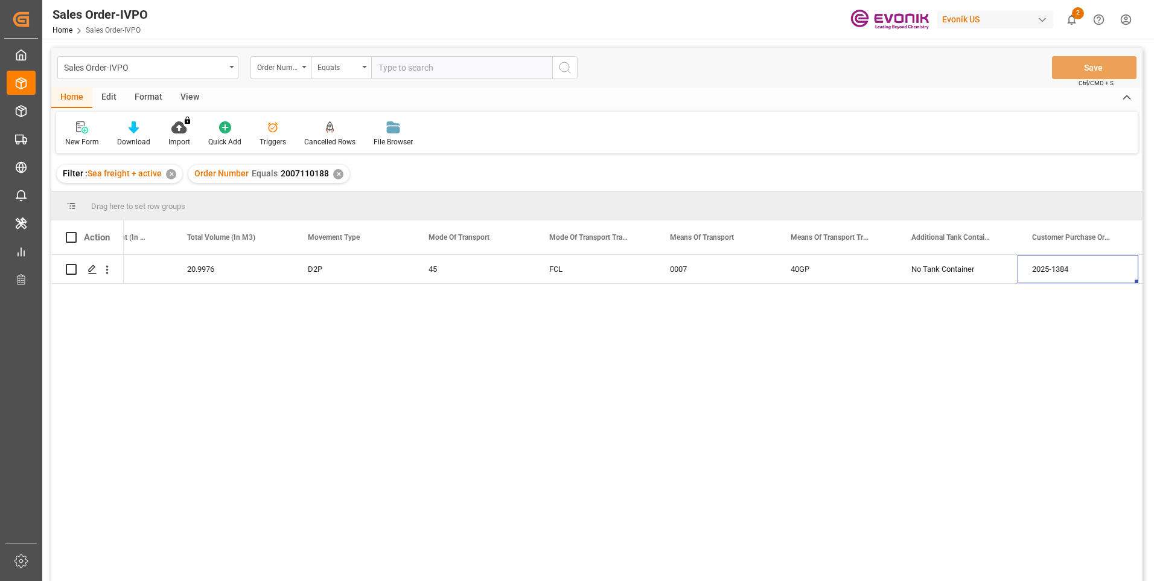
scroll to position [0, 1763]
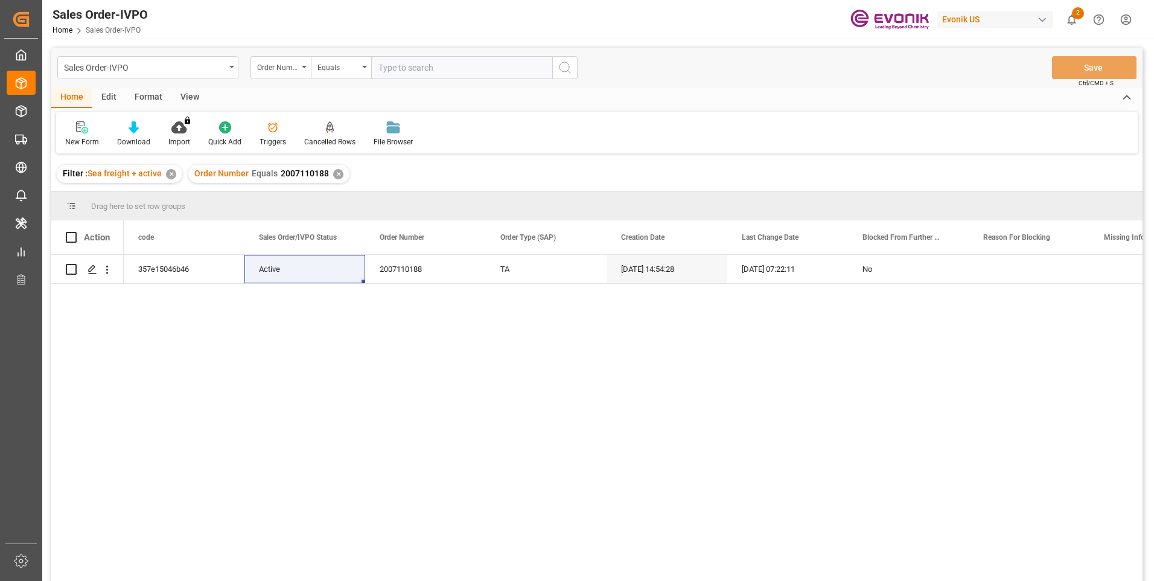
click at [391, 65] on input "text" at bounding box center [461, 67] width 181 height 23
paste input "2007110188"
type input "2007110188"
click at [563, 69] on icon "search button" at bounding box center [565, 67] width 14 height 14
click at [337, 171] on div "✕" at bounding box center [338, 174] width 10 height 10
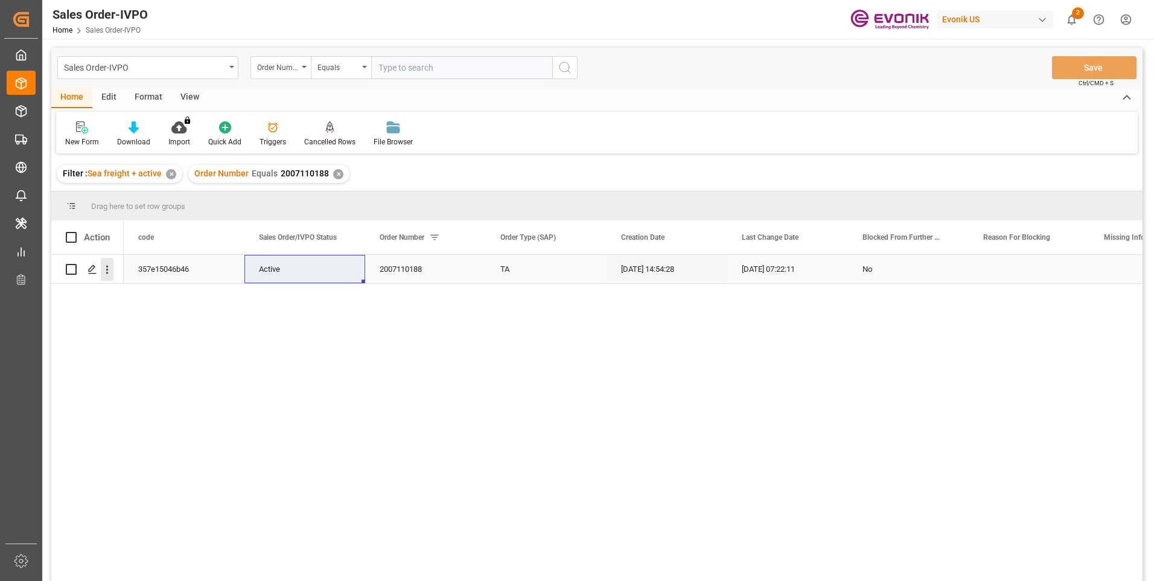
click at [107, 269] on icon "open menu" at bounding box center [107, 269] width 13 height 13
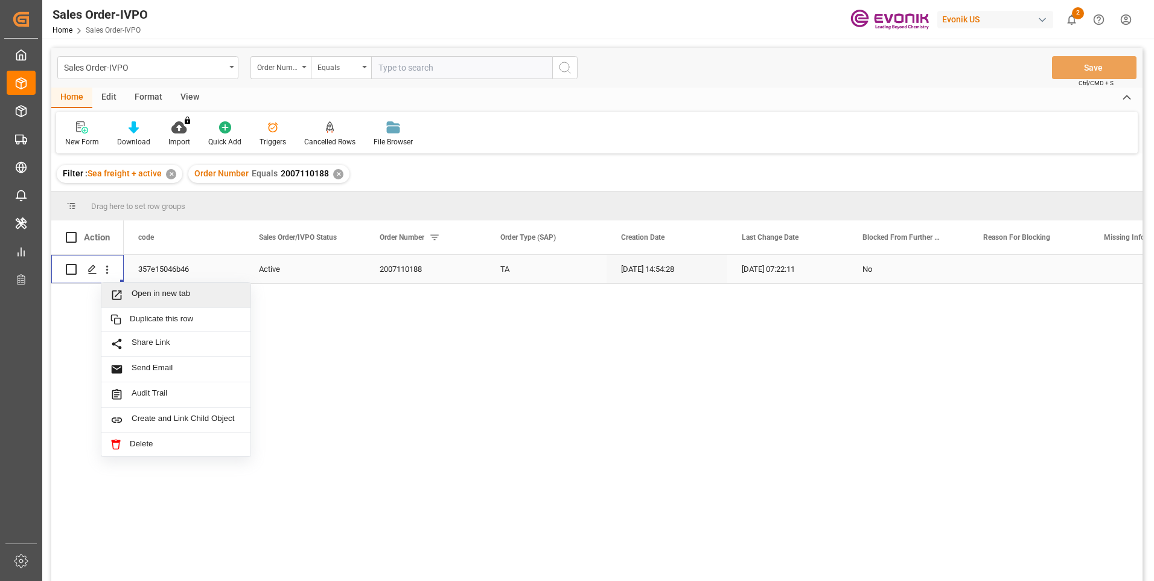
click at [188, 293] on span "Open in new tab" at bounding box center [187, 295] width 110 height 13
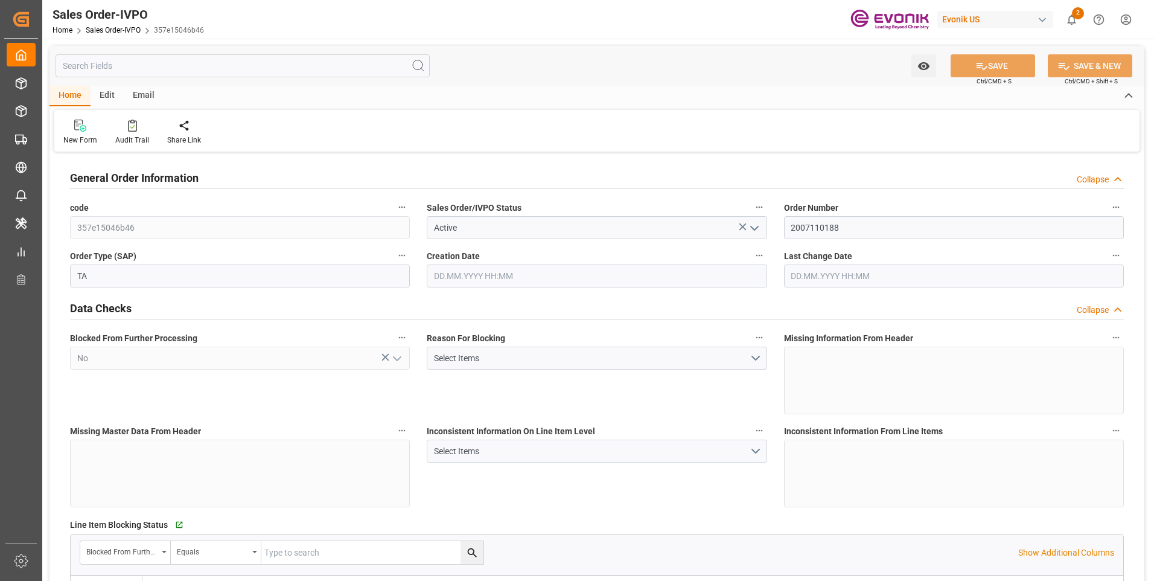
type input "COCTG"
type input "0"
type input "1"
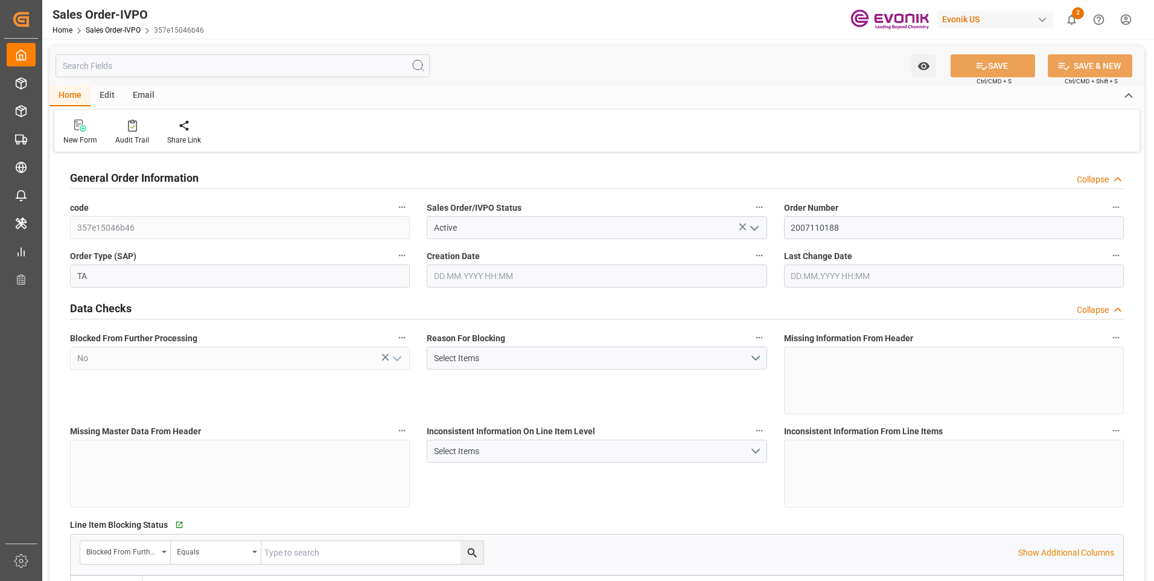
type input "18483.101"
type input "41.9952"
type input "19000"
type input "60"
type input "25.07.2025 14:54"
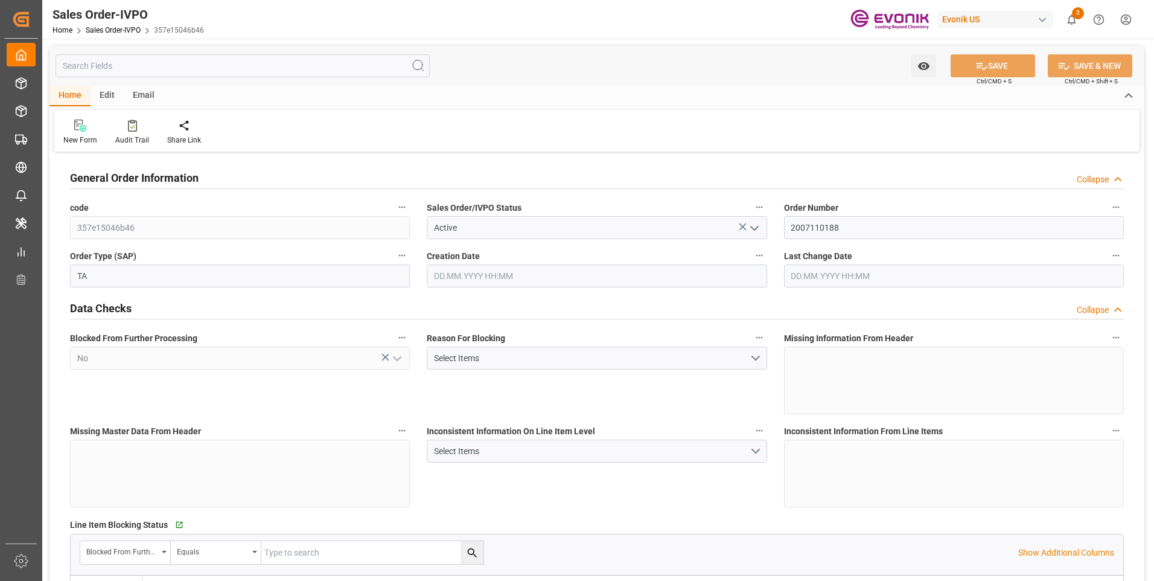
type input "09.09.2025 07:22"
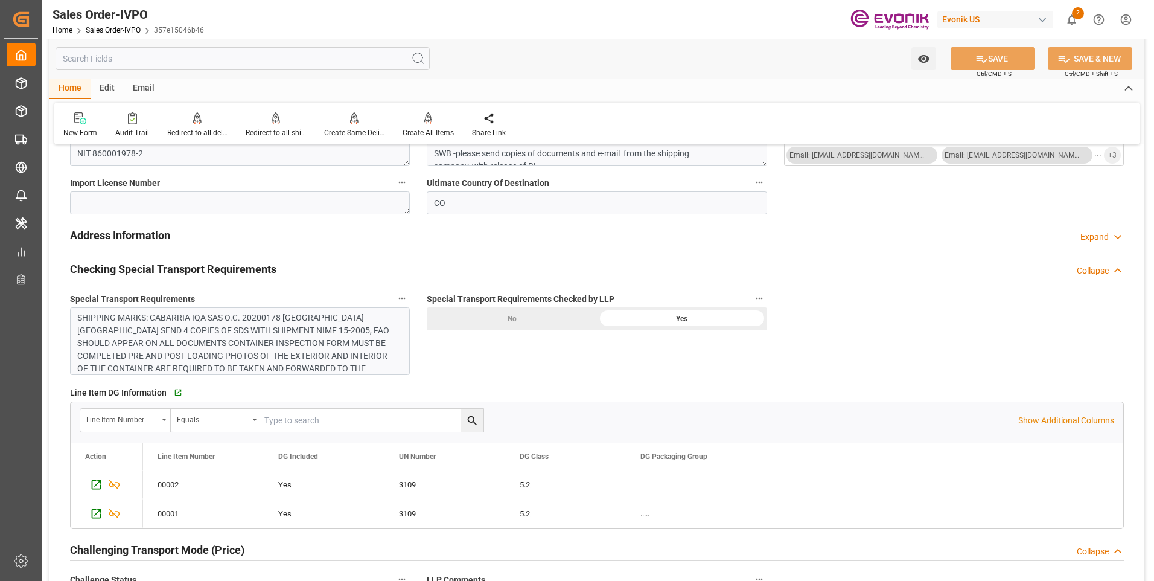
scroll to position [1510, 0]
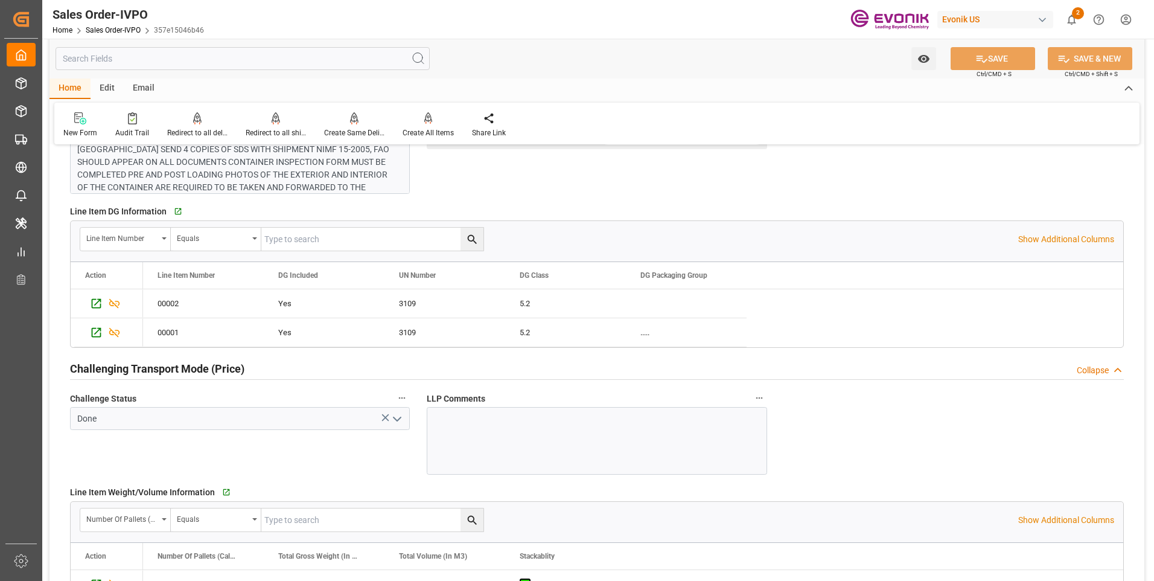
drag, startPoint x: 998, startPoint y: 160, endPoint x: 991, endPoint y: 181, distance: 21.8
click at [998, 160] on div "General Order Information Collapse code 357e15046b46 Sales Order/IVPO Status Ac…" at bounding box center [597, 26] width 1095 height 2761
